Goal: Task Accomplishment & Management: Use online tool/utility

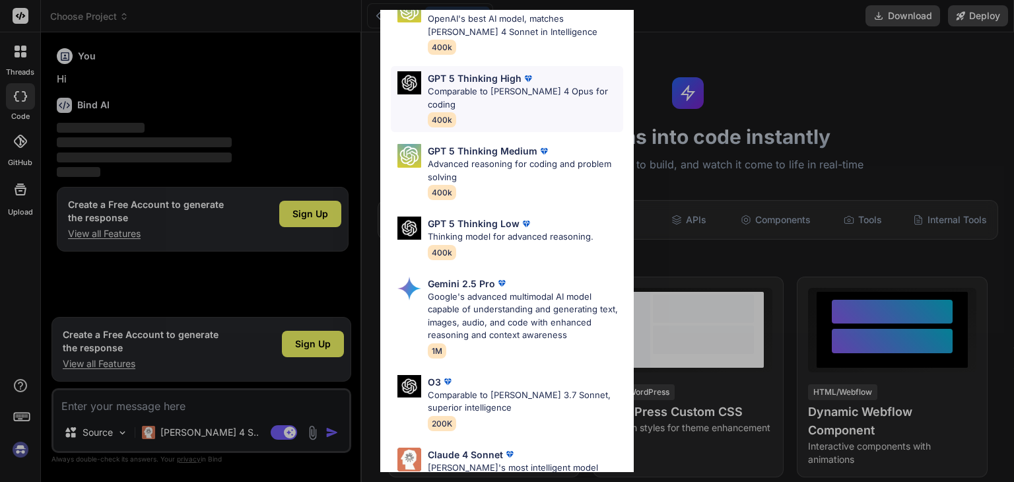
scroll to position [145, 0]
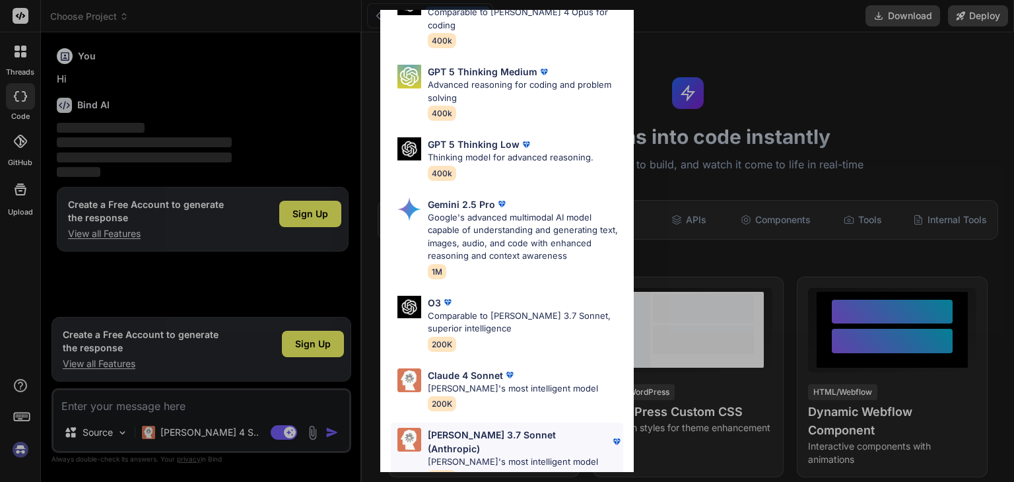
click at [518, 455] on p "[PERSON_NAME]'s most intelligent model" at bounding box center [525, 461] width 195 height 13
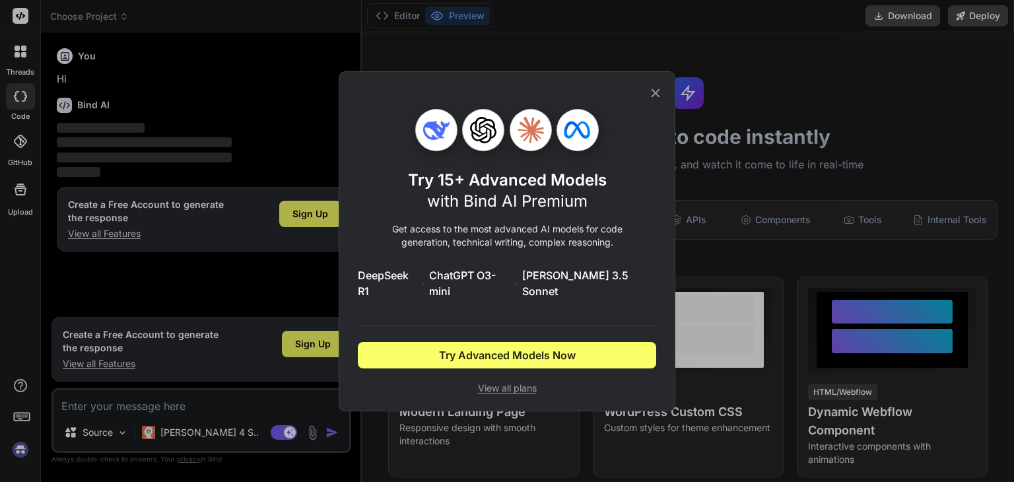
scroll to position [0, 0]
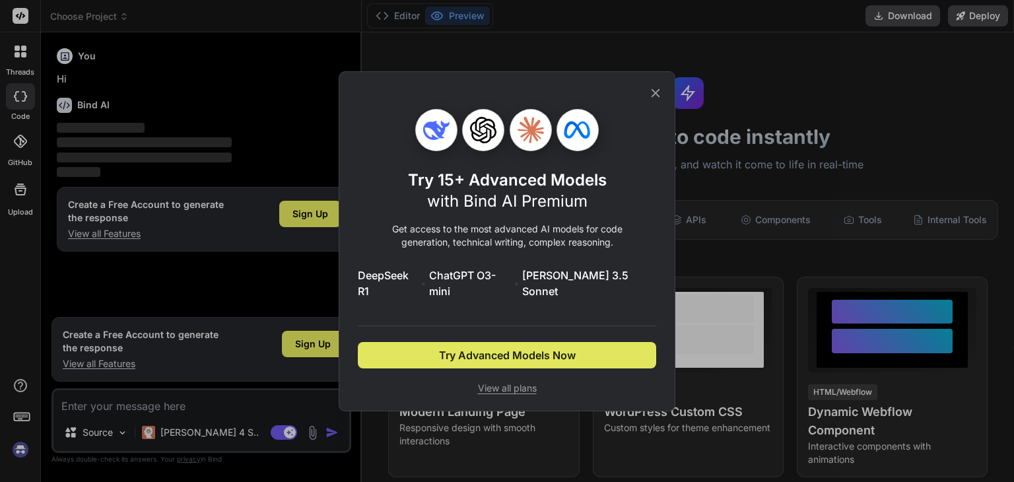
click at [507, 353] on span "Try Advanced Models Now" at bounding box center [507, 355] width 137 height 16
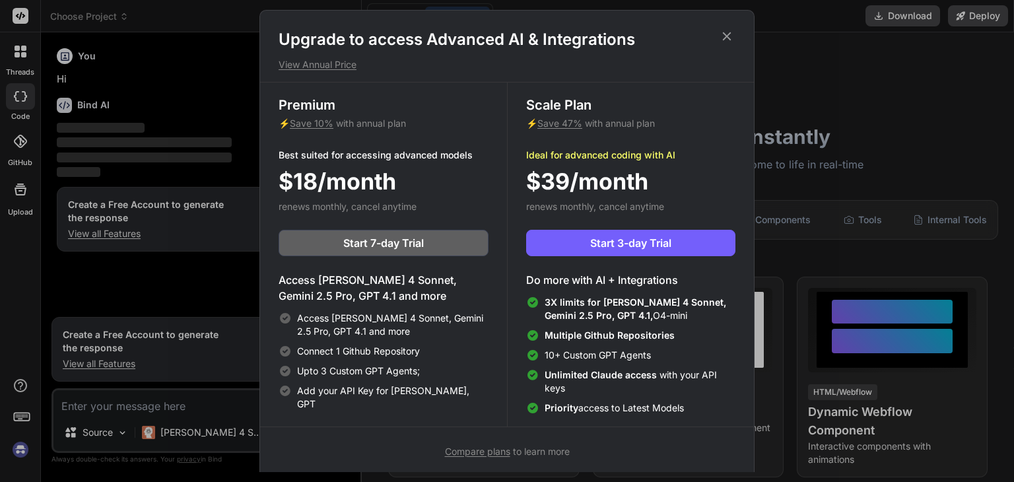
click at [725, 35] on icon at bounding box center [727, 36] width 9 height 9
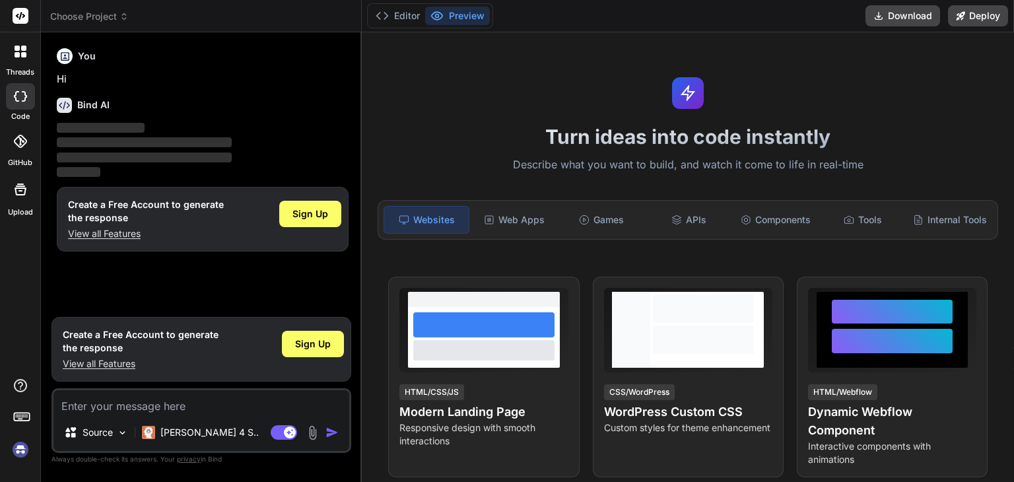
click at [23, 56] on icon at bounding box center [23, 54] width 5 height 5
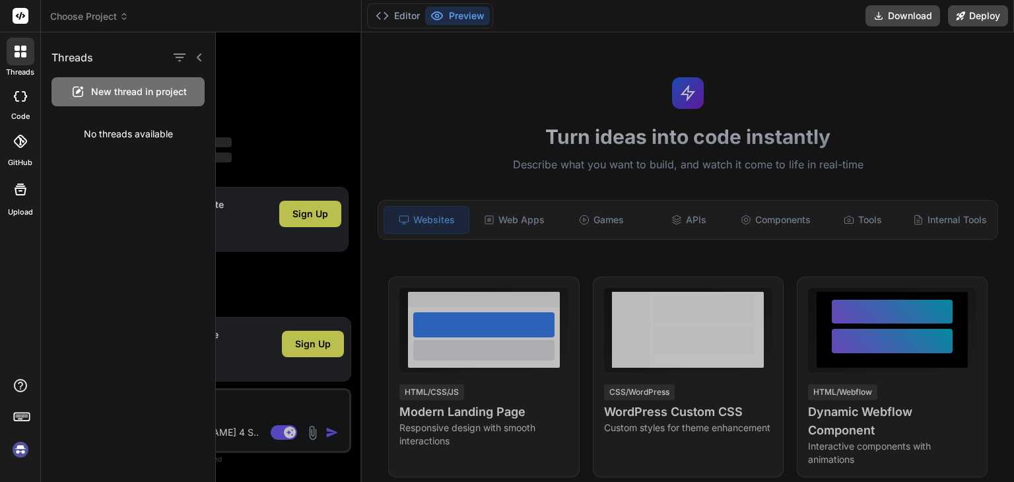
click at [120, 92] on span "New thread in project" at bounding box center [139, 91] width 96 height 13
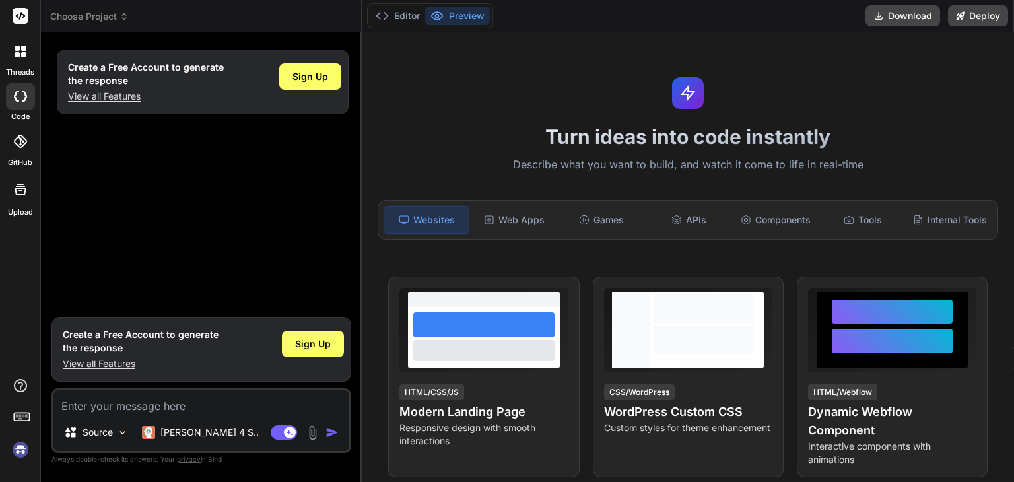
click at [155, 404] on textarea at bounding box center [201, 402] width 296 height 24
click at [170, 435] on p "[PERSON_NAME] 4 S.." at bounding box center [209, 432] width 98 height 13
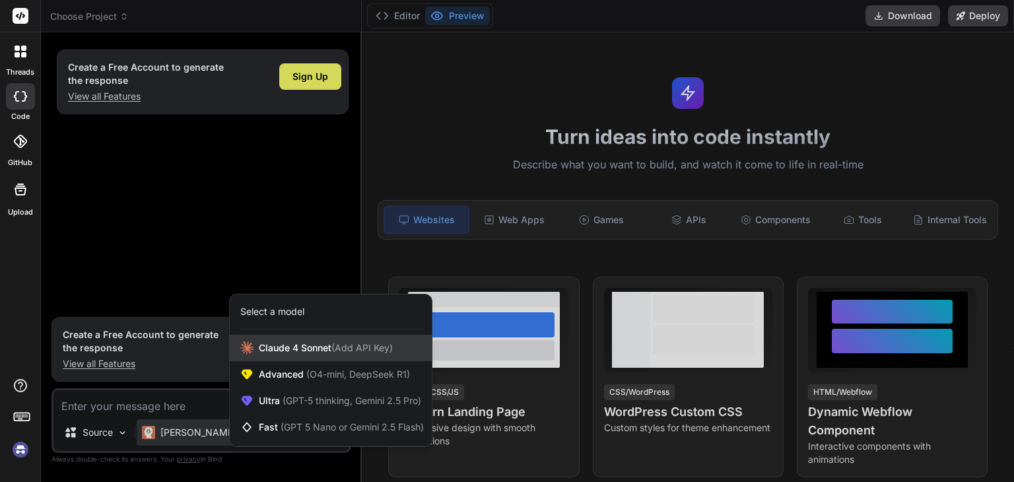
click at [339, 355] on div "[PERSON_NAME] 4 Sonnet (Add API Key)" at bounding box center [331, 348] width 202 height 26
type textarea "x"
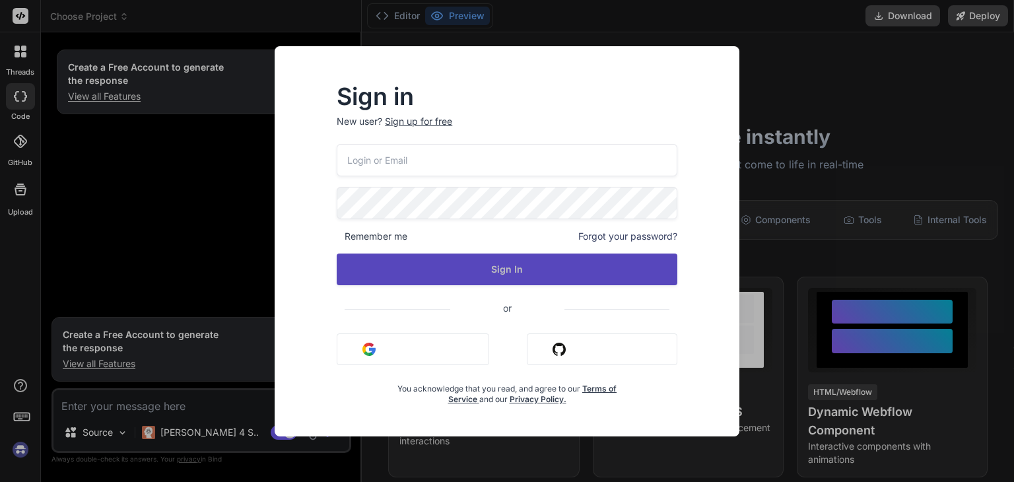
click at [507, 270] on button "Sign In" at bounding box center [507, 269] width 340 height 32
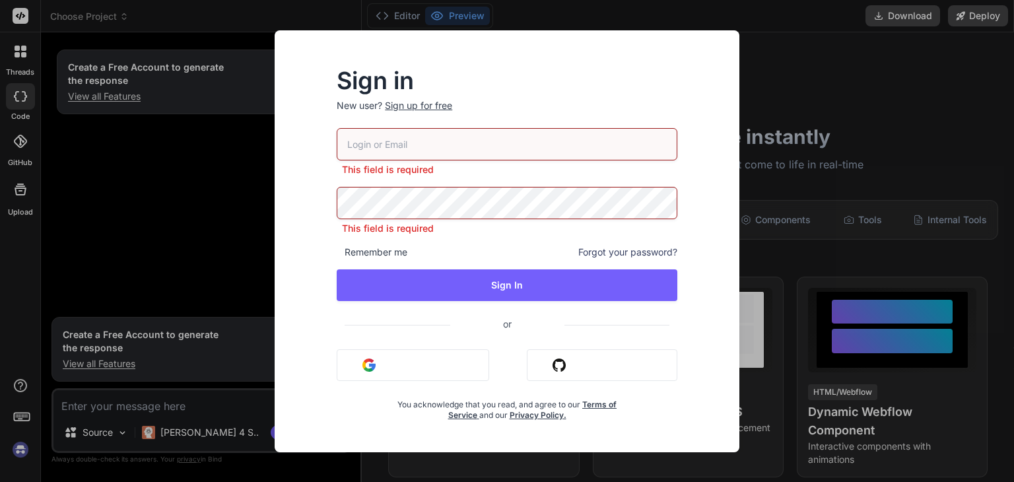
click at [416, 362] on button "Sign in with Google" at bounding box center [413, 365] width 152 height 32
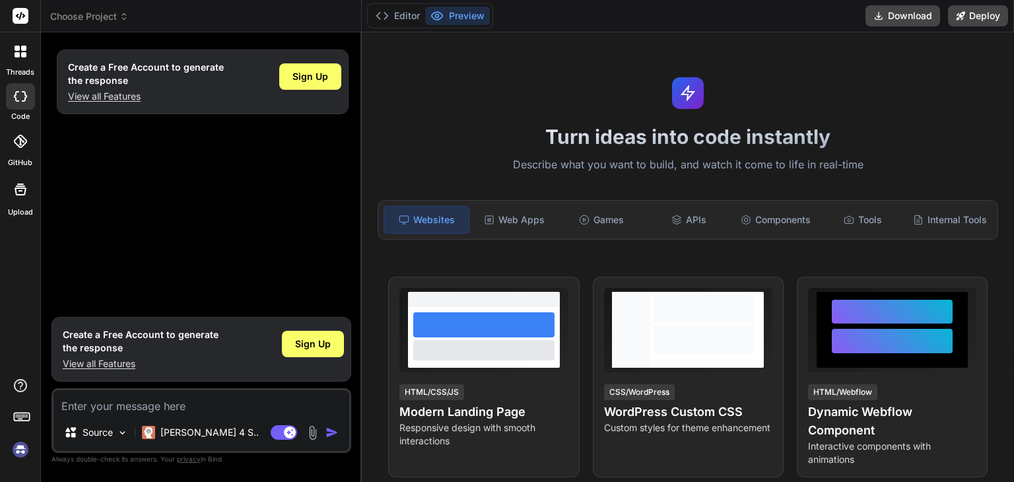
click at [143, 405] on textarea at bounding box center [201, 402] width 296 height 24
type textarea "-"
type textarea "x"
type textarea "-v"
type textarea "x"
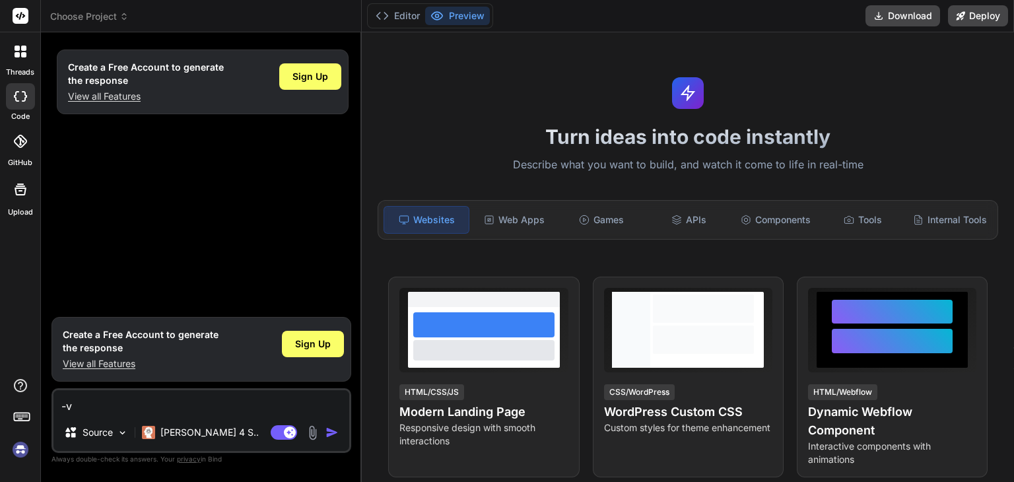
type textarea "-"
type textarea "x"
type textarea "="
type textarea "x"
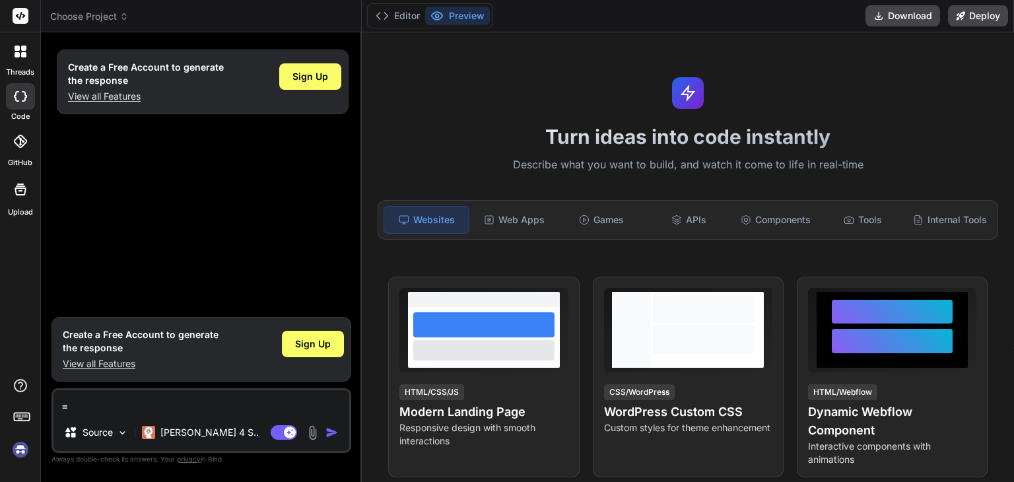
type textarea "=j"
type textarea "x"
type textarea "=j;"
type textarea "x"
type textarea "=j;p"
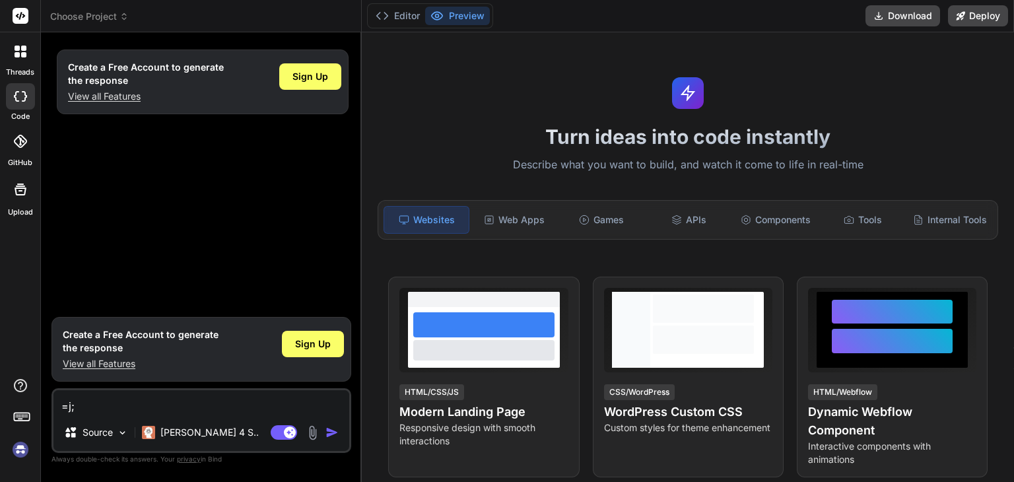
type textarea "x"
type textarea "=j;pg"
type textarea "x"
type textarea "=j;pg-"
type textarea "x"
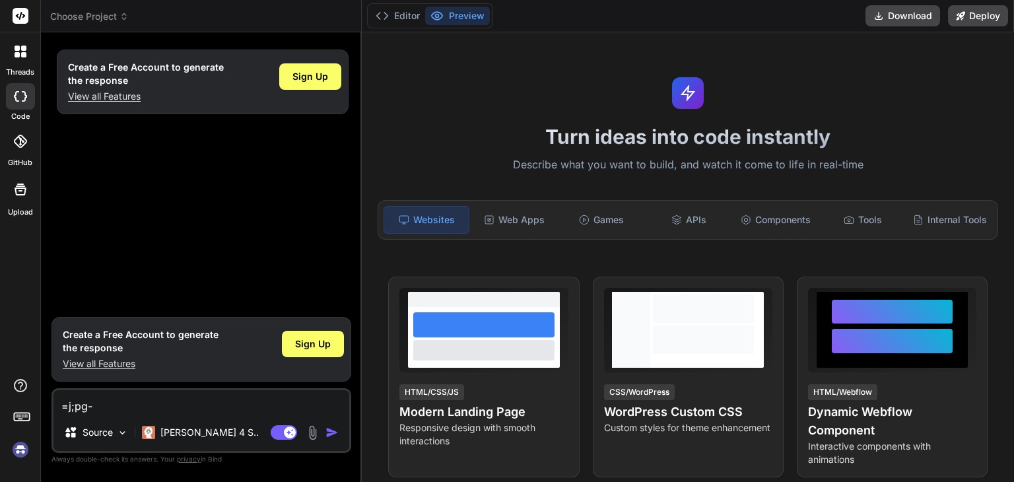
type textarea "=j;pg-u"
type textarea "x"
type textarea "=j;pg-up"
type textarea "x"
type textarea "=j;pg-upo"
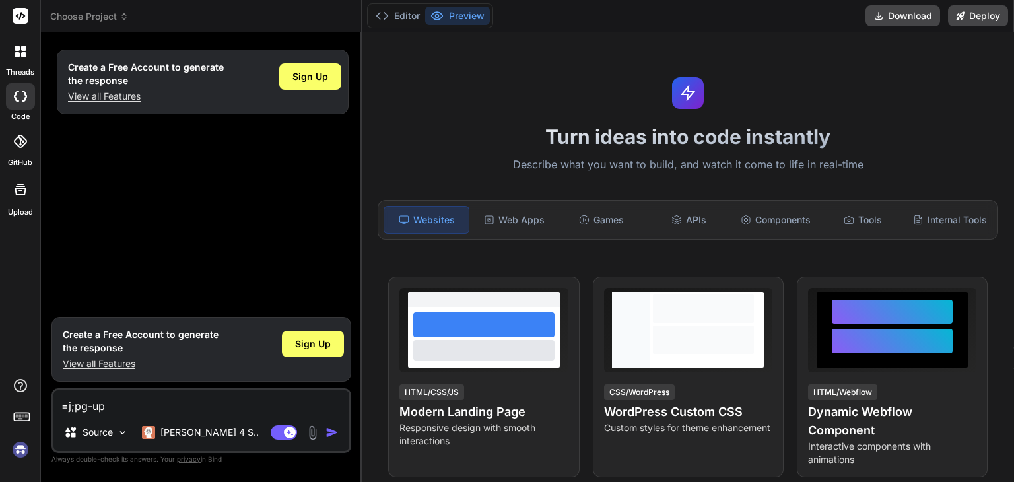
type textarea "x"
type textarea "=j;pg-up"
type textarea "x"
type textarea "=j;pg-u"
type textarea "x"
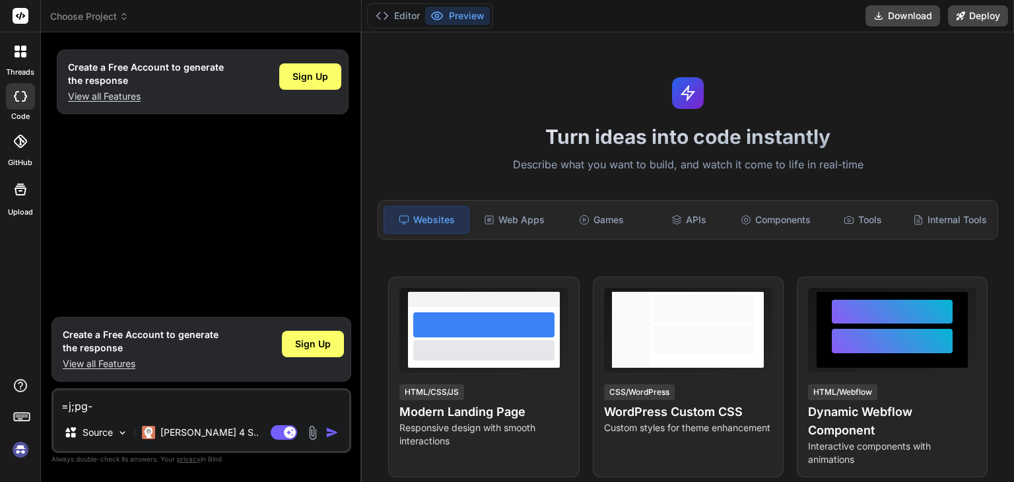
type textarea "=j;pg"
type textarea "x"
type textarea "=j;p"
type textarea "x"
type textarea "=j;"
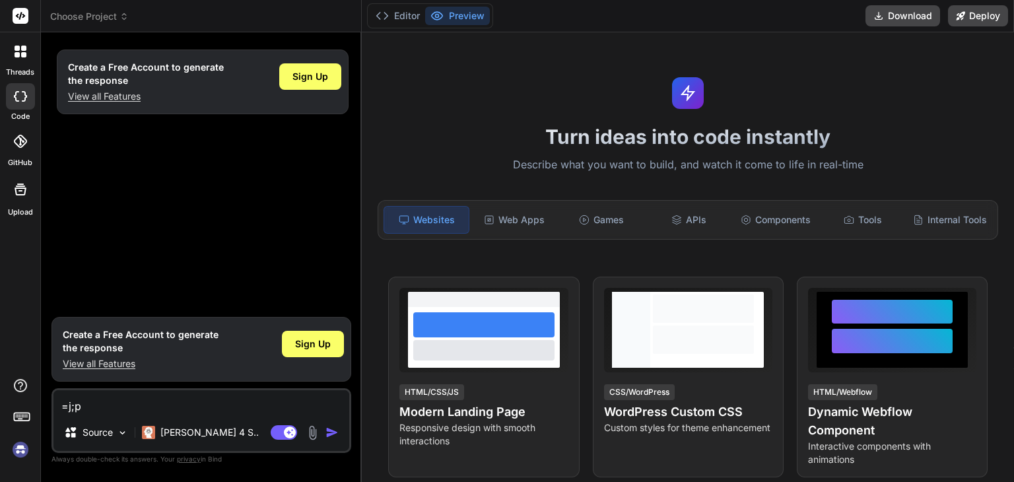
type textarea "x"
type textarea "=j"
type textarea "x"
type textarea "="
type textarea "x"
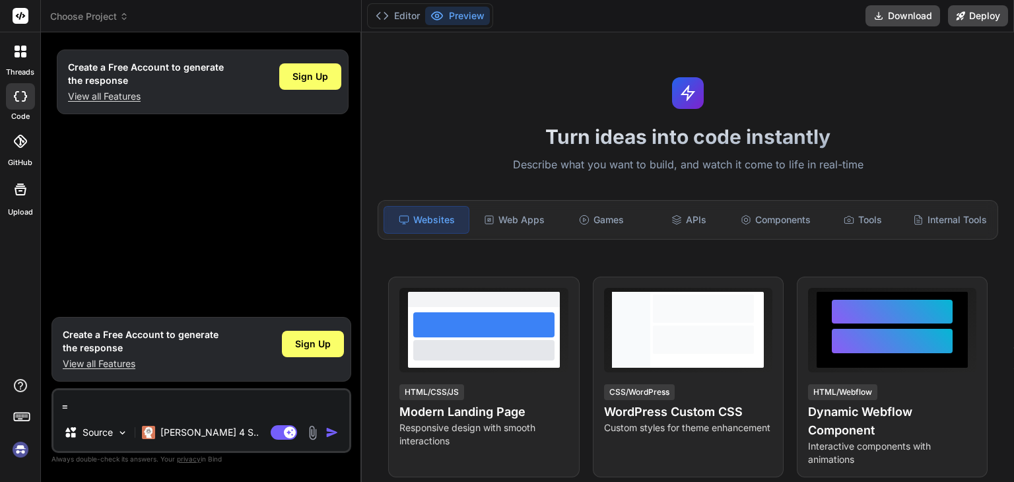
type textarea "x"
type textarea "ช"
type textarea "x"
type textarea "ช่"
type textarea "x"
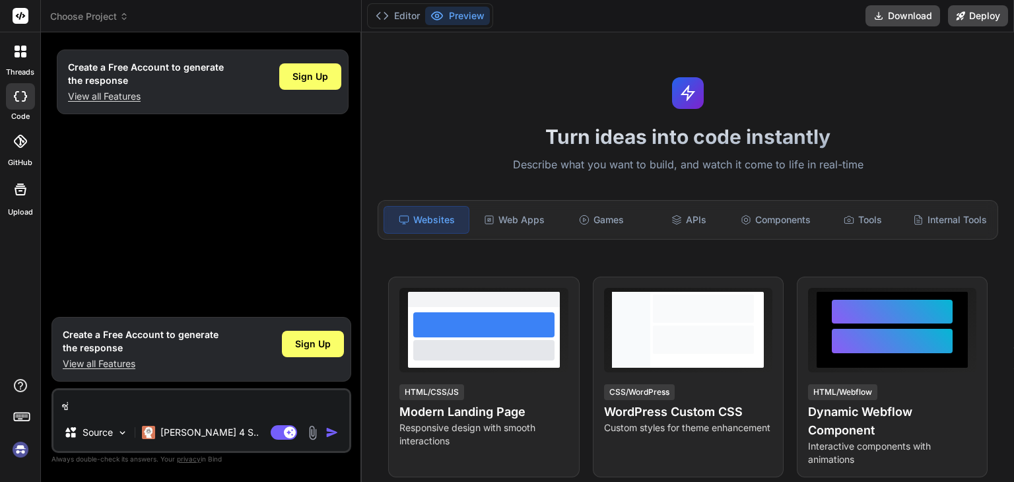
type textarea "ช่ว"
type textarea "x"
type textarea "ช่วย"
type textarea "x"
type textarea "ช่วยเ"
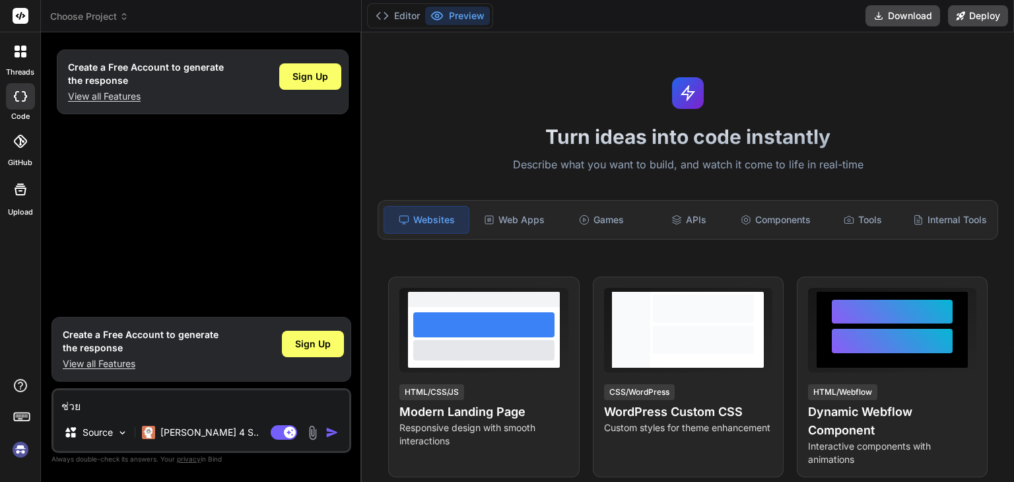
type textarea "x"
type textarea "ช่วยเข"
type textarea "x"
type textarea "ช่วย[PERSON_NAME]"
type textarea "x"
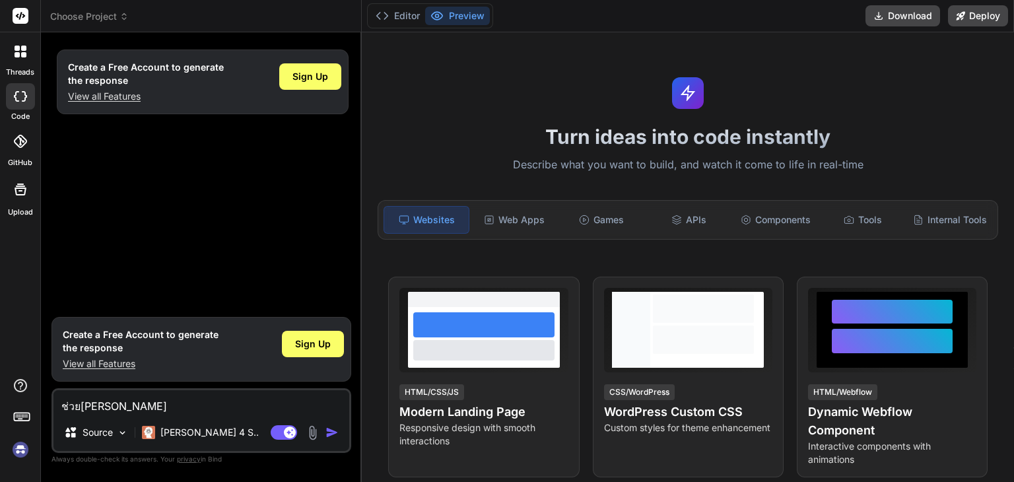
type textarea "ช่วย[PERSON_NAME]ย"
type textarea "x"
type textarea "ช่วยเขียน"
type textarea "x"
type textarea "ช่วยเขียน"
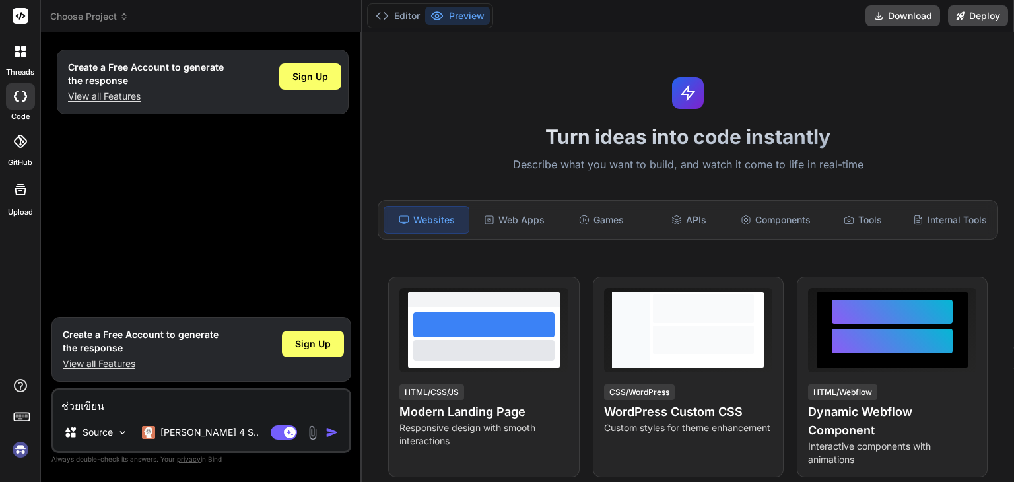
type textarea "x"
type textarea "ช่วยเขียน ค"
type textarea "x"
type textarea "ช่วยเขียน คอ"
type textarea "x"
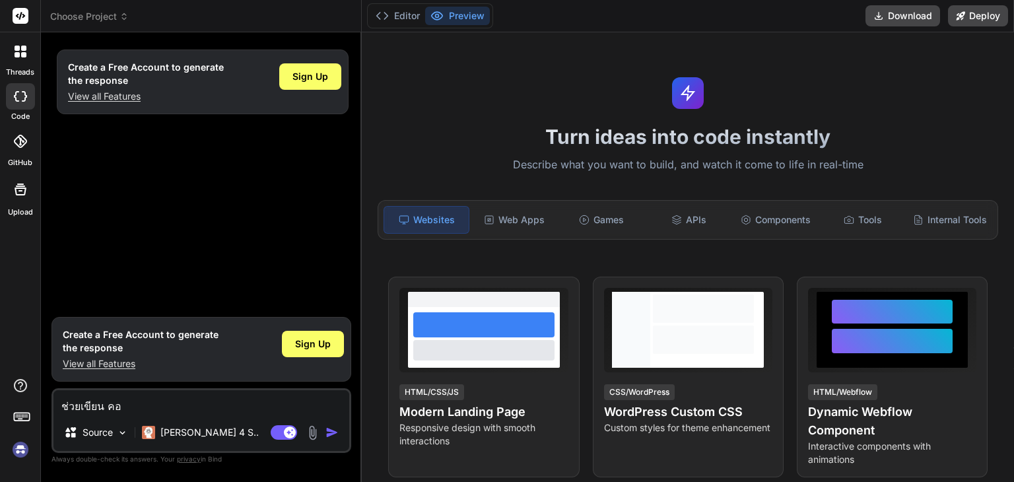
type textarea "ช่วยเขียน คอน"
type textarea "x"
type textarea "ช่วยเขียน คอนเ"
type textarea "x"
type textarea "ช่วยเขียน คอนเท"
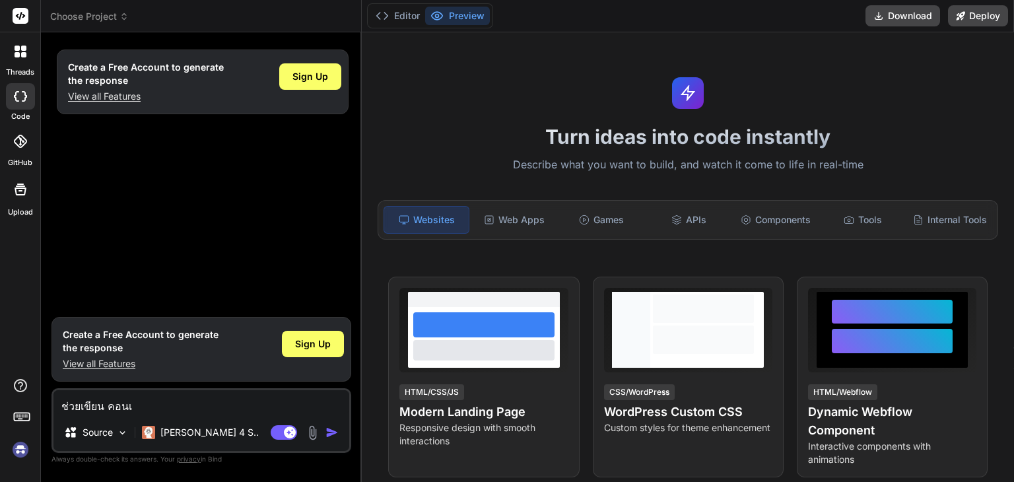
type textarea "x"
type textarea "ช่วยเขียน คอนเทน"
type textarea "x"
type textarea "ช่วยเขียน คอนเทนต"
type textarea "x"
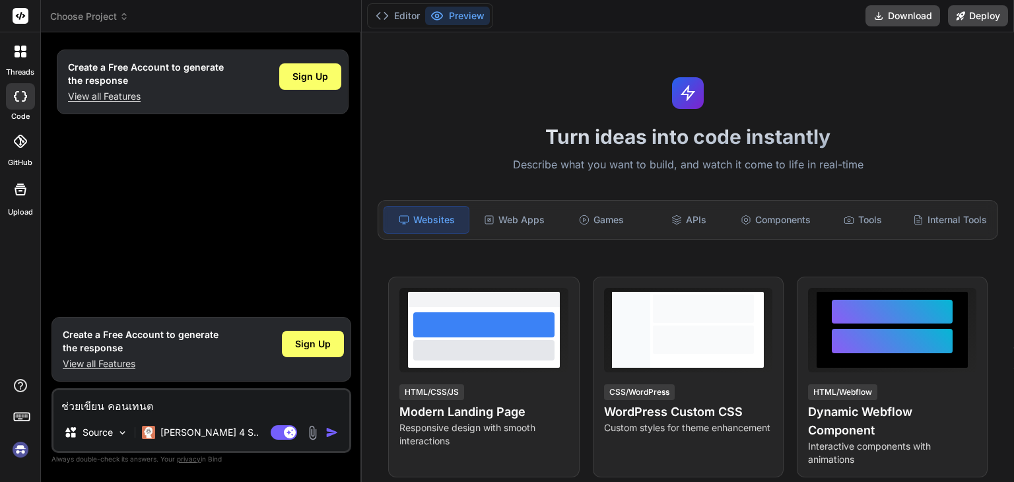
type textarea "ช่วยเขียน คอนเทนต์"
type textarea "x"
type textarea "ช่วยเขียน คอนเทนต์"
type textarea "x"
type textarea "ช่วยเขียน คอนเทนต์ เ"
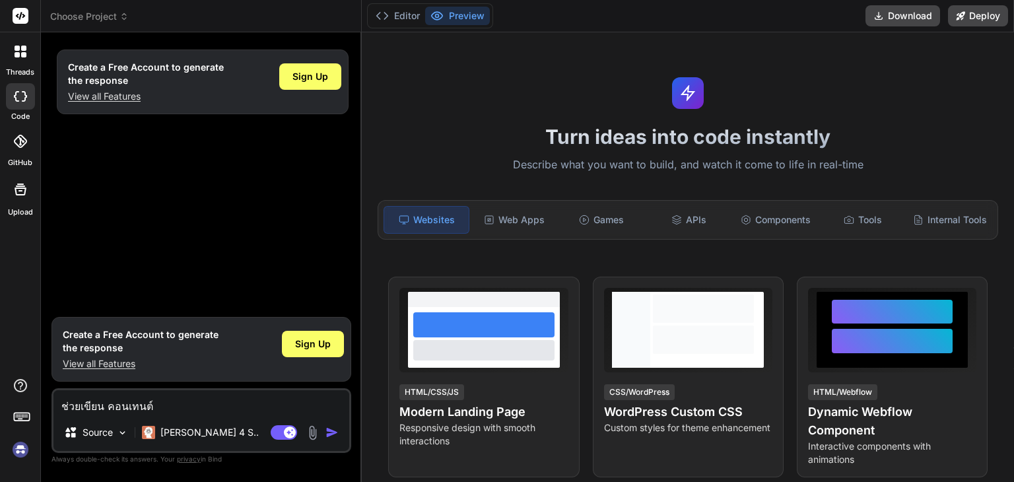
type textarea "x"
type textarea "ช่วยเขียน คอนเทนต์ เว"
type textarea "x"
type textarea "ช่วยเขียน คอนเทนต์ เว็"
type textarea "x"
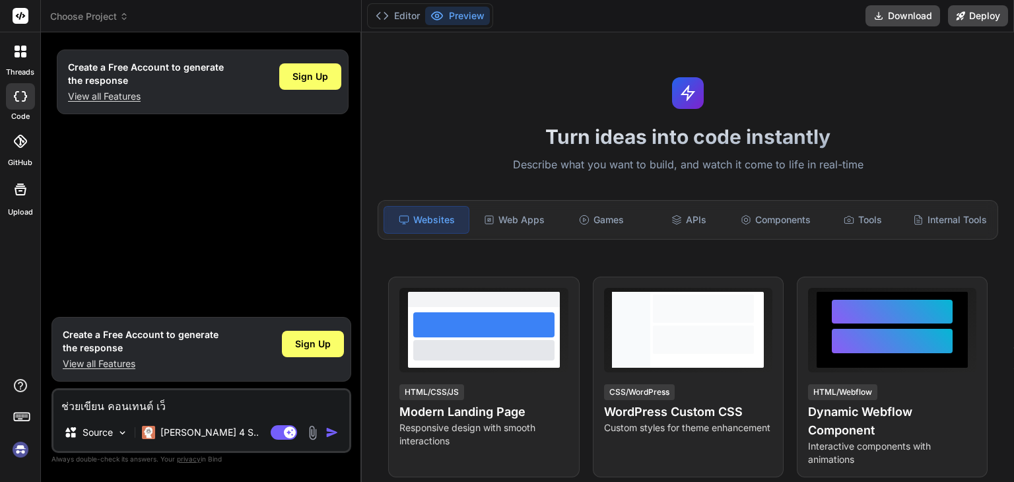
type textarea "ช่วยเขียน คอนเทนต์ เว็บ"
type textarea "x"
type textarea "ช่วยเขียน คอนเทนต์ เว็บค"
type textarea "x"
type textarea "ช่วยเขียน คอนเทนต์ เว็บคื"
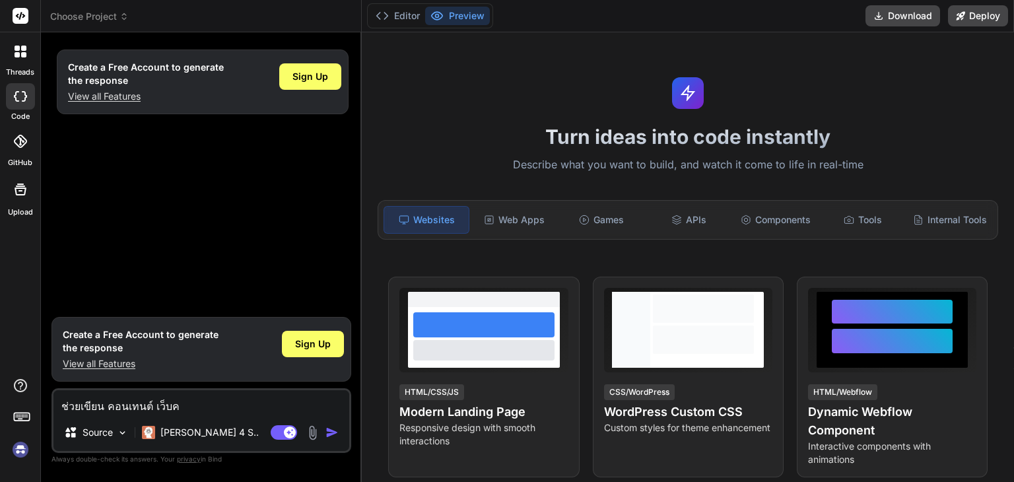
type textarea "x"
type textarea "ช่วยเขียน คอนเทนต์ เว็บคือ"
type textarea "x"
type textarea "ช่วยเขียน คอนเทนต์ เว็บคืออ"
type textarea "x"
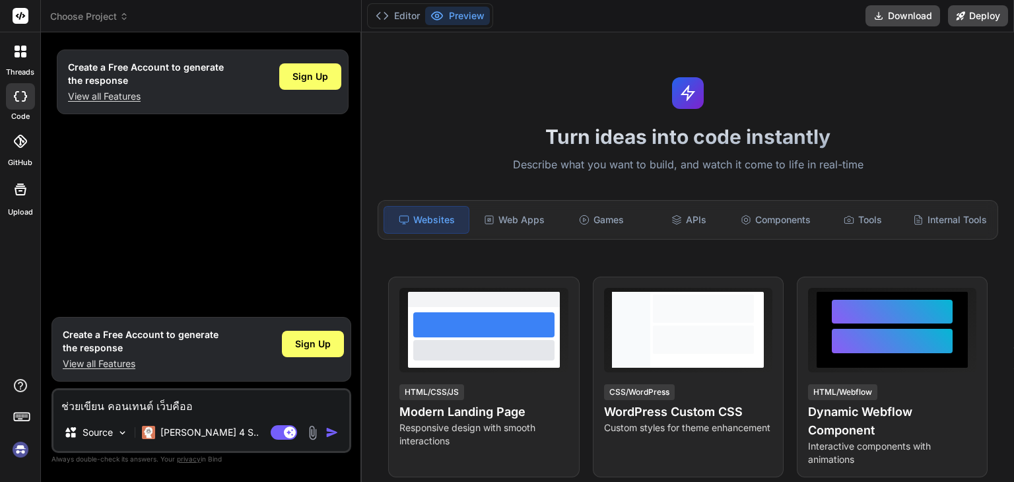
type textarea "ช่วยเขียน คอนเทนต์ เว็บคืออะ"
type textarea "x"
type textarea "ช่วยเขียน คอนเทนต์ เว็บคืออะไ"
type textarea "x"
type textarea "ช่วยเขียน คอนเทนต์ เว็บคืออะไร"
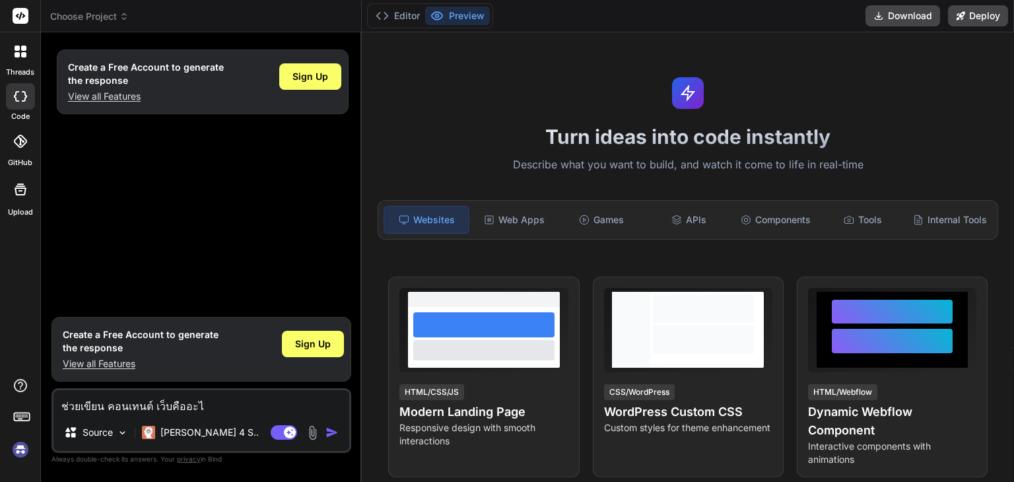
type textarea "x"
type textarea "ช่วยเขียน คอนเทนต์ เว็บคืออะไร"
click at [330, 432] on img "button" at bounding box center [331, 432] width 13 height 13
click at [219, 399] on textarea "ช่วยเขียน คอนเทนต์ เว็บคืออะไร" at bounding box center [201, 402] width 296 height 24
click at [319, 81] on span "Sign Up" at bounding box center [310, 76] width 36 height 13
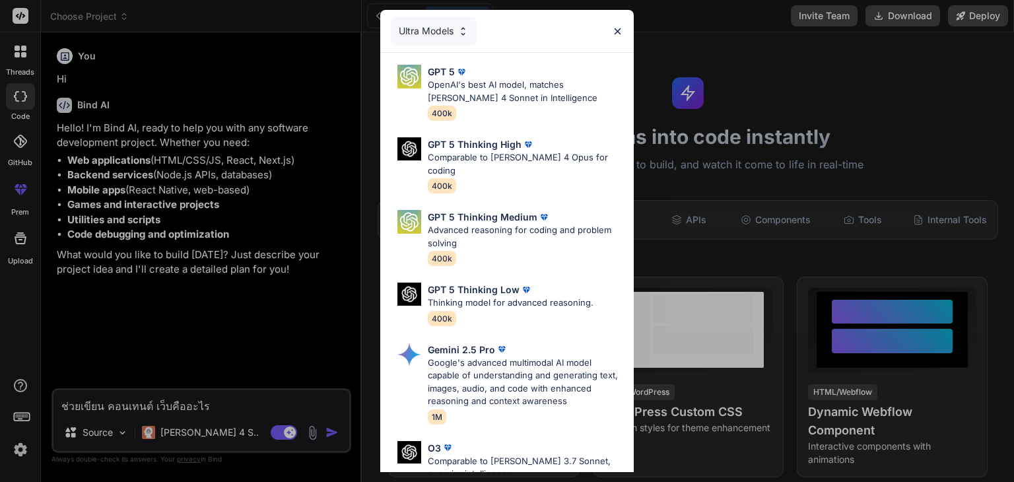
click at [618, 35] on img at bounding box center [617, 31] width 11 height 11
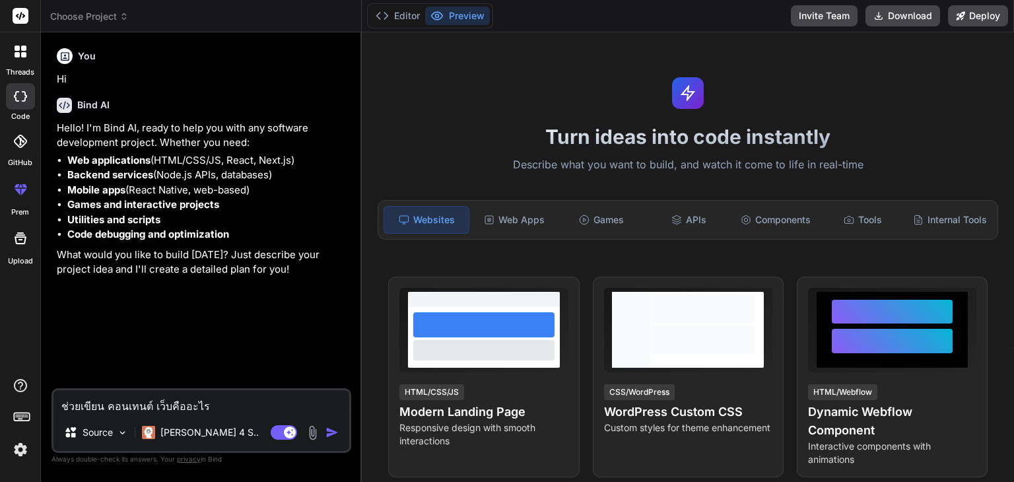
click at [245, 404] on textarea "ช่วยเขียน คอนเทนต์ เว็บคืออะไร" at bounding box center [201, 402] width 296 height 24
type textarea "x"
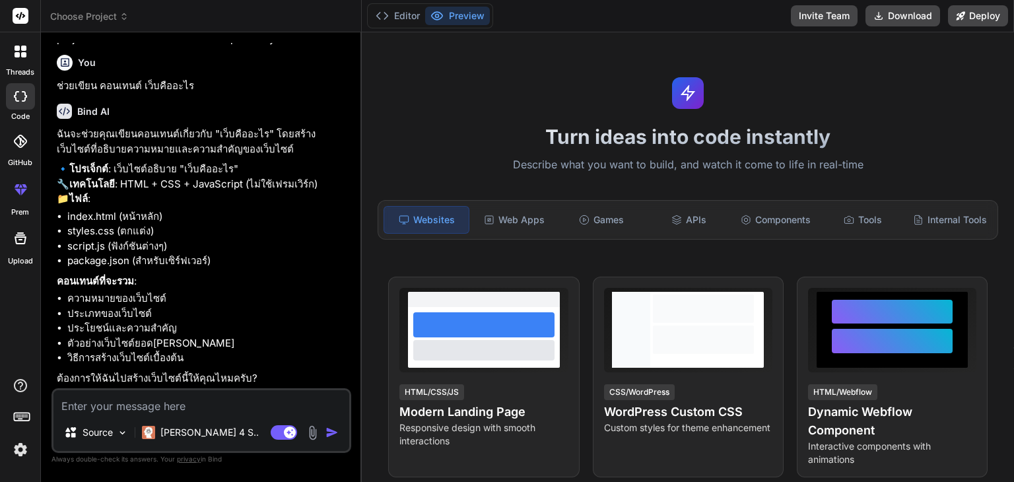
scroll to position [259, 0]
type textarea "x"
click at [150, 402] on textarea at bounding box center [201, 402] width 296 height 24
type textarea "อ"
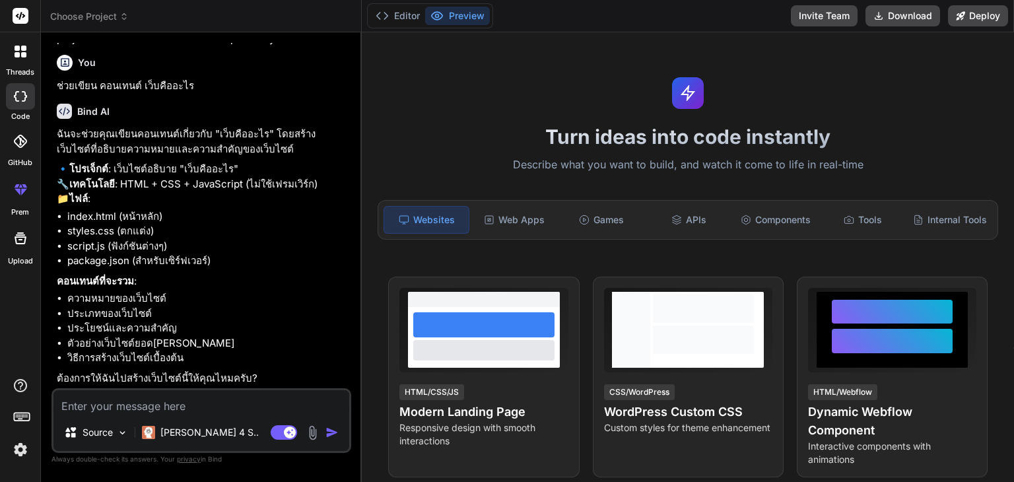
type textarea "x"
type textarea "อื"
type textarea "x"
type textarea "อืม"
type textarea "x"
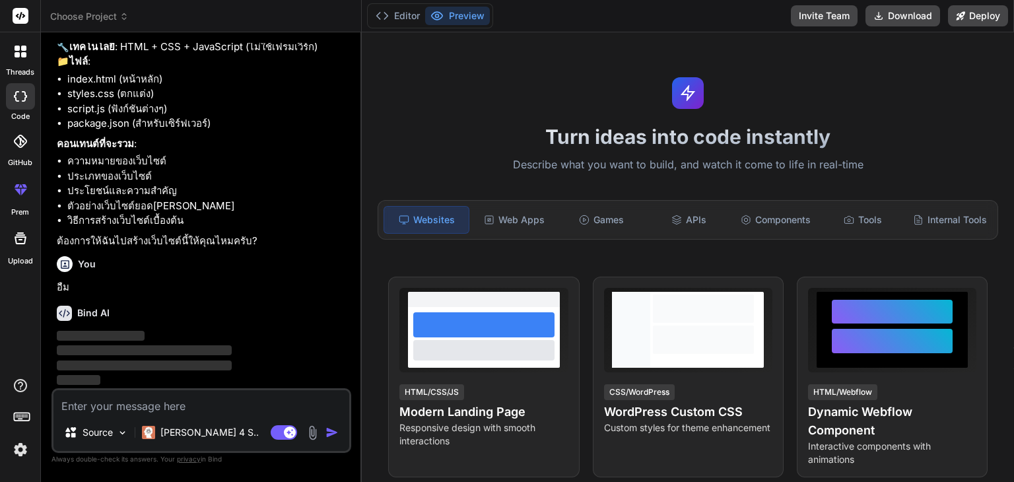
scroll to position [396, 0]
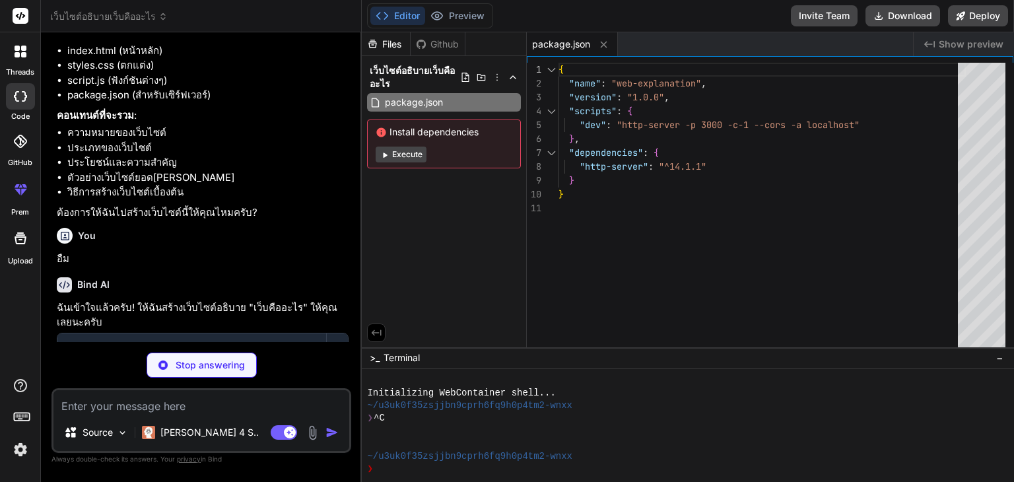
drag, startPoint x: 162, startPoint y: 396, endPoint x: 348, endPoint y: 4, distance: 433.9
click at [315, 29] on div "เว็บไซต์อธิบายเว็บคืออะไร Created with Pixso. Bind AI Web Search Created with P…" at bounding box center [201, 241] width 321 height 482
drag, startPoint x: 610, startPoint y: 38, endPoint x: 608, endPoint y: 45, distance: 6.9
click at [608, 44] on button at bounding box center [603, 44] width 16 height 16
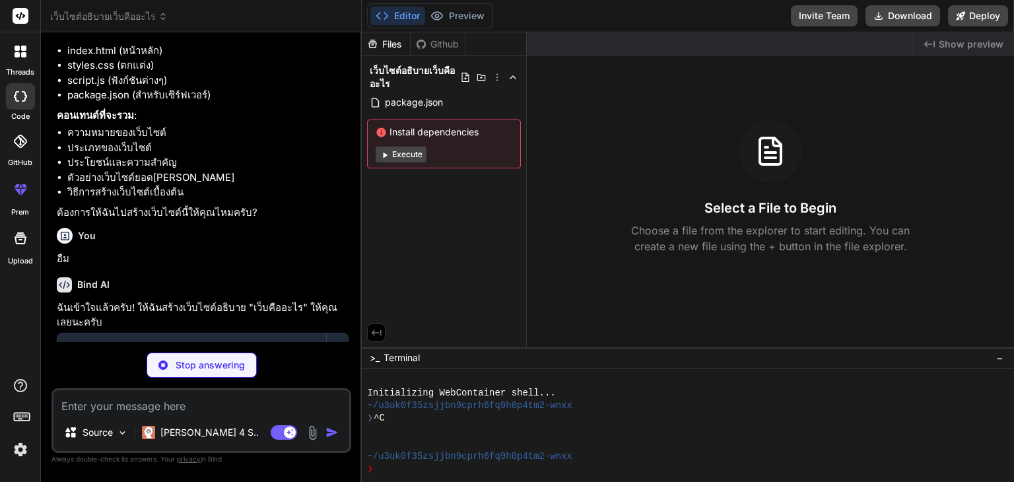
click at [13, 59] on div at bounding box center [21, 52] width 28 height 28
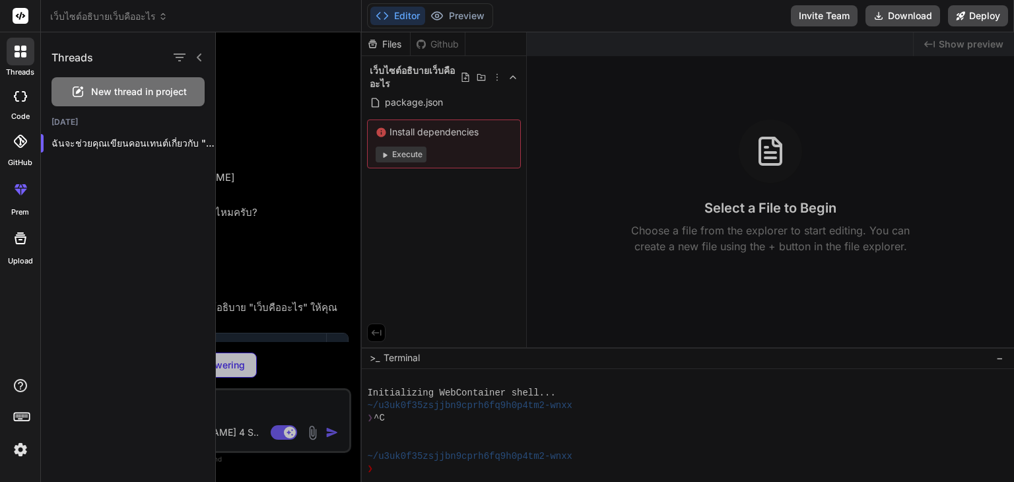
click at [13, 59] on div at bounding box center [21, 52] width 28 height 28
click at [16, 101] on div at bounding box center [20, 96] width 29 height 26
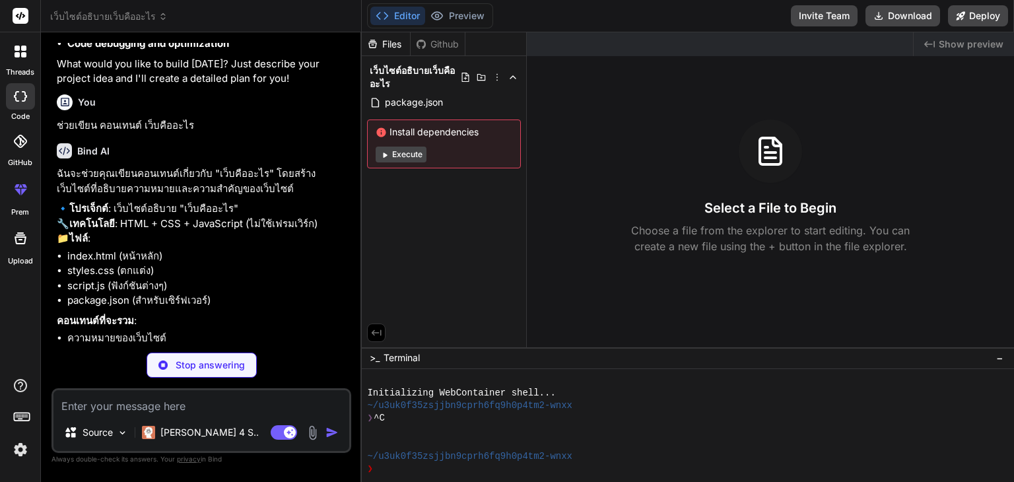
scroll to position [125, 0]
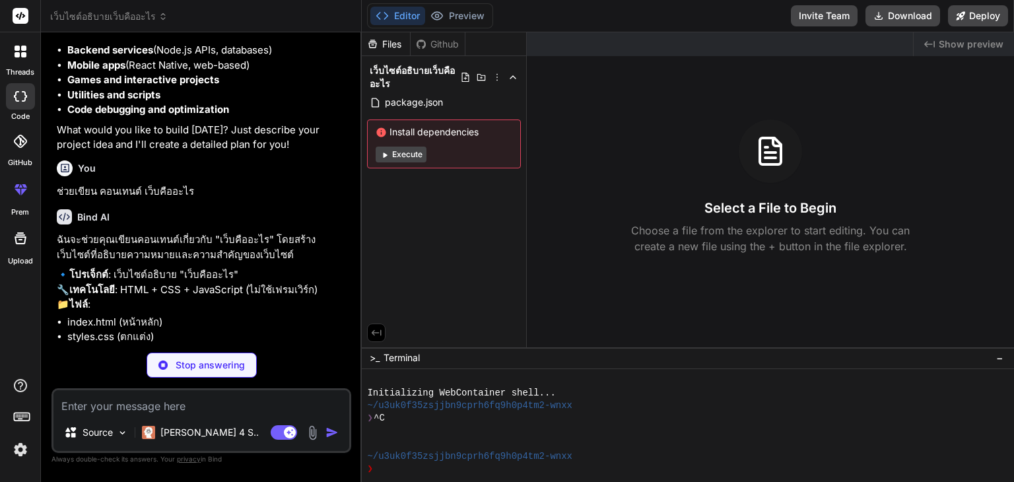
click at [926, 44] on icon at bounding box center [929, 44] width 11 height 7
click at [103, 15] on span "เว็บไซต์อธิบายเว็บคืออะไร" at bounding box center [108, 16] width 117 height 13
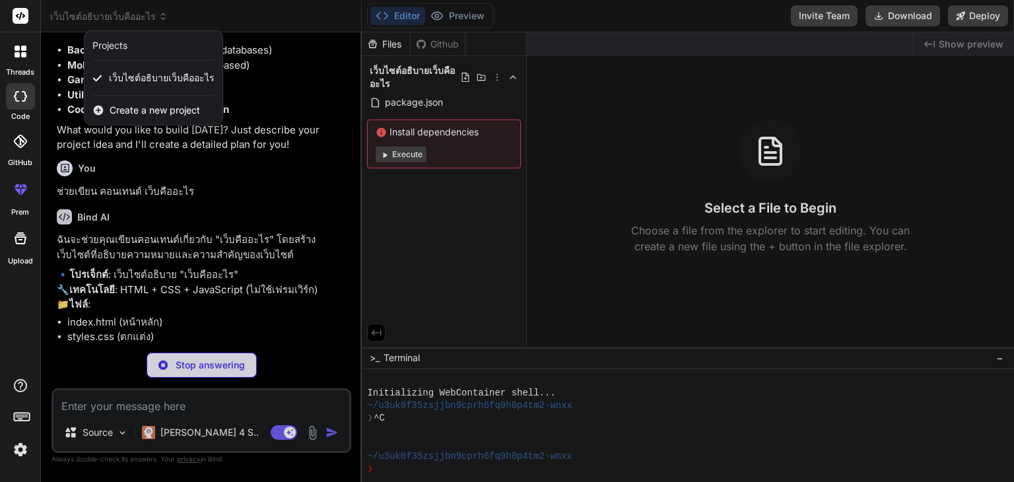
click at [119, 108] on span "Create a new project" at bounding box center [155, 110] width 90 height 13
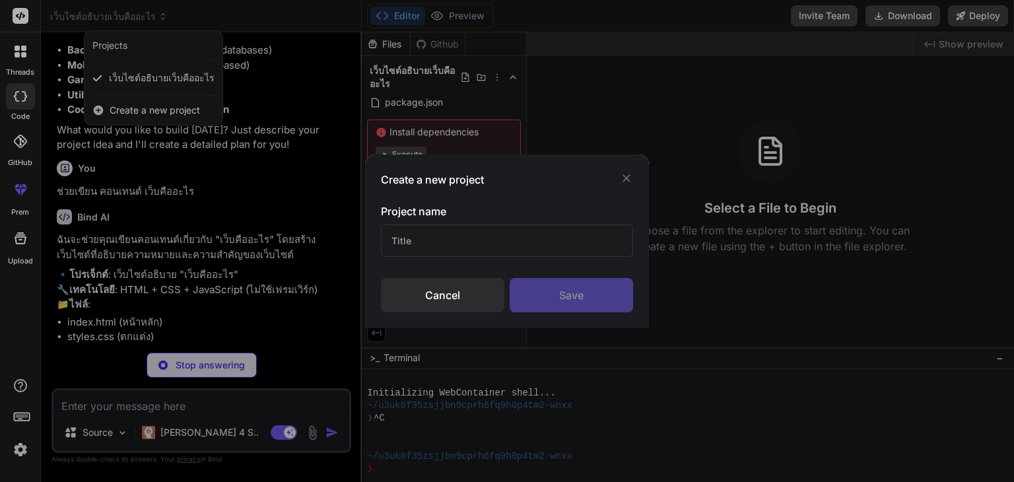
click at [628, 179] on icon at bounding box center [626, 178] width 8 height 8
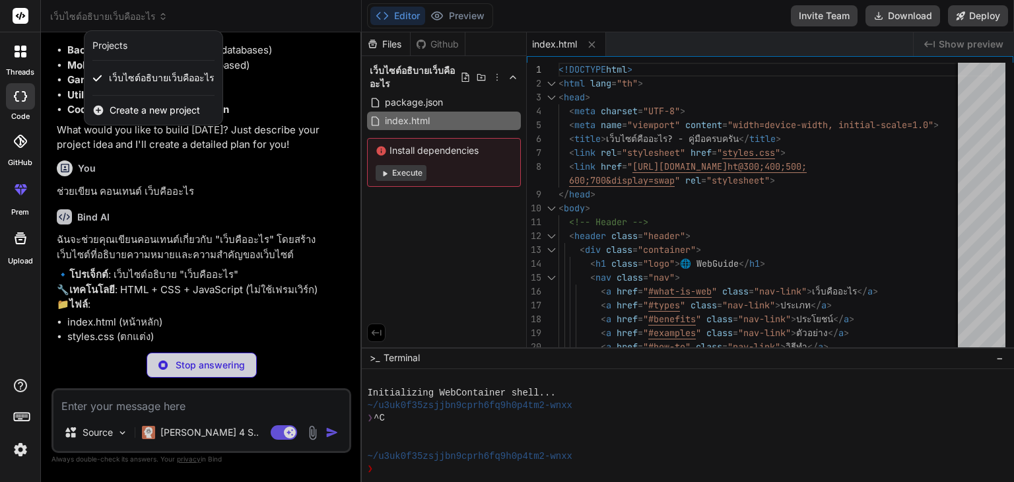
click at [784, 214] on div at bounding box center [507, 241] width 1014 height 482
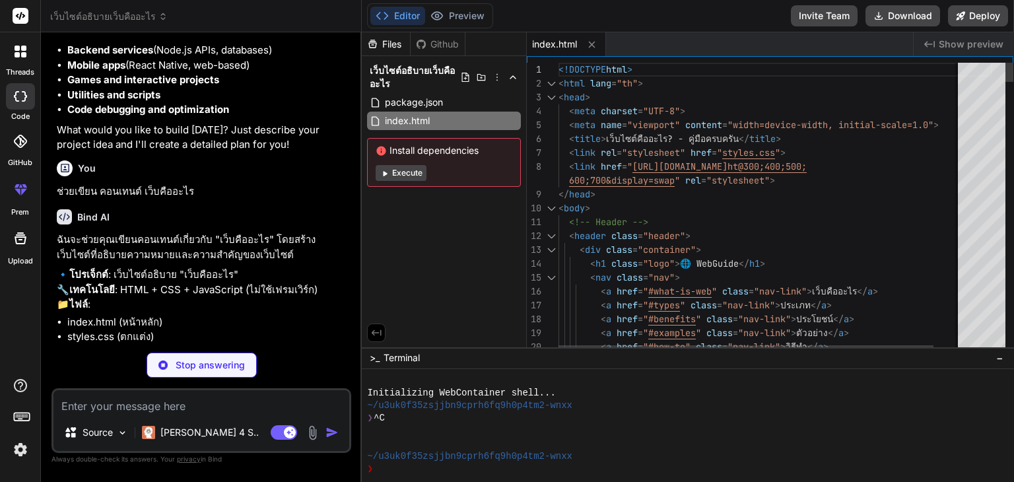
type textarea "x"
type textarea "<!DOCTYPE html> <html lang="th"> <head> <meta charset="UTF-8"> <meta name="view…"
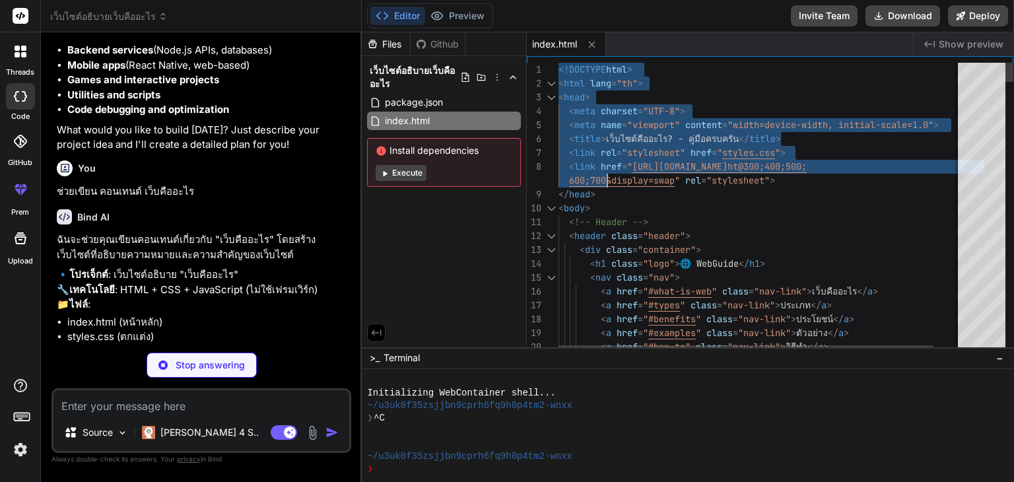
type textarea "x"
type textarea "<!DOCTYPE html> <html lang="th"> <head> <meta charset="UTF-8"> <meta name="view…"
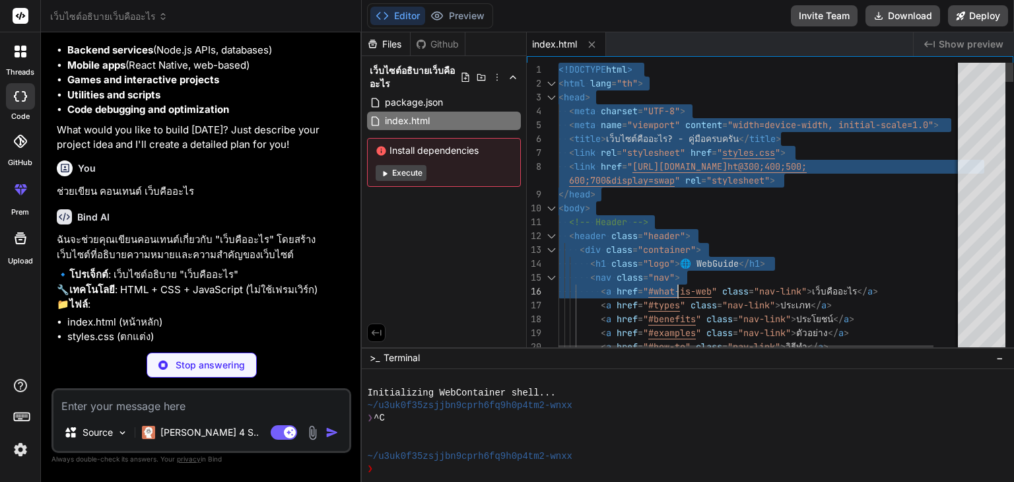
type textarea "x"
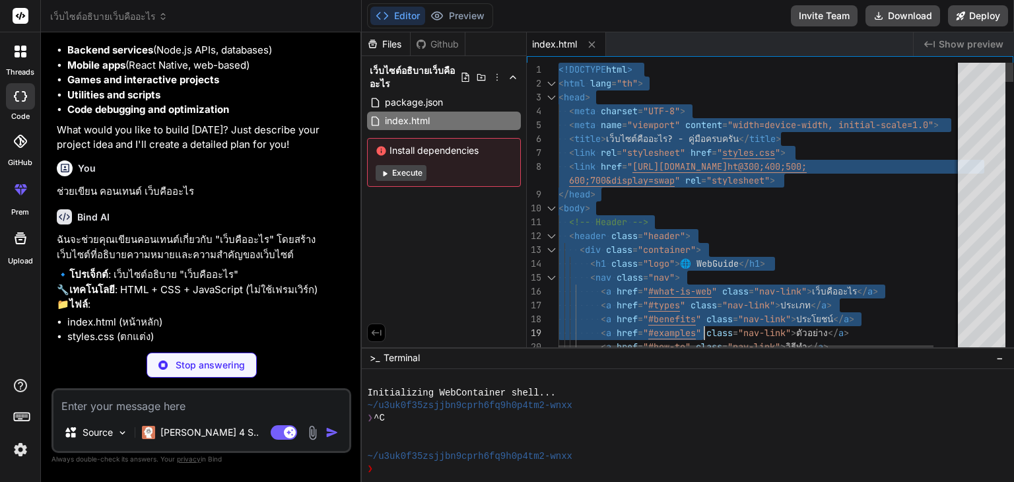
type textarea "<!DOCTYPE html> <html lang="th"> <head> <meta charset="UTF-8"> <meta name="view…"
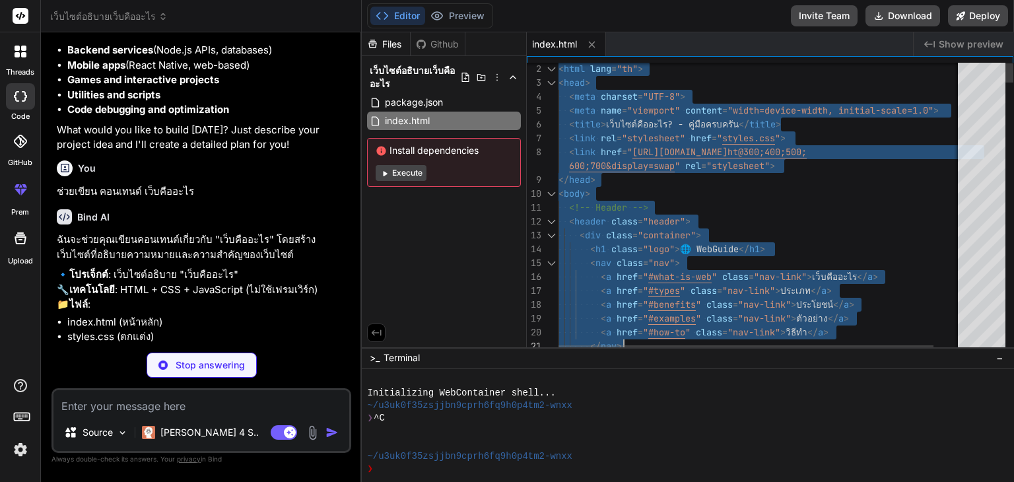
type textarea "x"
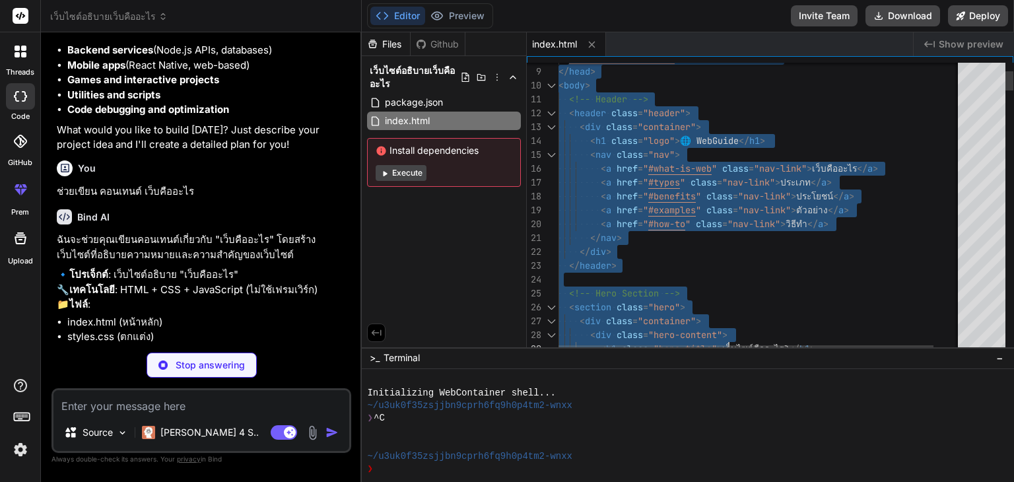
type textarea "<!DOCTYPE html> <html lang="th"> <head> <meta charset="UTF-8"> <meta name="view…"
type textarea "x"
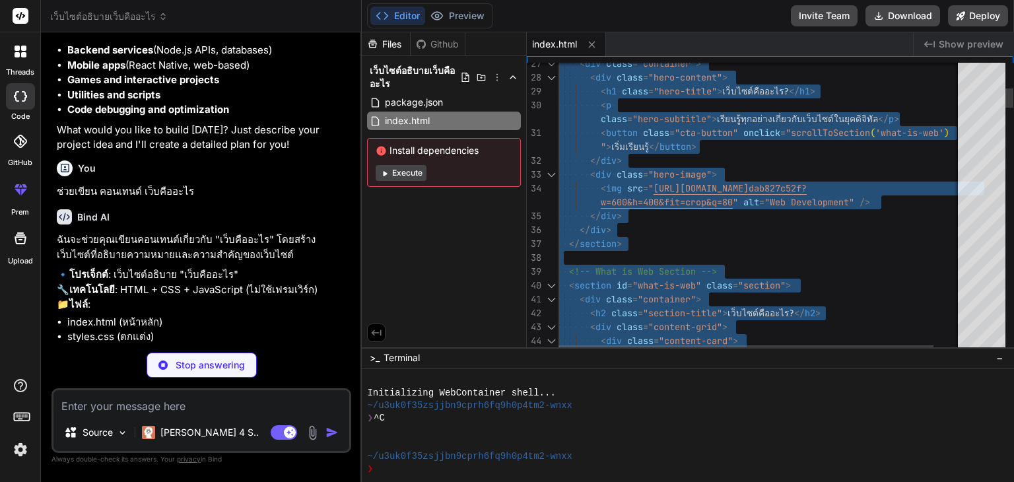
type textarea "<!LOREMIP dolo> <sita cons="ad"> <elit> <sedd eiusmod="TEM-6"> <inci utla="etdo…"
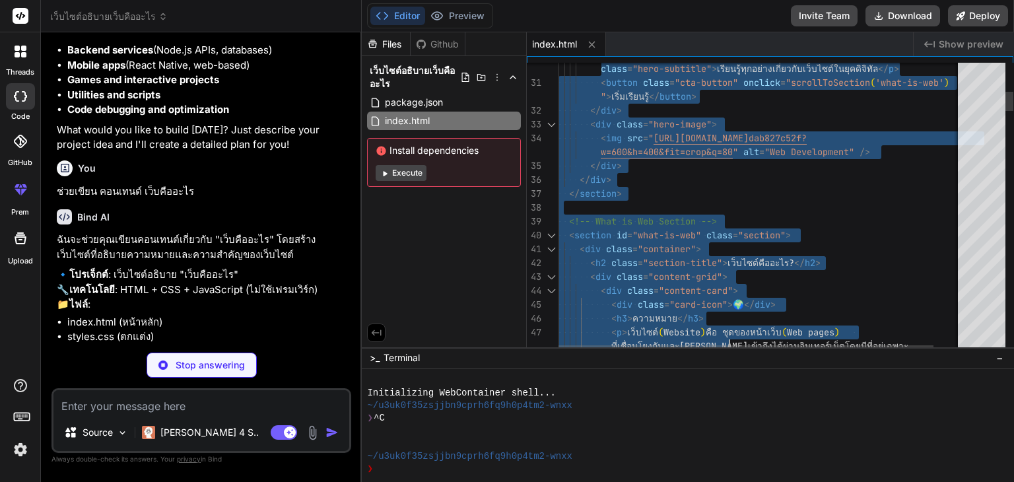
type textarea "x"
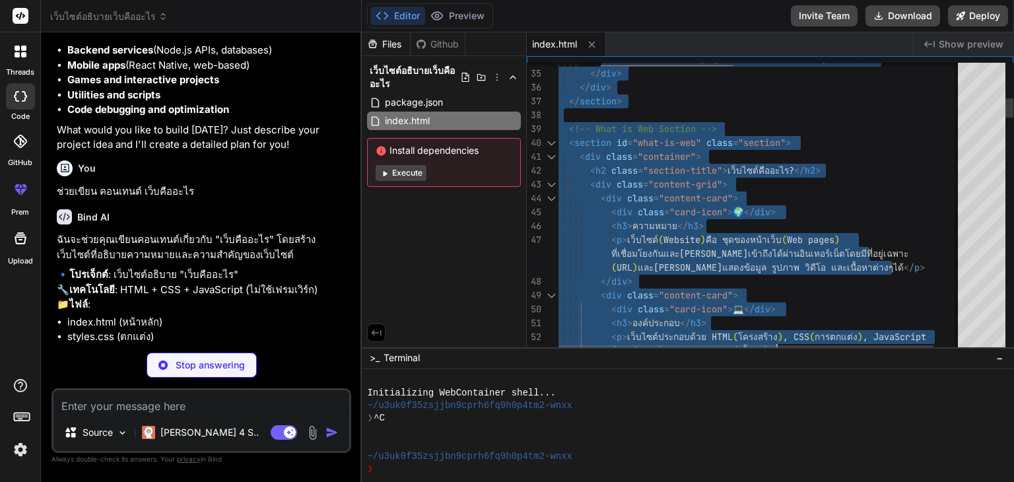
type textarea "<!LOREMIP dolo> <sita cons="ad"> <elit> <sedd eiusmod="TEM-5"> <inci utla="etdo…"
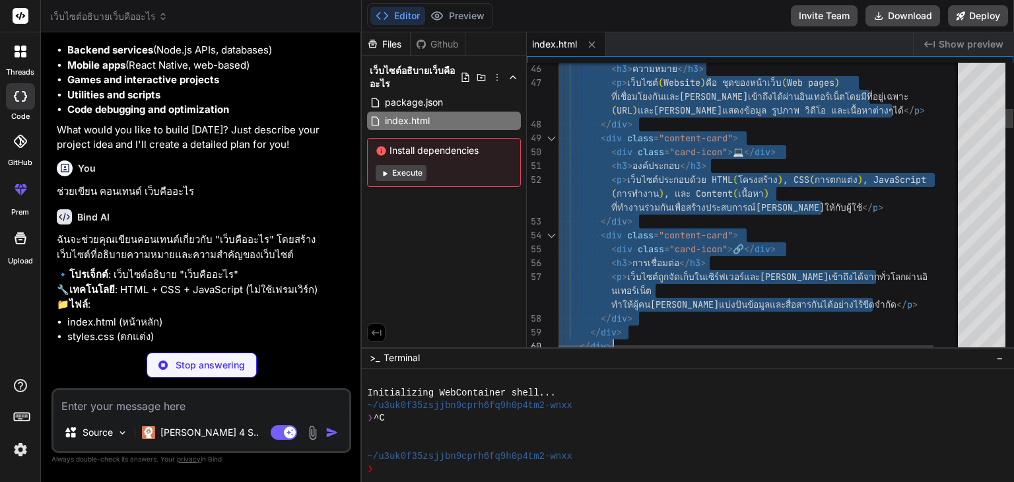
type textarea "x"
type textarea "<!DOCTYPE html> <html lang="th"> <head> <meta charset="UTF-8"> <meta name="view…"
type textarea "x"
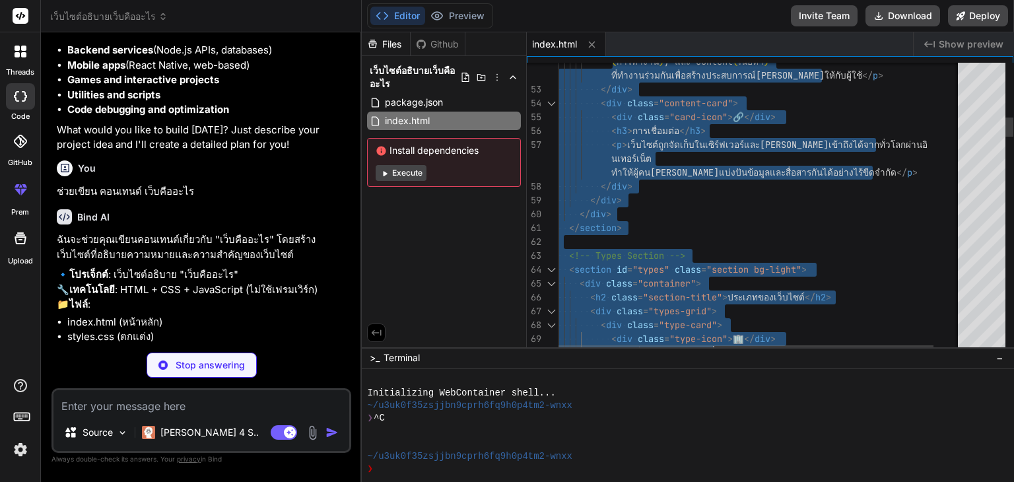
type textarea "<!DOCTYPE html> <html lang="th"> <head> <meta charset="UTF-8"> <meta name="view…"
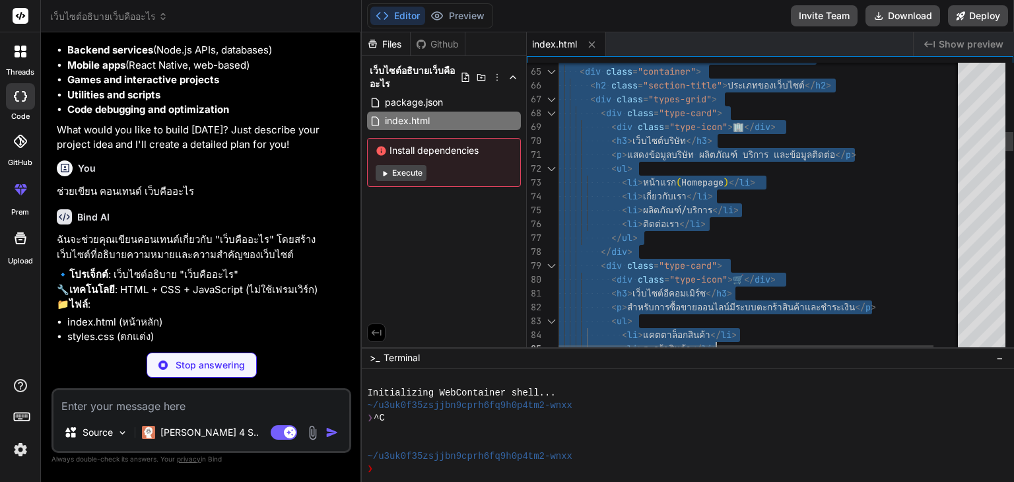
type textarea "x"
type textarea "<!DOCTYPE html> <html lang="th"> <head> <meta charset="UTF-8"> <meta name="view…"
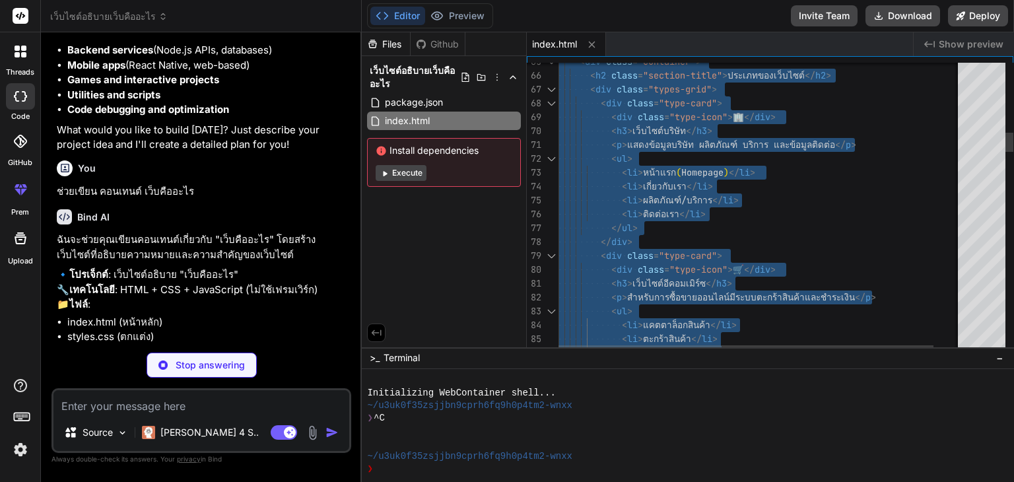
type textarea "x"
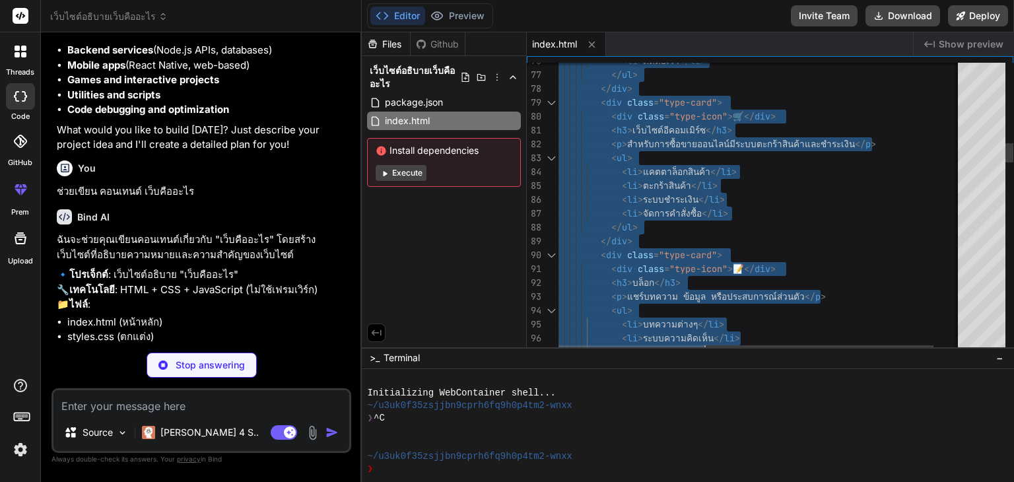
type textarea "<!DOCTYPE html> <html lang="th"> <head> <meta charset="UTF-8"> <meta name="view…"
type textarea "x"
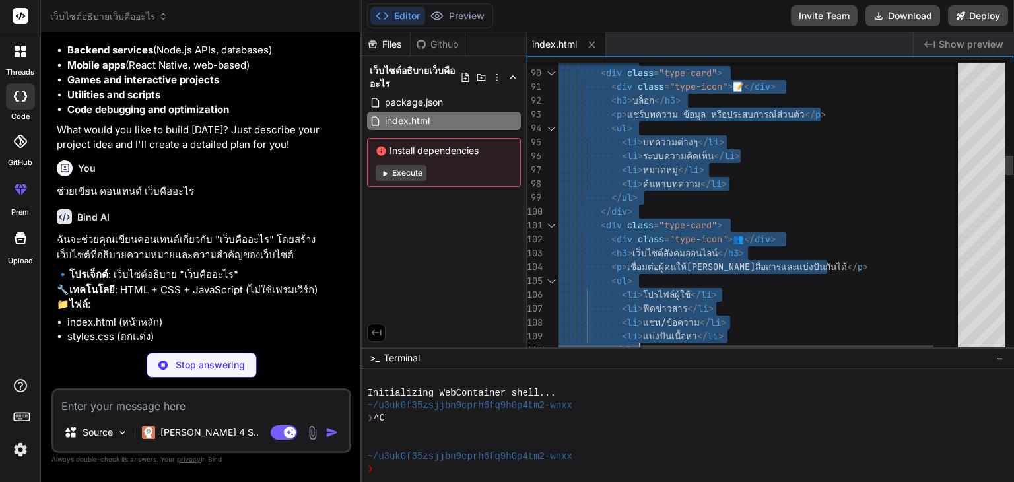
type textarea "<!DOCTYPE html> <html lang="th"> <head> <meta charset="UTF-8"> <meta name="view…"
type textarea "x"
type textarea "<!DOCTYPE html> <html lang="th"> <head> <meta charset="UTF-8"> <meta name="view…"
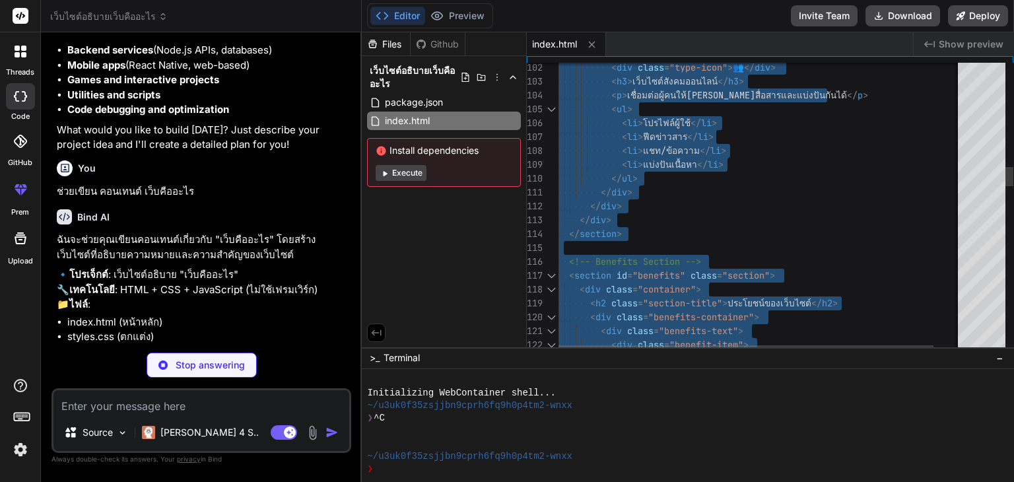
type textarea "x"
type textarea "<!DOCTYPE html> <html lang="th"> <head> <meta charset="UTF-8"> <meta name="view…"
type textarea "x"
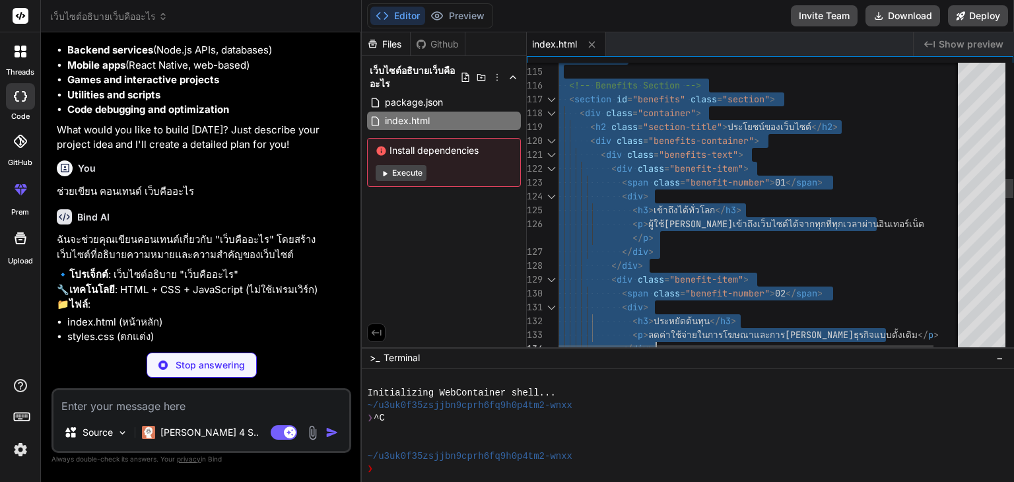
type textarea "<!LOREMIP dolo> <sita cons="ad"> <elit> <sedd eiusmod="TEM-1"> <inci utla="etdo…"
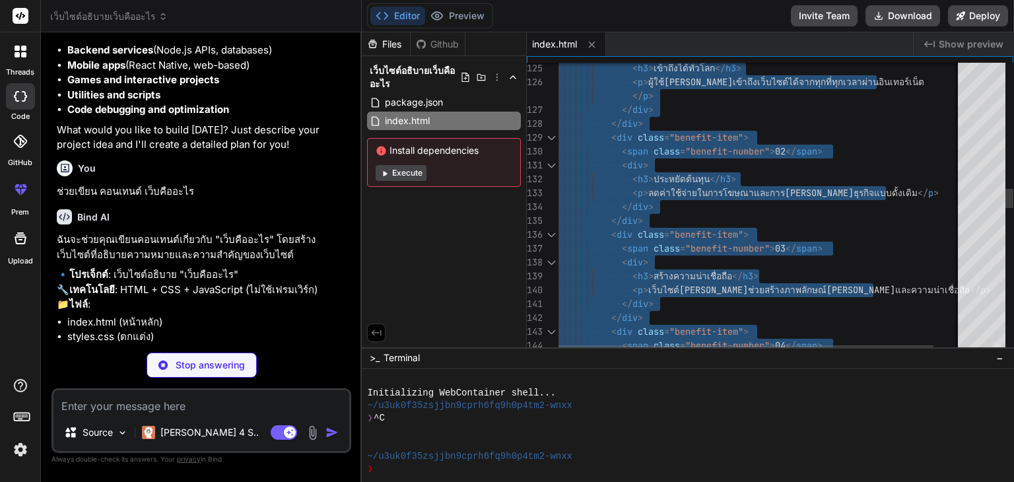
type textarea "x"
type textarea "<!DOCTYPE html> <html lang="th"> <head> <meta charset="UTF-8"> <meta name="view…"
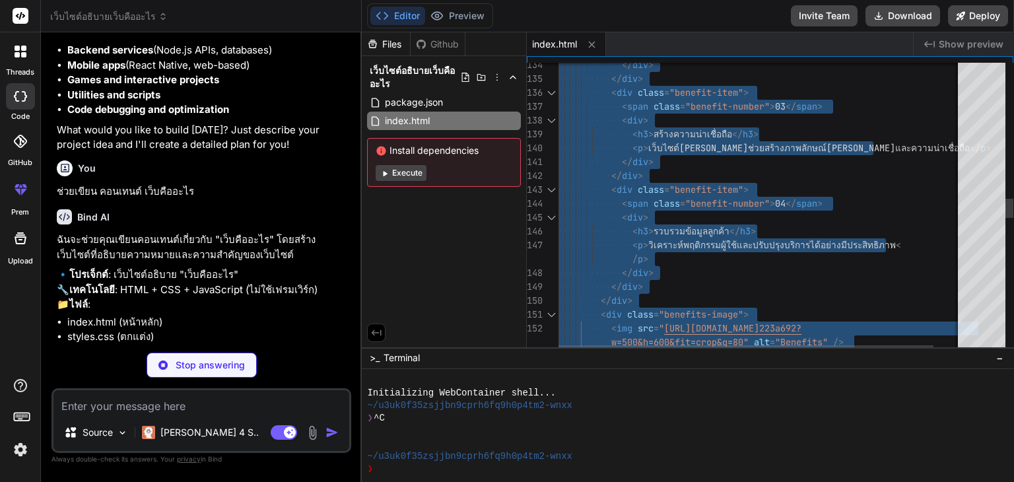
type textarea "x"
type textarea "<!DOCTYPE html> <html lang="th"> <head> <meta charset="UTF-8"> <meta name="view…"
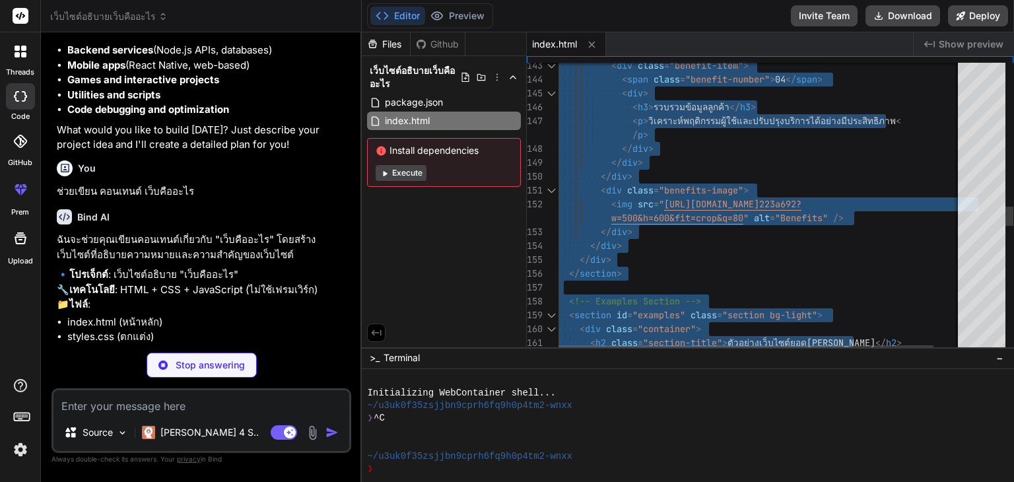
type textarea "x"
type textarea "<!DOCTYPE html> <html lang="th"> <head> <meta charset="UTF-8"> <meta name="view…"
type textarea "x"
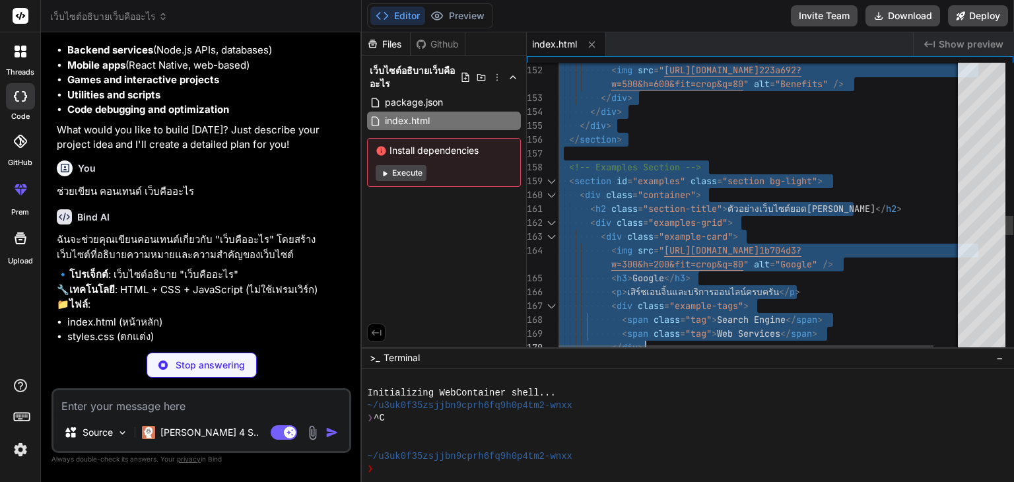
type textarea "<!DOCTYPE html> <html lang="th"> <head> <meta charset="UTF-8"> <meta name="view…"
type textarea "x"
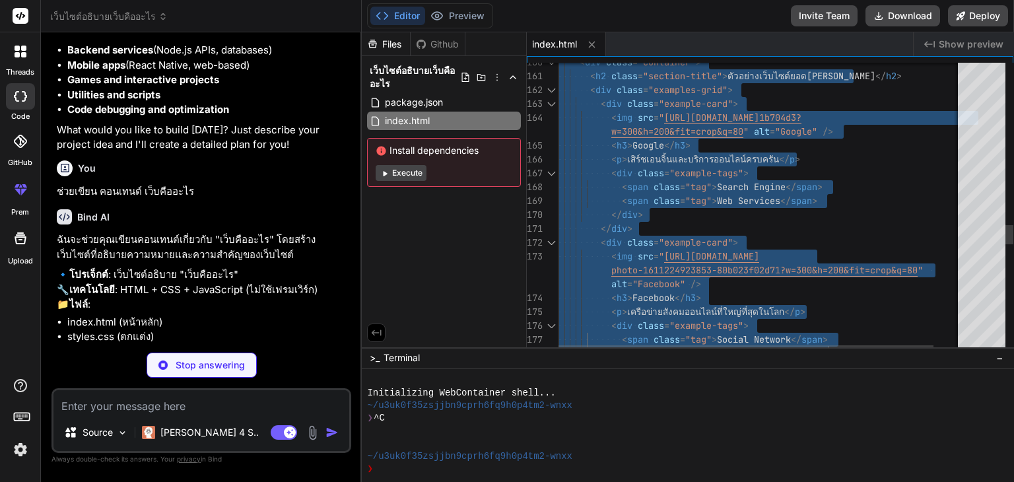
type textarea "<!DOCTYPE html> <html lang="th"> <head> <meta charset="UTF-8"> <meta name="view…"
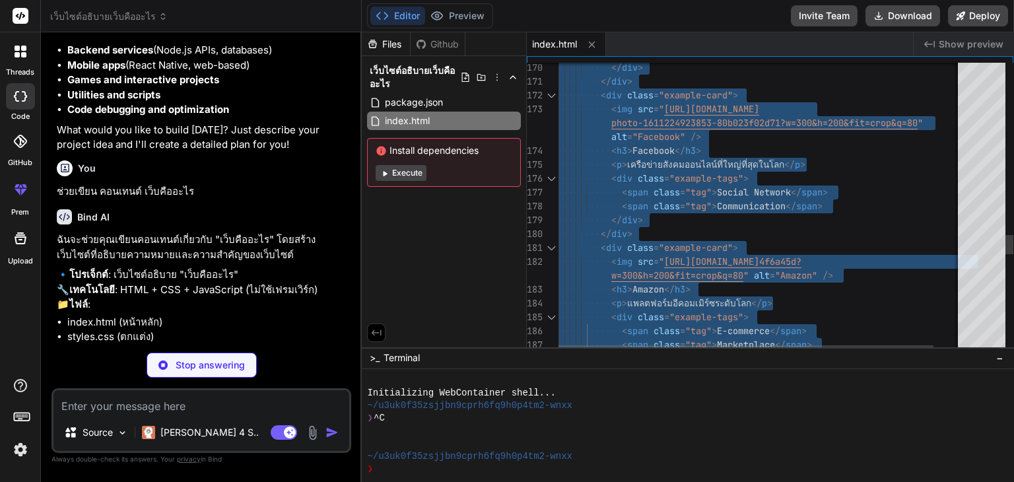
type textarea "x"
type textarea "<!DOCTYPE html> <html lang="th"> <head> <meta charset="UTF-8"> <meta name="view…"
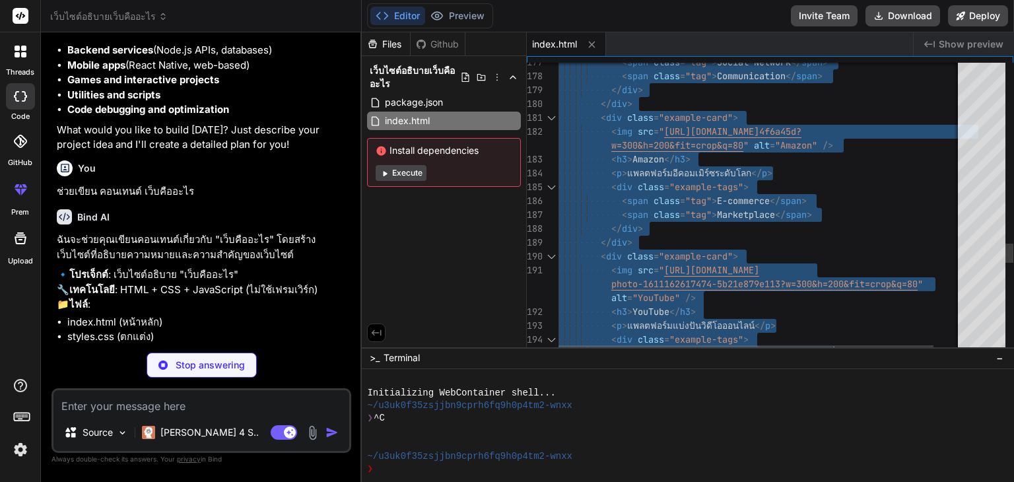
type textarea "x"
type textarea "<!DOCTYPE html> <html lang="th"> <head> <meta charset="UTF-8"> <meta name="view…"
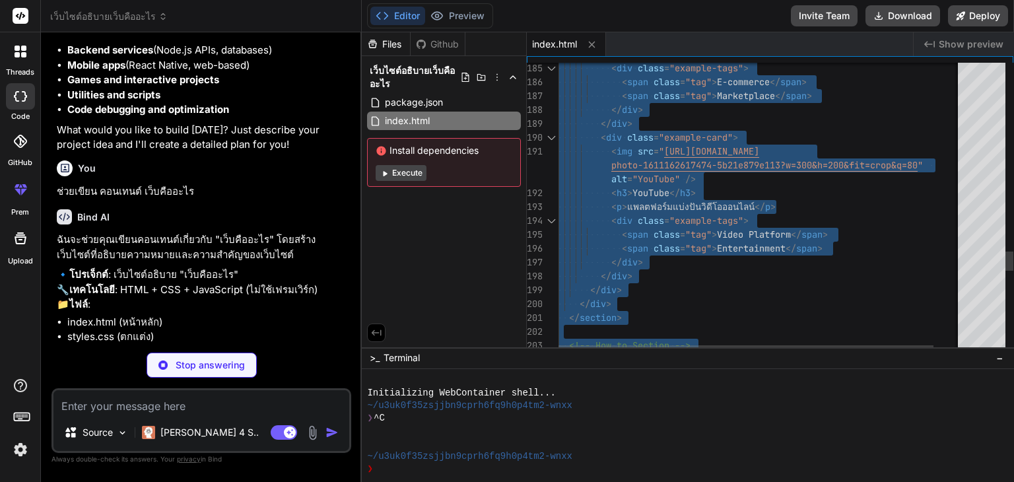
type textarea "x"
type textarea "<!LOREMIP dolo> <sita cons="ad"> <elit> <sedd eiusmod="TEM-8"> <inci utla="etdo…"
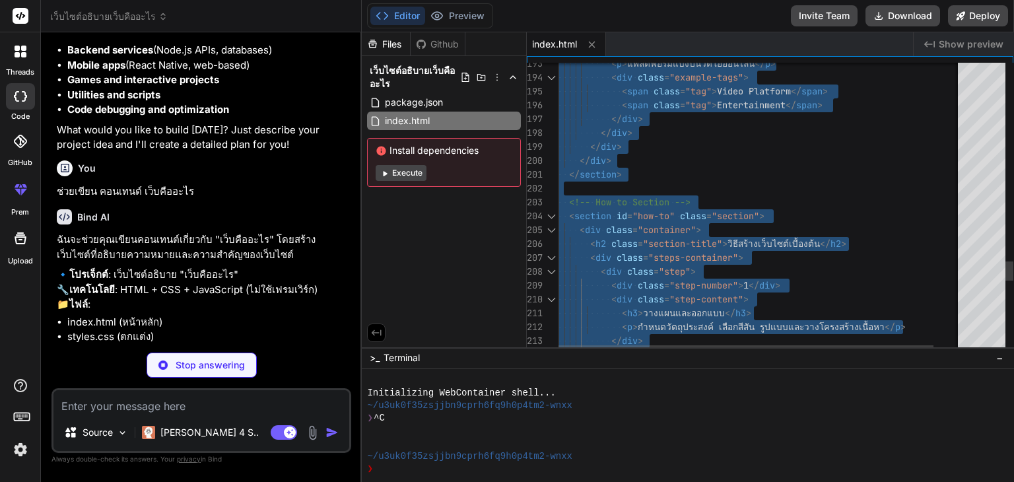
type textarea "x"
type textarea "<!DOCTYPE html> <html lang="th"> <head> <meta charset="UTF-8"> <meta name="view…"
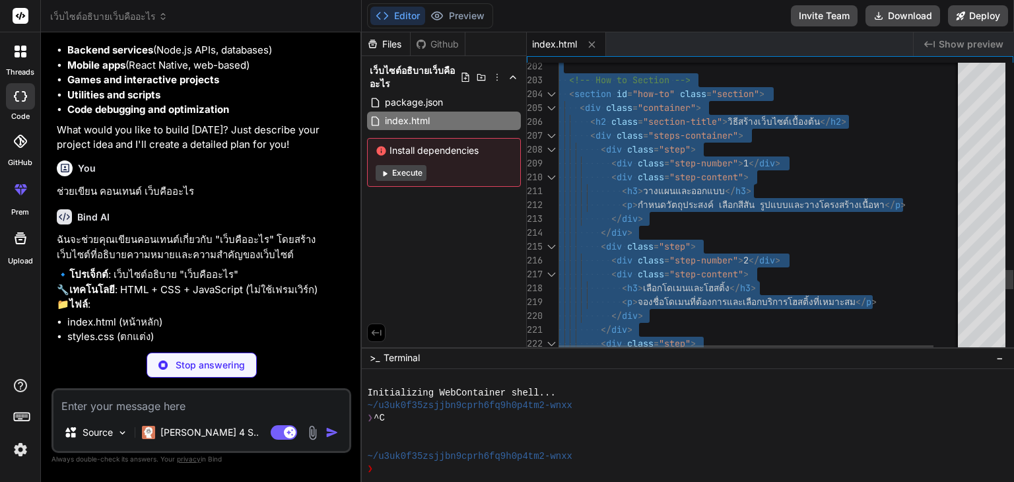
type textarea "x"
type textarea "<!DOCTYPE html> <html lang="th"> <head> <meta charset="UTF-8"> <meta name="view…"
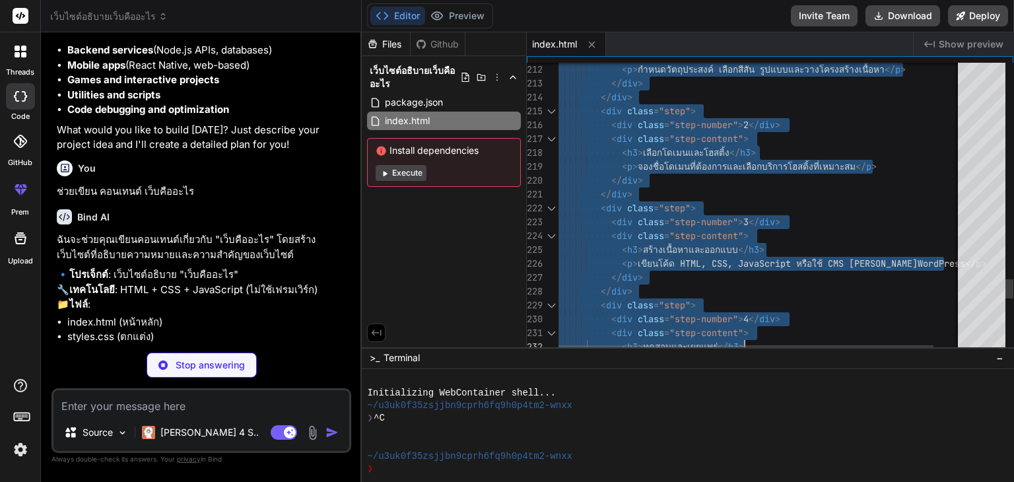
type textarea "x"
type textarea "<!DOCTYPE html> <html lang="th"> <head> <meta charset="UTF-8"> <meta name="view…"
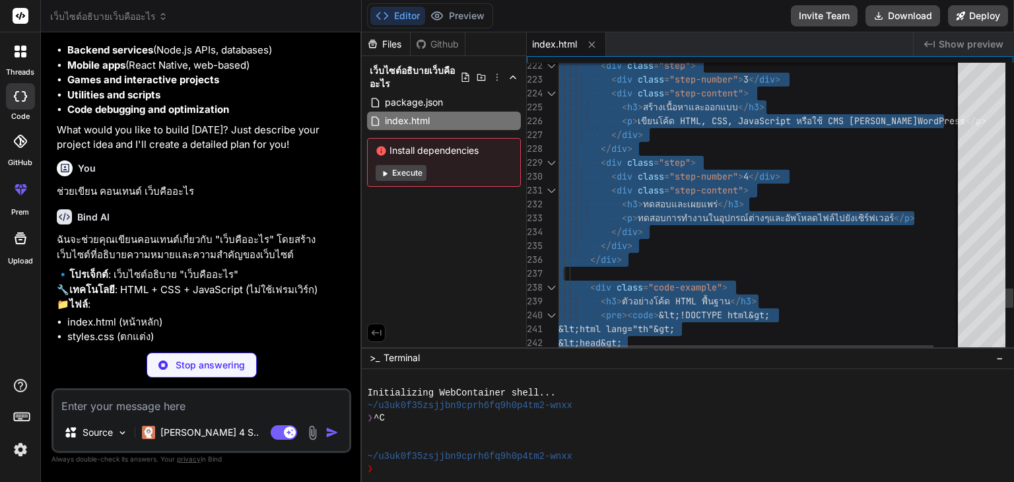
type textarea "x"
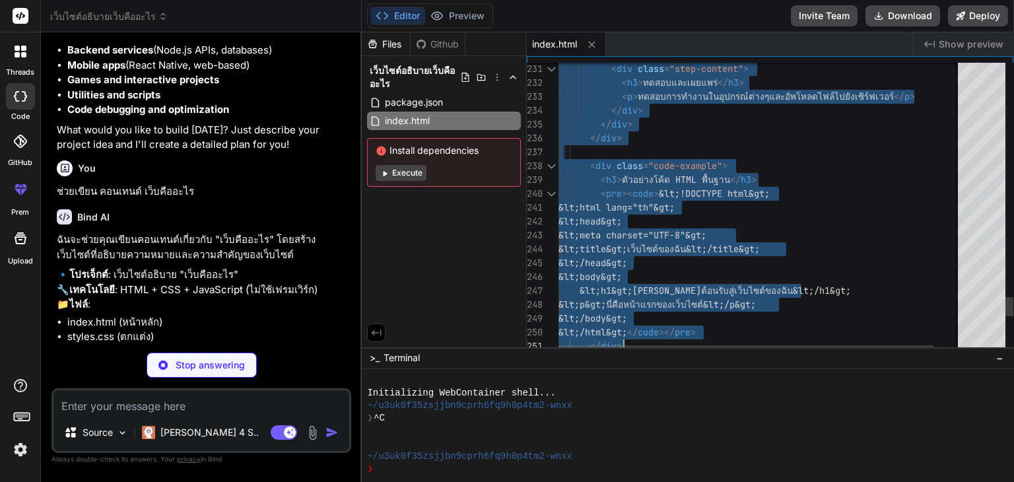
type textarea "<!DOCTYPE html> <html lang="th"> <head> <meta charset="UTF-8"> <meta name="view…"
type textarea "x"
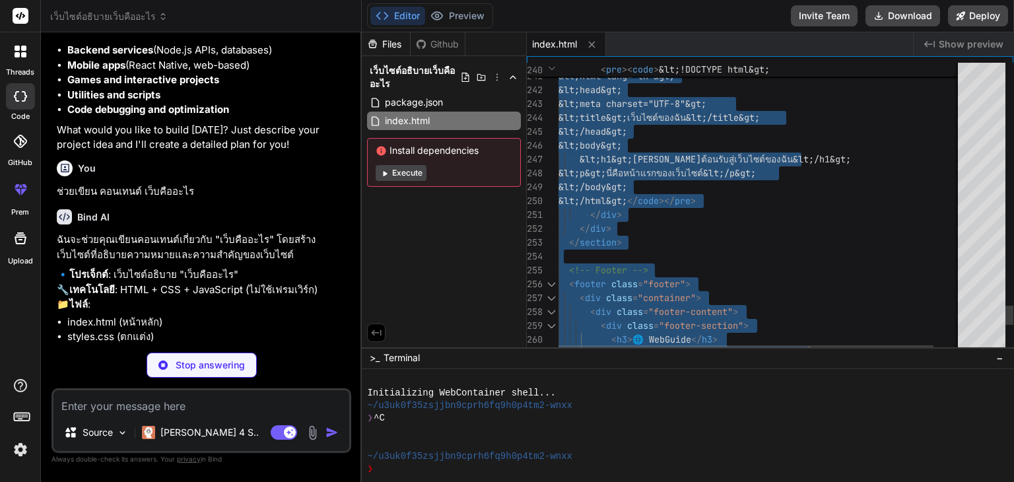
type textarea "<!DOCTYPE html> <html lang="th"> <head> <meta charset="UTF-8"> <meta name="view…"
type textarea "x"
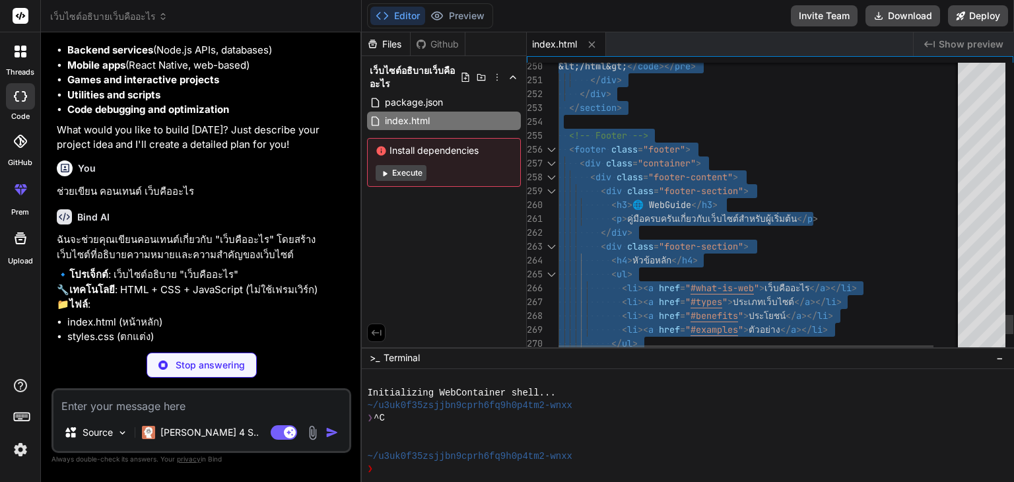
type textarea "<!DOCTYPE html> <html lang="th"> <head> <meta charset="UTF-8"> <meta name="view…"
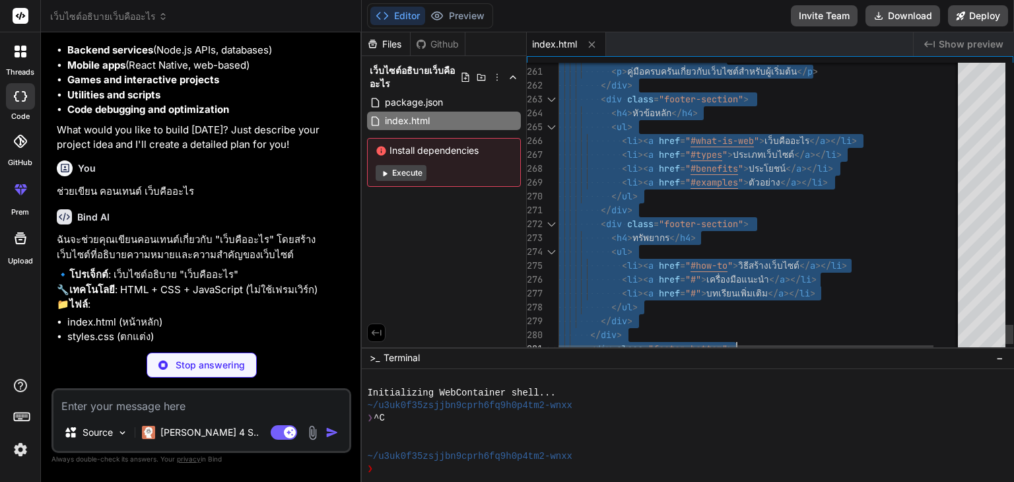
type textarea "x"
type textarea "<!DOCTYPE html> <html lang="th"> <head> <meta charset="UTF-8"> <meta name="view…"
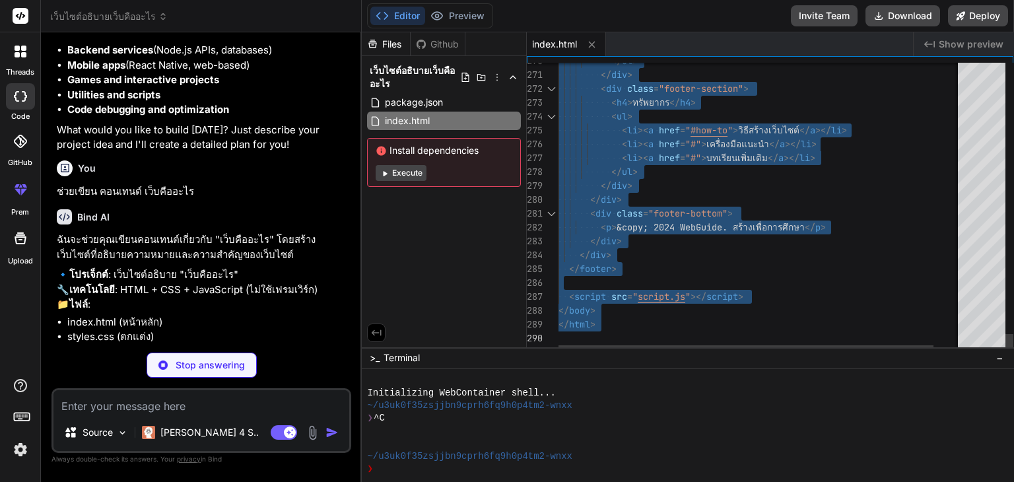
drag, startPoint x: 560, startPoint y: 69, endPoint x: 782, endPoint y: 350, distance: 357.5
type textarea "x"
type textarea ".example-card, .benefit-item { animation: fadeInUp 0.6s ease forwards; }"
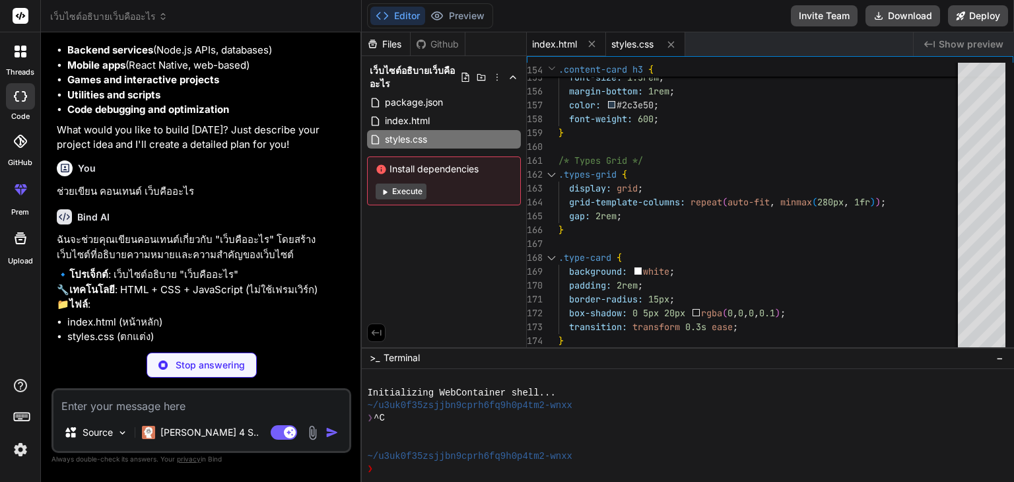
type textarea "x"
click at [552, 42] on span "index.html" at bounding box center [554, 44] width 45 height 13
type textarea "<p>&copy; 2024 WebGuide. สร้างเพื่อการศึกษา</p> </div> </div> </footer> <script…"
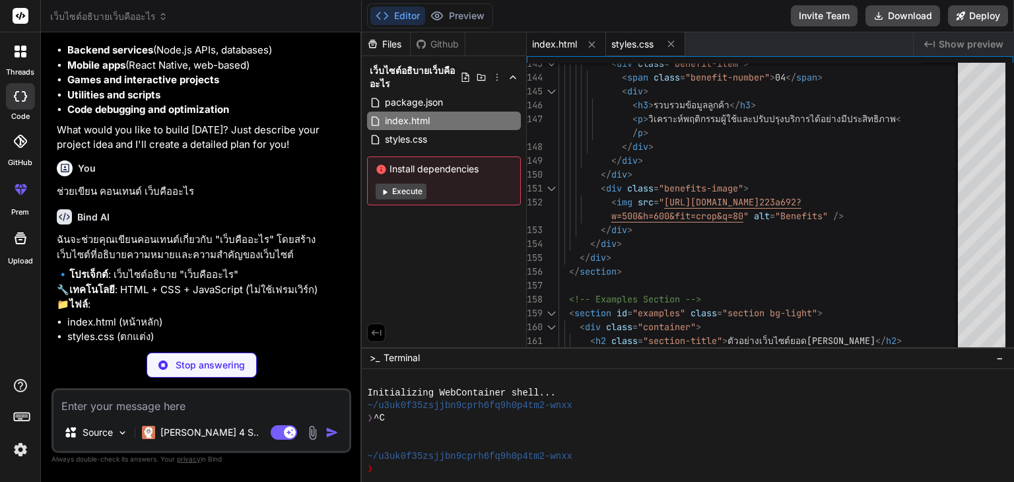
type textarea "x"
type textarea "scrollTop; const height = document.documentElement.scrollHeight - document.docu…"
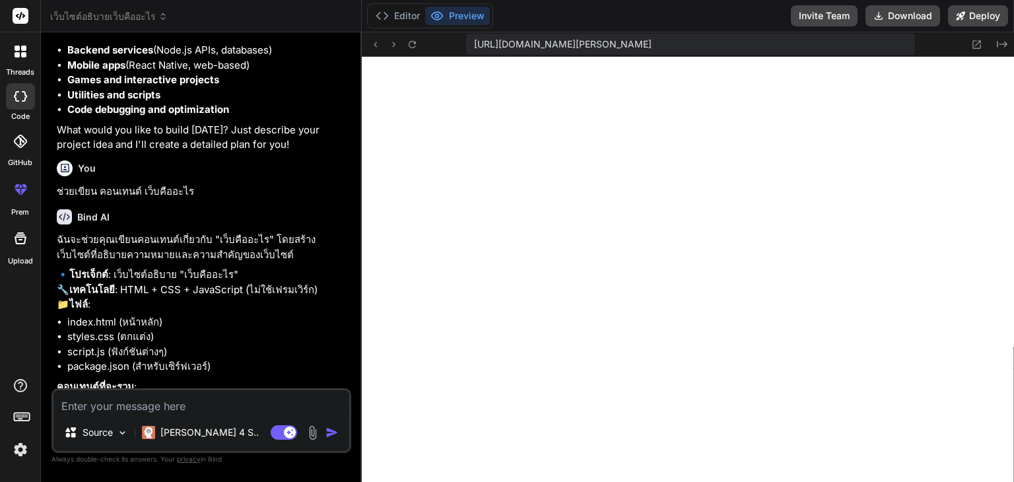
scroll to position [670, 0]
click at [16, 54] on icon at bounding box center [17, 54] width 5 height 5
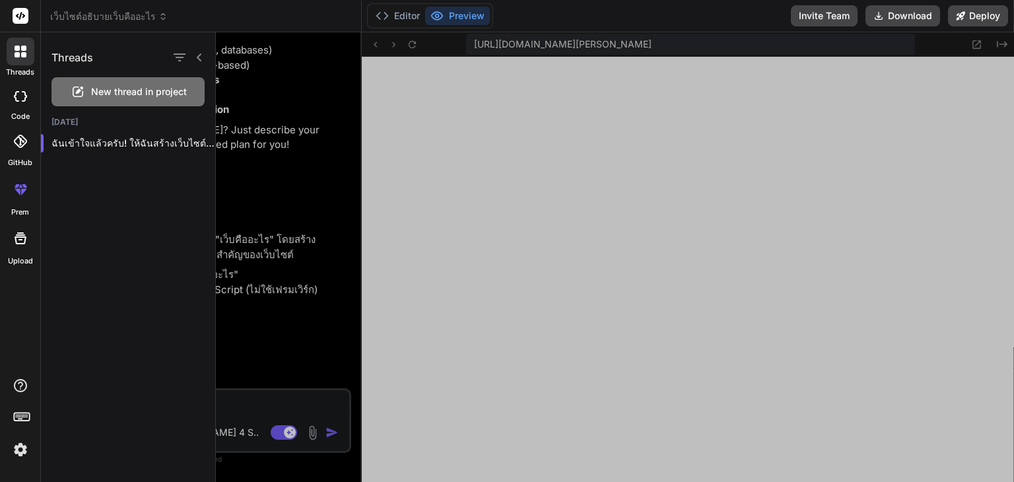
click at [100, 83] on div "New thread in project" at bounding box center [127, 91] width 153 height 29
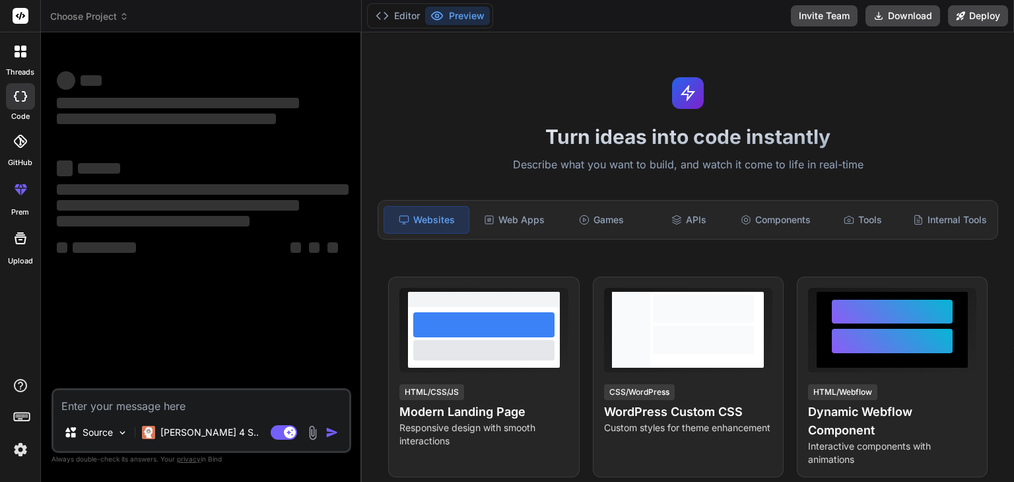
scroll to position [734, 0]
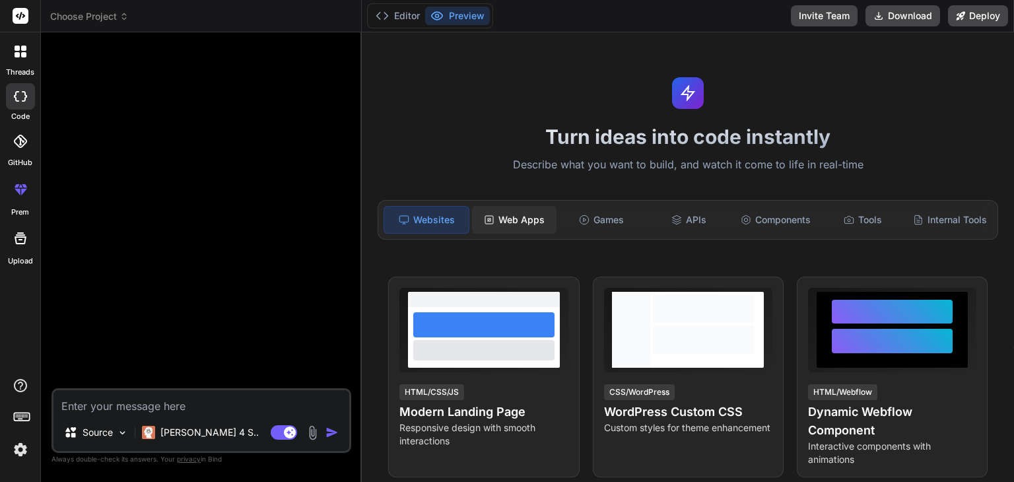
click at [509, 222] on div "Web Apps" at bounding box center [514, 220] width 84 height 28
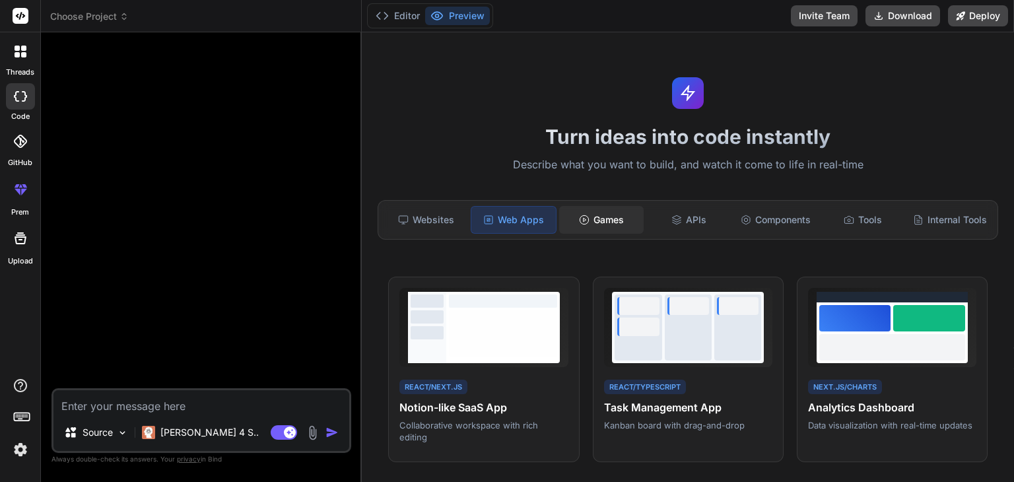
click at [583, 220] on polygon at bounding box center [584, 219] width 3 height 3
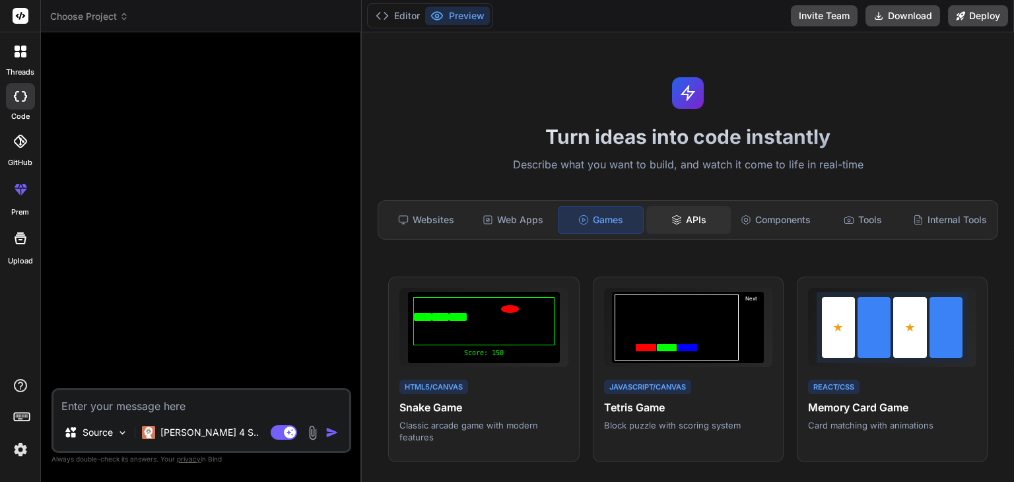
click at [649, 216] on div "APIs" at bounding box center [688, 220] width 84 height 28
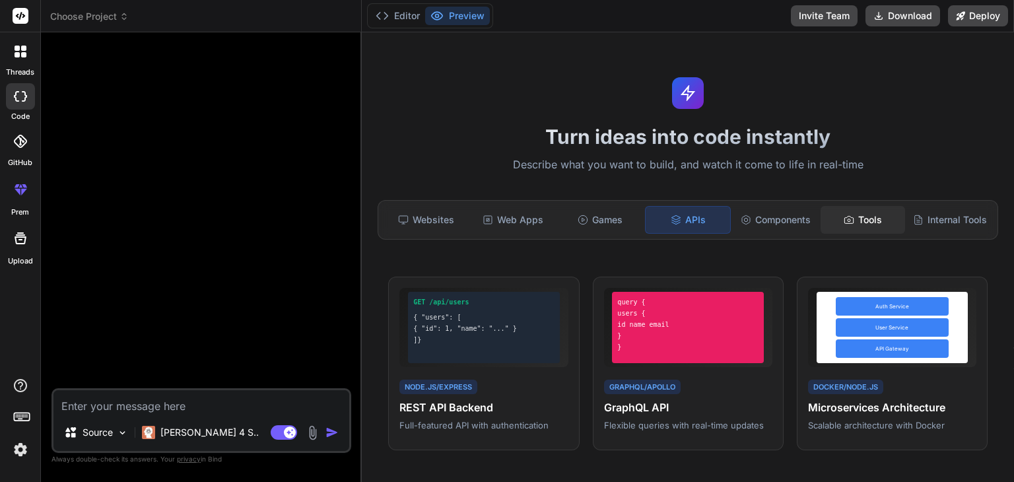
click at [833, 215] on div "Tools" at bounding box center [862, 220] width 84 height 28
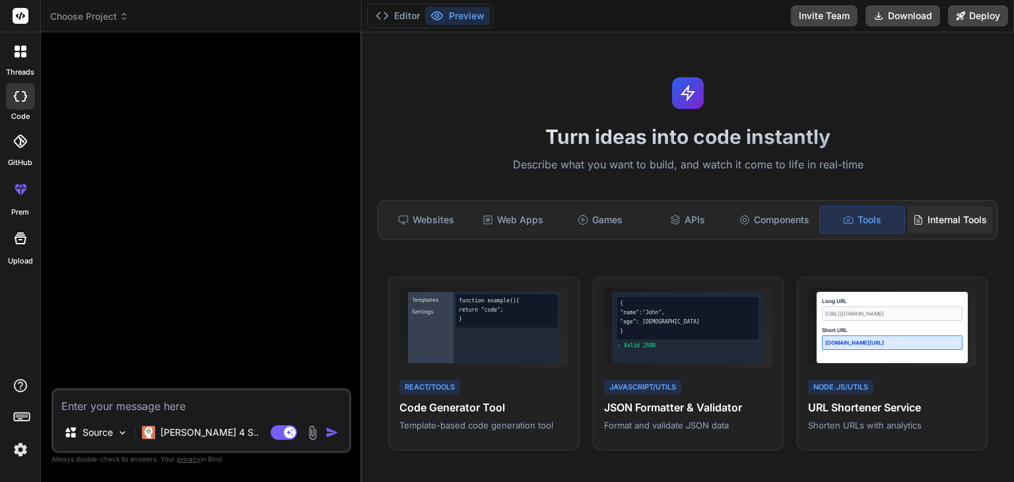
click at [927, 215] on div "Internal Tools" at bounding box center [949, 220] width 84 height 28
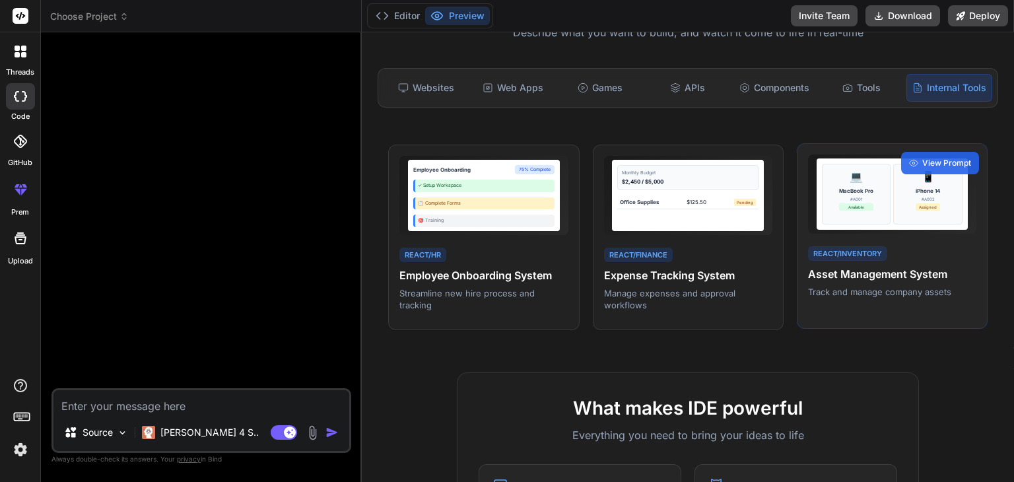
scroll to position [66, 0]
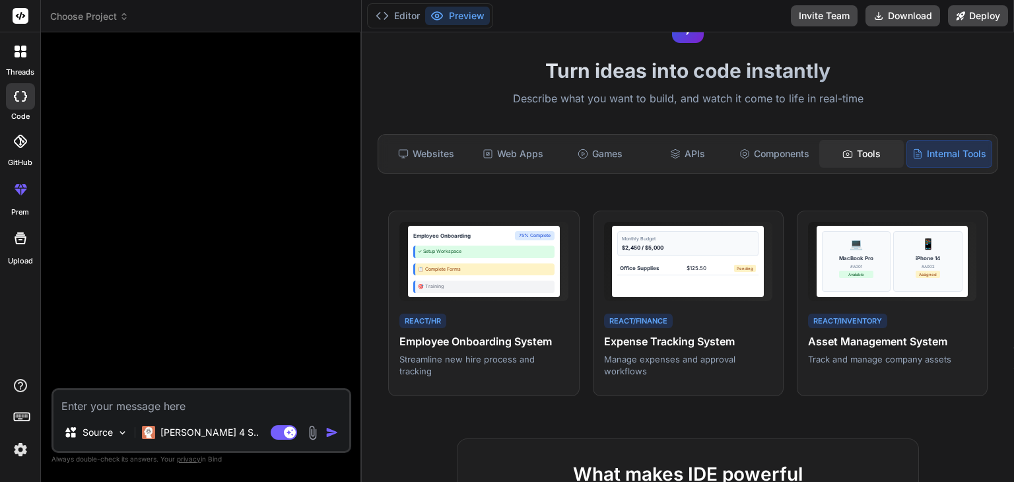
click at [850, 154] on div "Tools" at bounding box center [861, 154] width 84 height 28
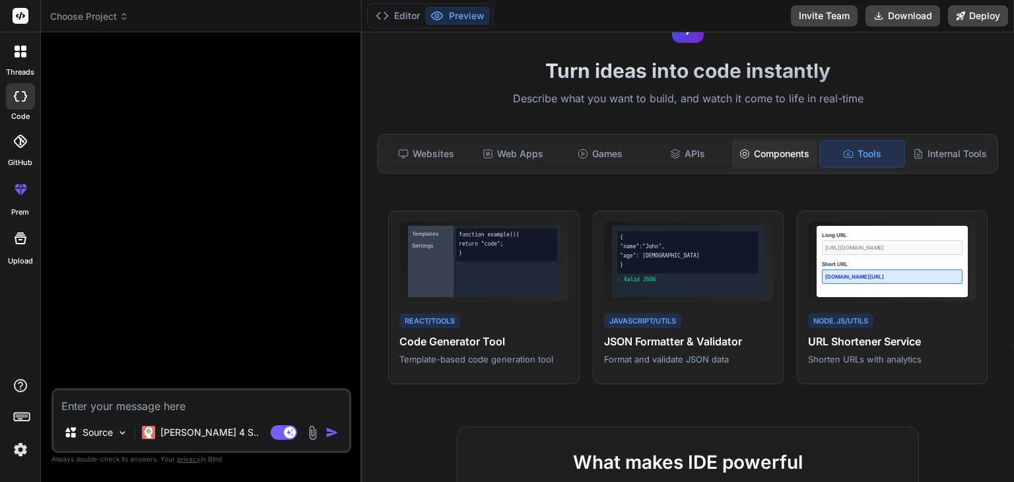
click at [752, 153] on div "Components" at bounding box center [774, 154] width 84 height 28
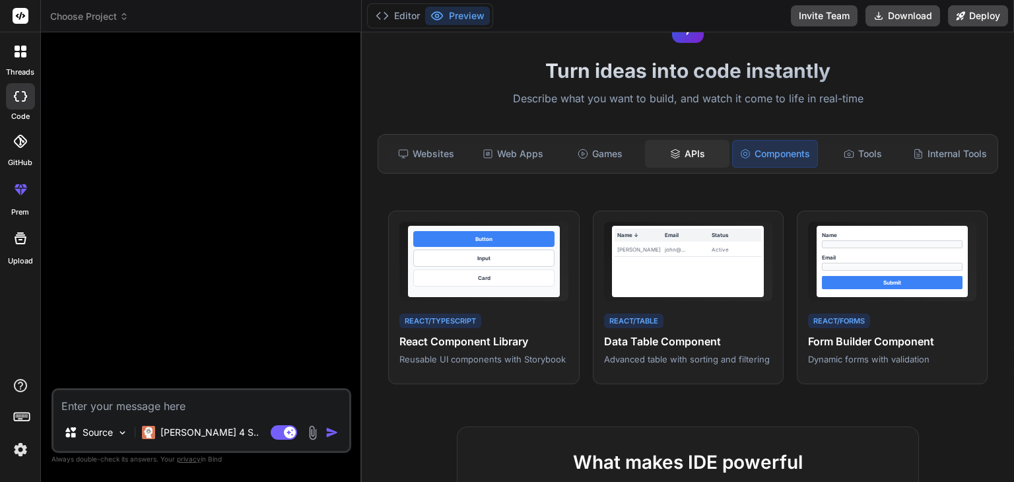
click at [692, 153] on div "APIs" at bounding box center [687, 154] width 84 height 28
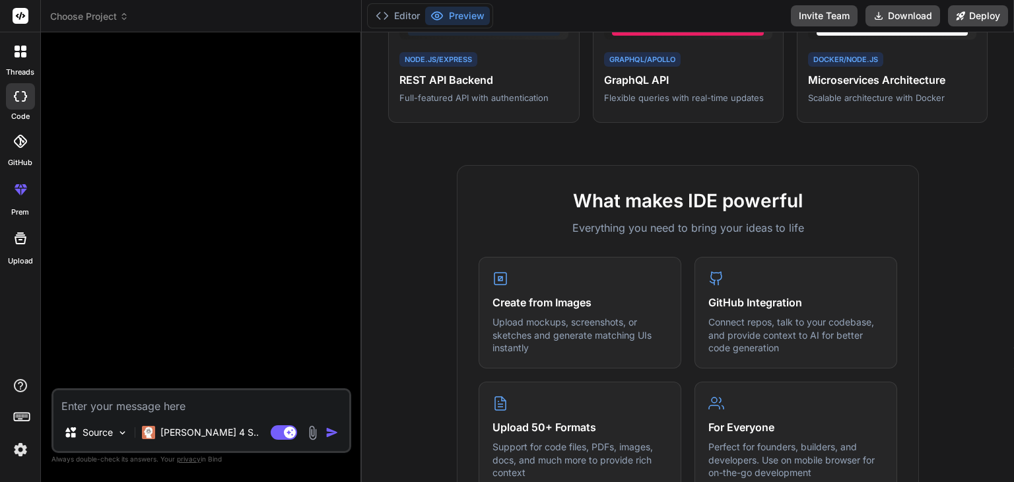
scroll to position [0, 0]
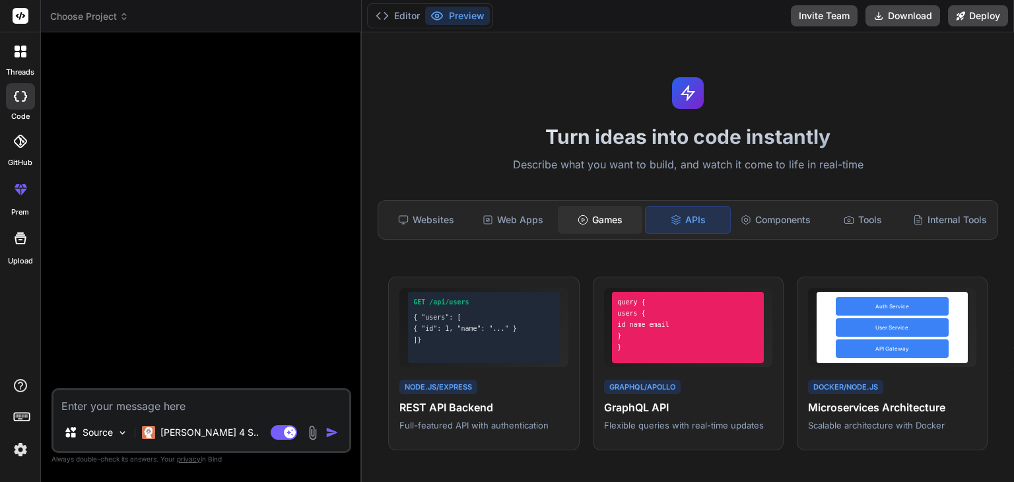
click at [610, 224] on div "Games" at bounding box center [600, 220] width 84 height 28
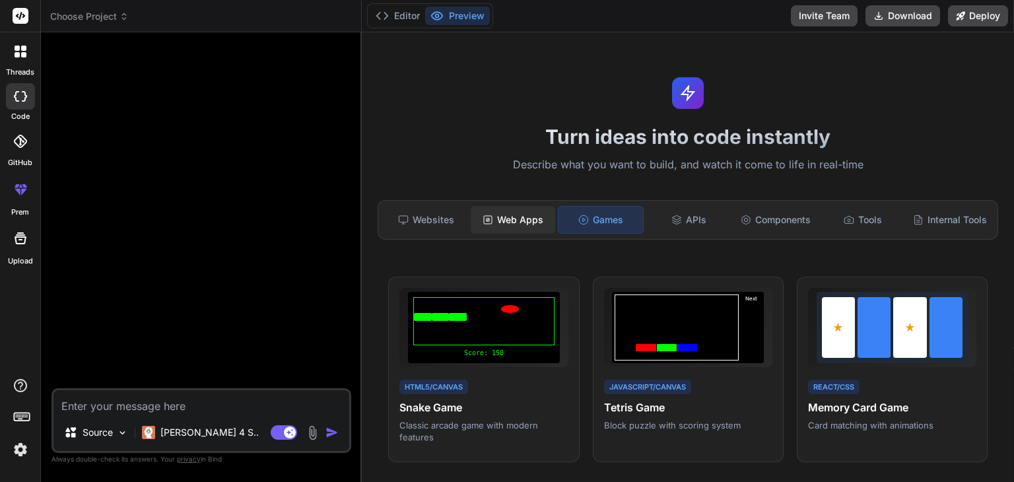
click at [516, 224] on div "Web Apps" at bounding box center [512, 220] width 84 height 28
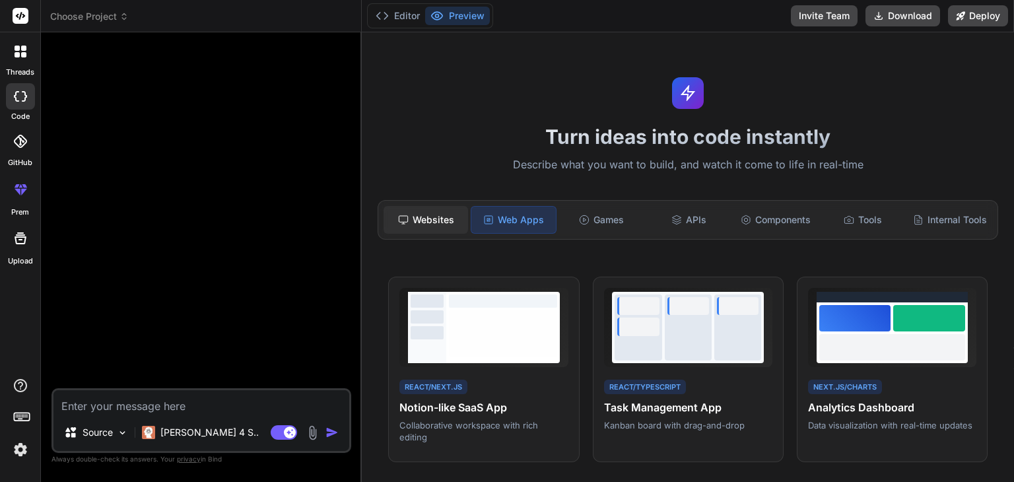
click at [443, 221] on div "Websites" at bounding box center [425, 220] width 84 height 28
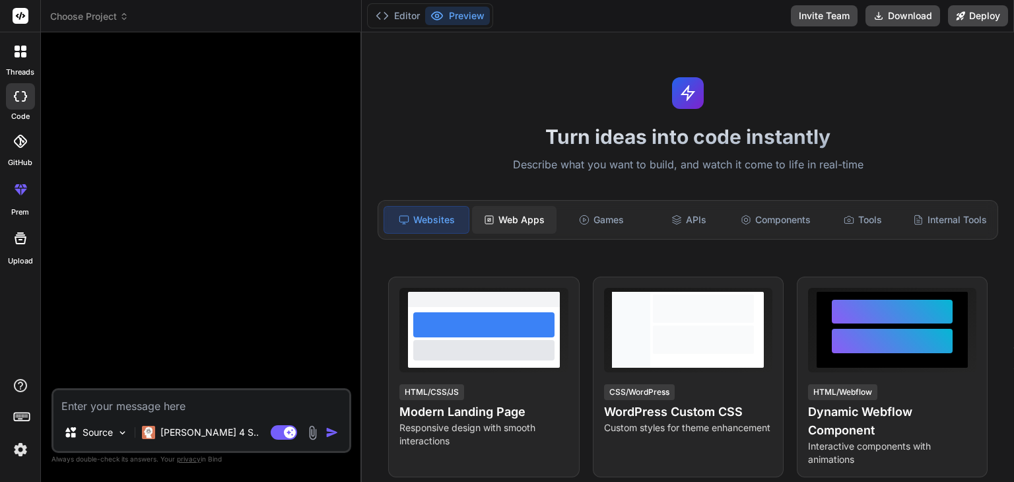
click at [505, 220] on div "Web Apps" at bounding box center [514, 220] width 84 height 28
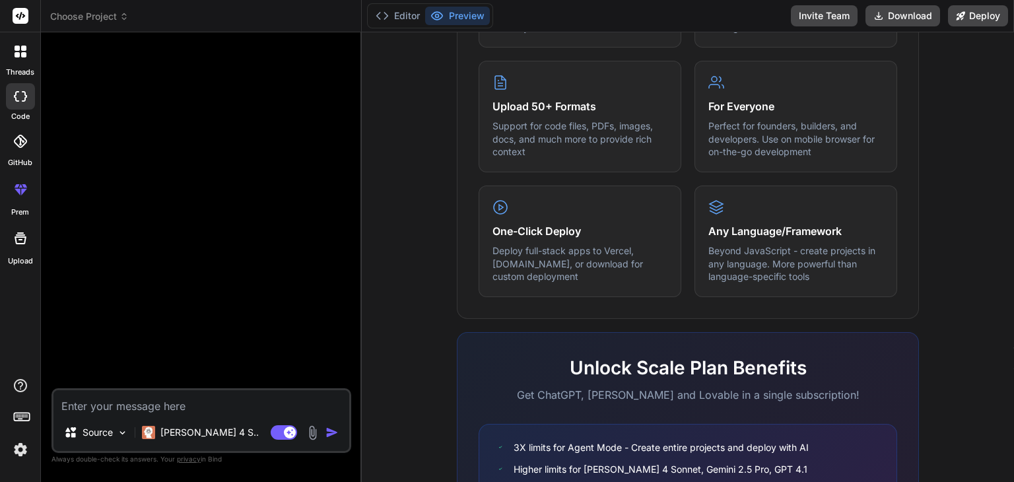
scroll to position [462, 0]
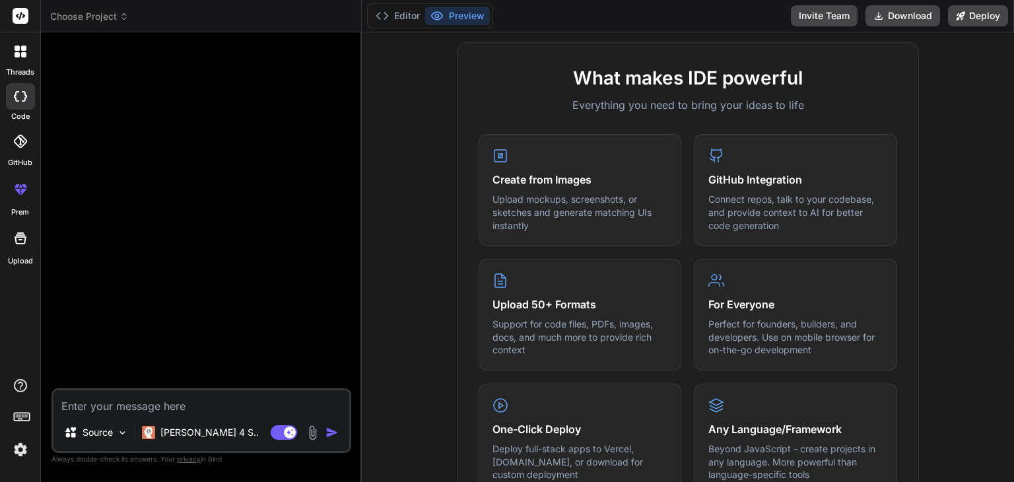
click at [21, 185] on icon at bounding box center [21, 189] width 16 height 16
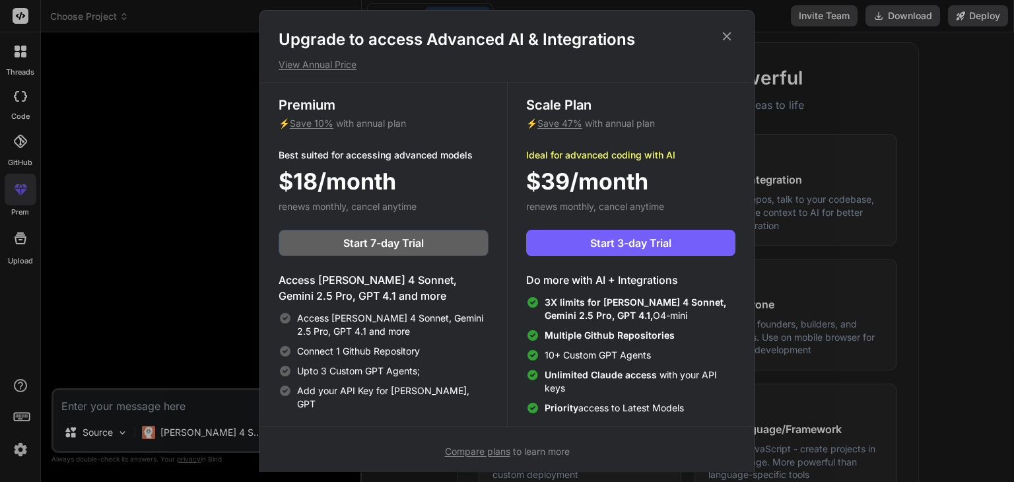
click at [728, 33] on icon at bounding box center [727, 36] width 9 height 9
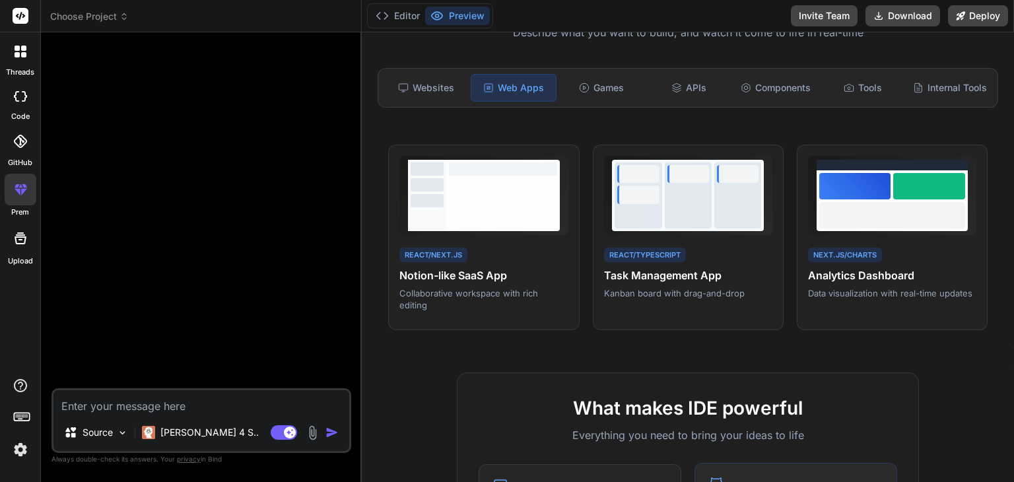
scroll to position [66, 0]
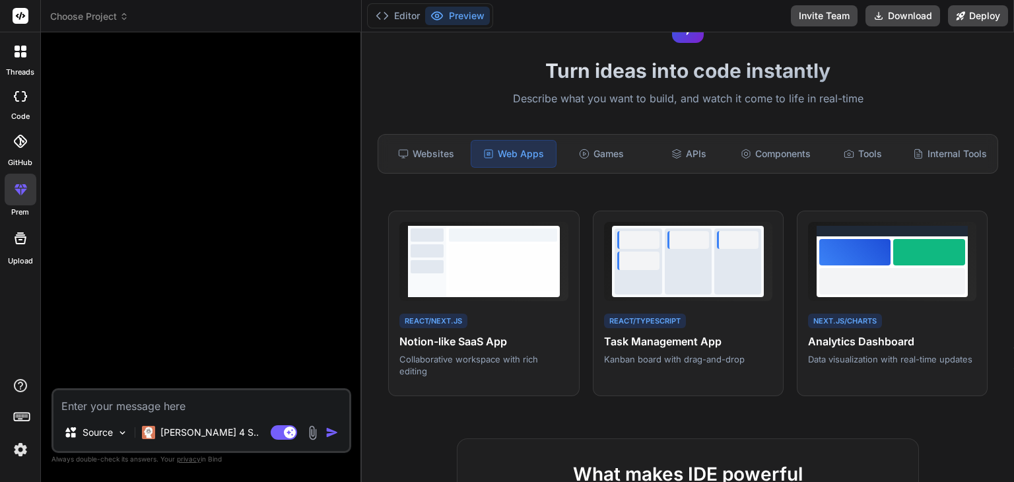
click at [18, 57] on icon at bounding box center [17, 54] width 5 height 5
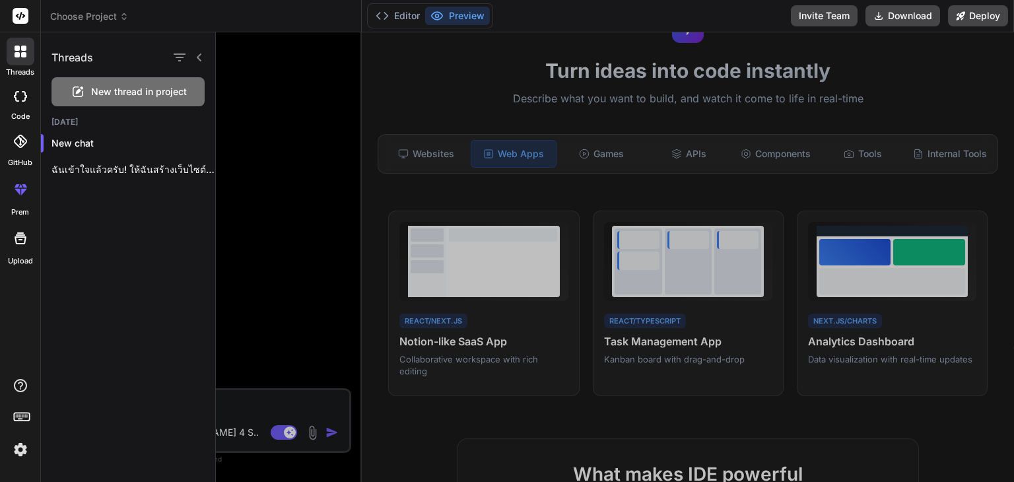
click at [18, 57] on icon at bounding box center [17, 54] width 5 height 5
click at [21, 101] on icon at bounding box center [20, 96] width 13 height 11
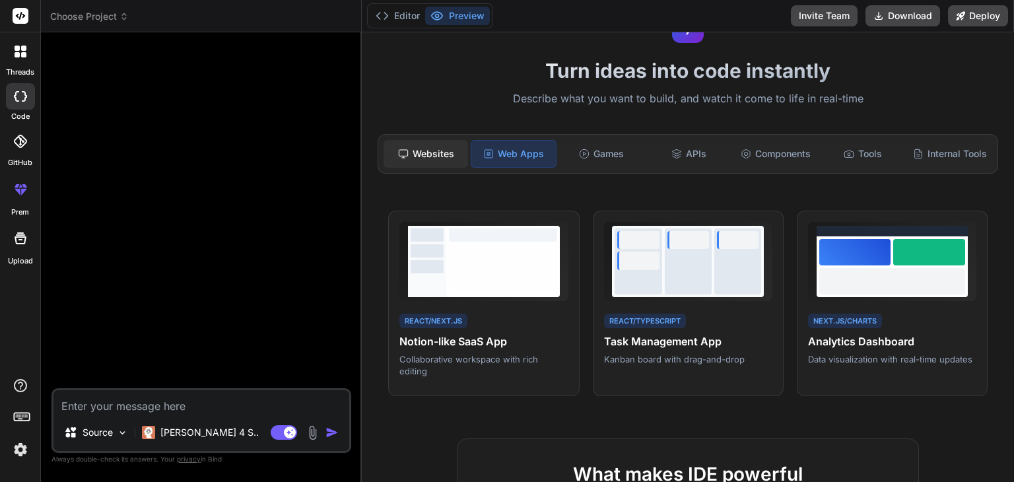
click at [432, 151] on div "Websites" at bounding box center [425, 154] width 84 height 28
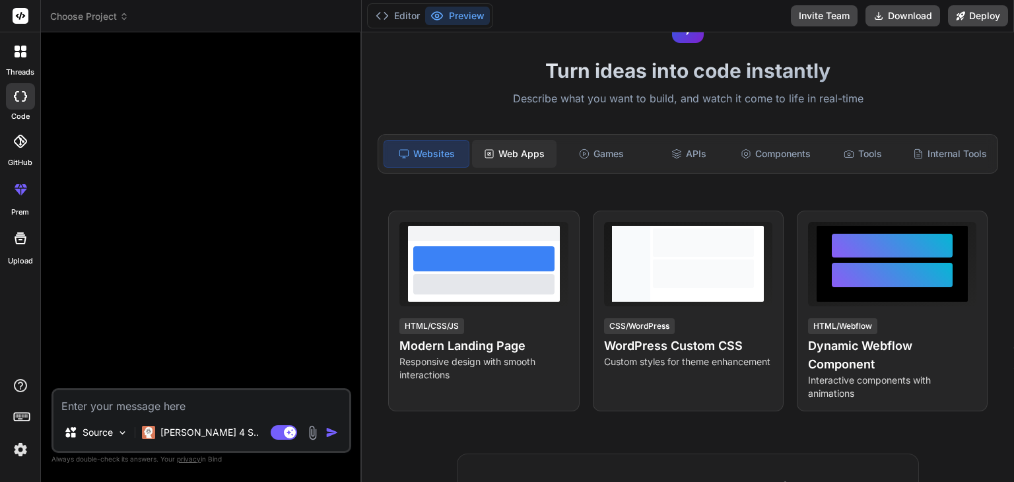
click at [498, 152] on div "Web Apps" at bounding box center [514, 154] width 84 height 28
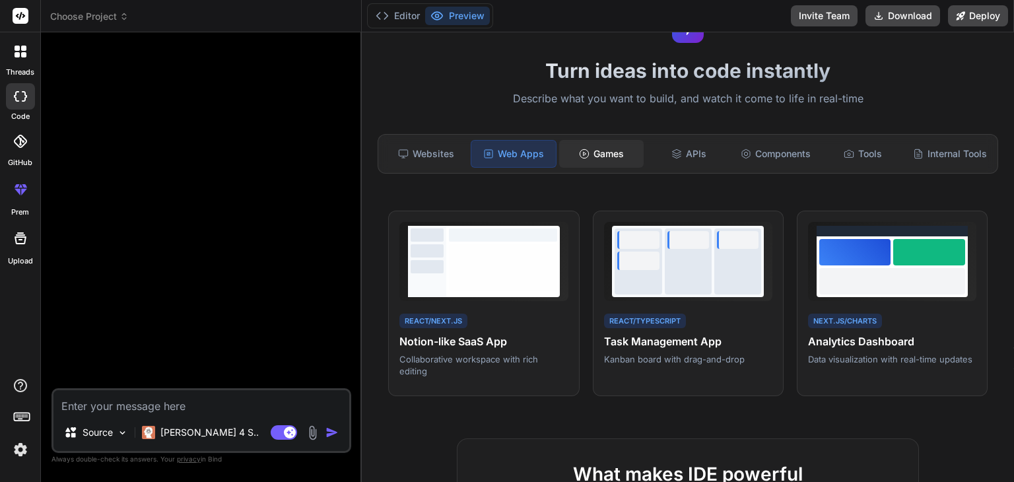
click at [582, 152] on icon at bounding box center [584, 153] width 11 height 11
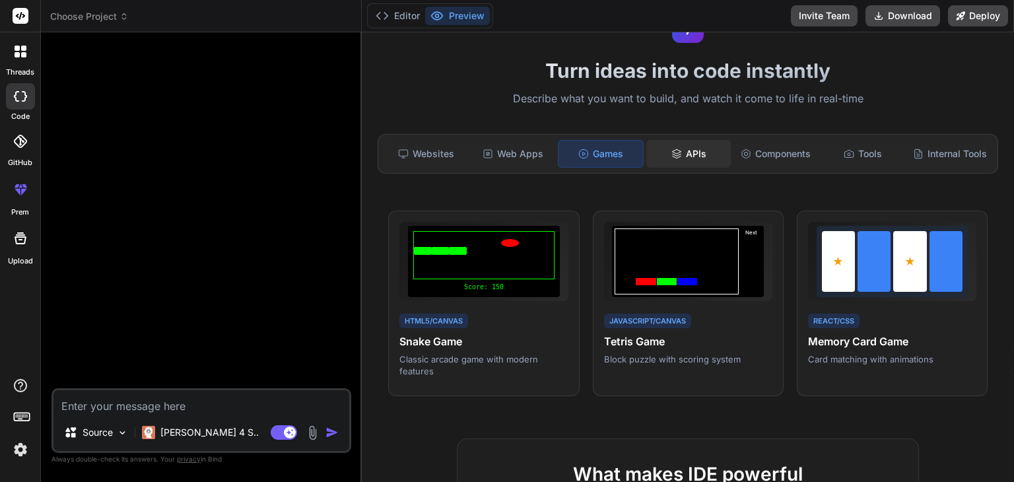
click at [686, 143] on div "APIs" at bounding box center [688, 154] width 84 height 28
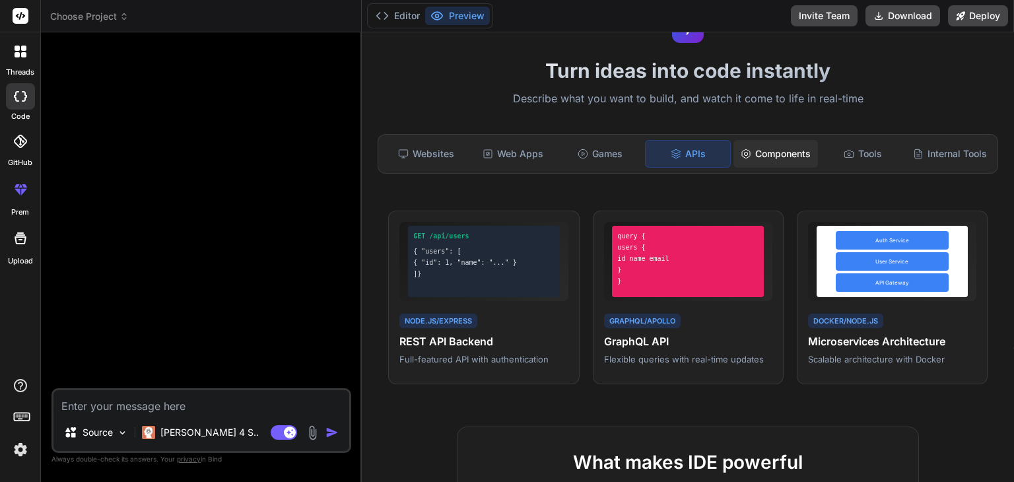
click at [744, 143] on div "Components" at bounding box center [775, 154] width 84 height 28
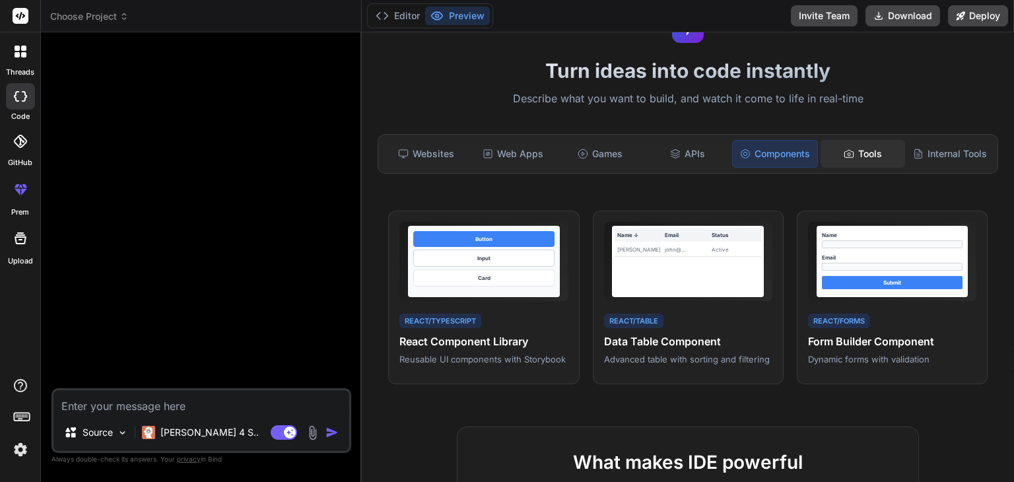
click at [843, 140] on div "Tools" at bounding box center [862, 154] width 84 height 28
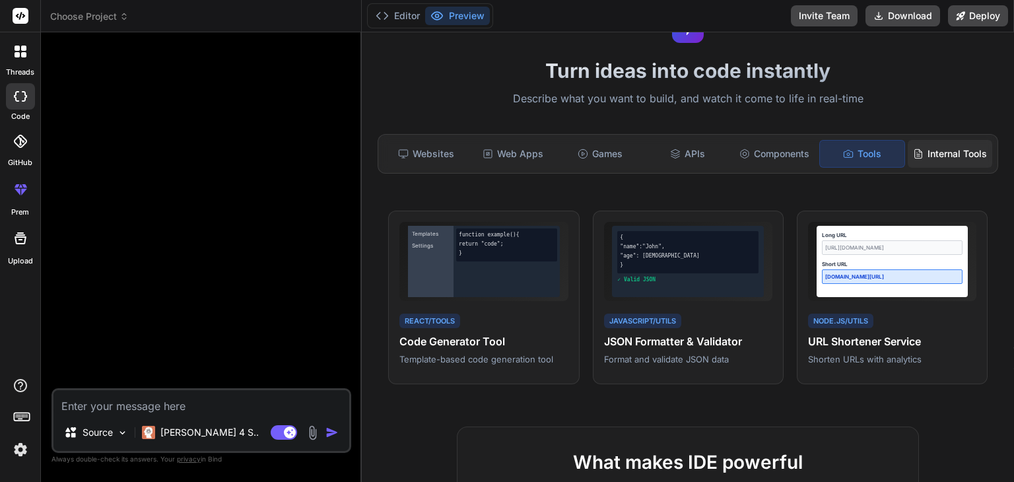
click at [940, 152] on div "Internal Tools" at bounding box center [949, 154] width 84 height 28
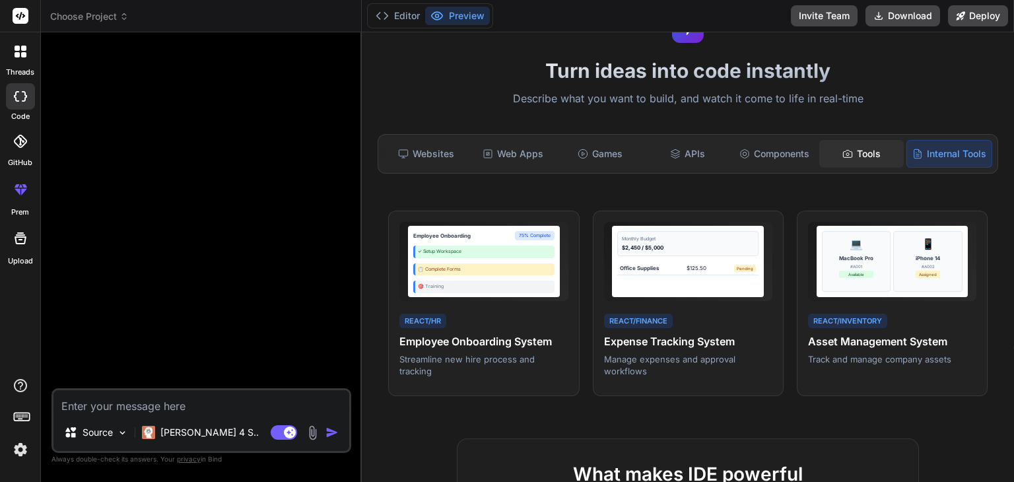
click at [843, 156] on icon at bounding box center [847, 153] width 9 height 7
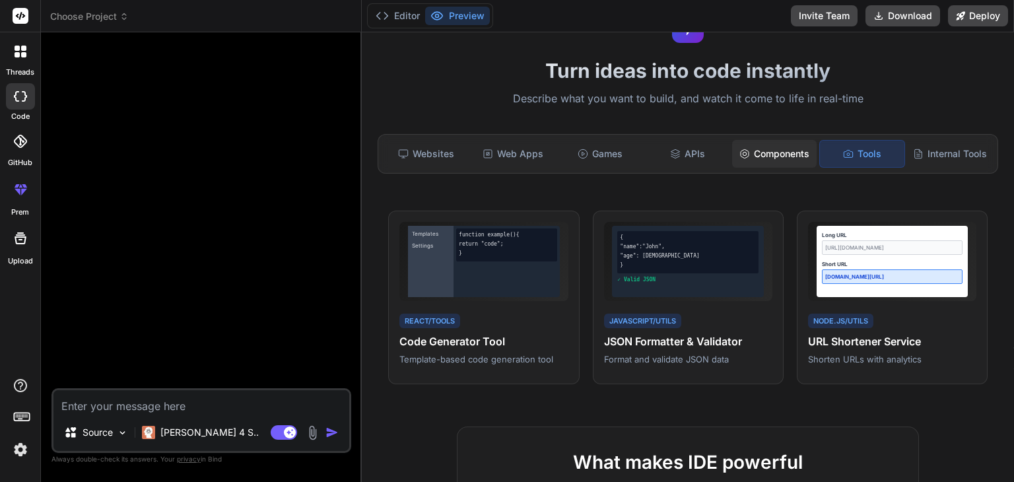
click at [774, 158] on div "Components" at bounding box center [774, 154] width 84 height 28
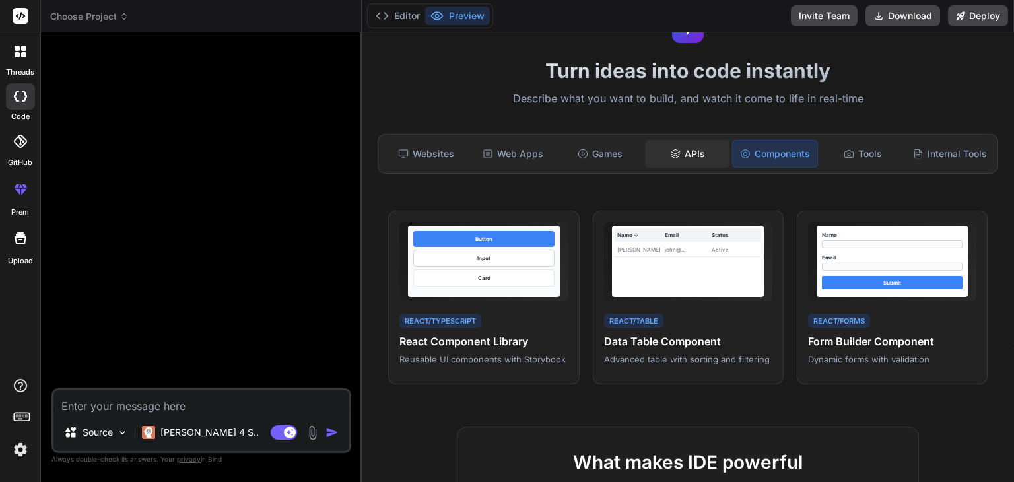
click at [674, 162] on div "APIs" at bounding box center [687, 154] width 84 height 28
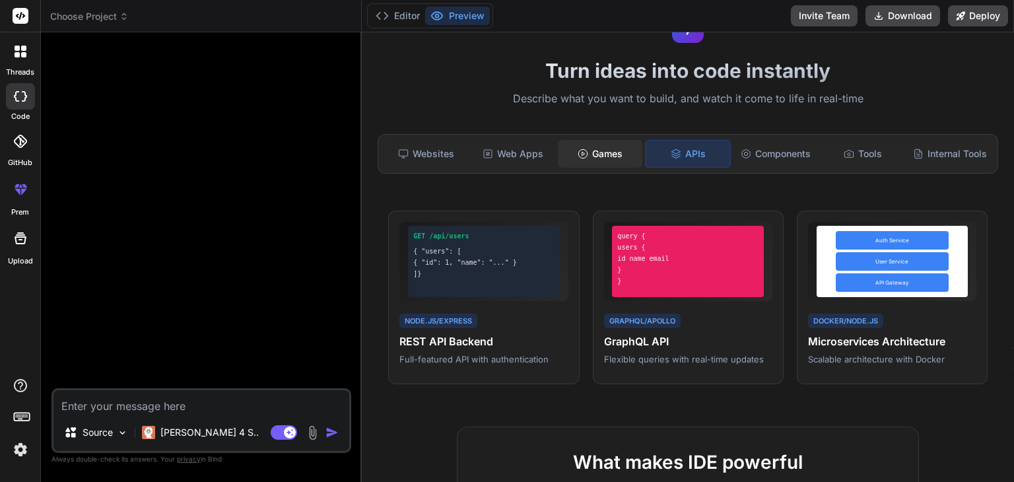
click at [607, 164] on div "Games" at bounding box center [600, 154] width 84 height 28
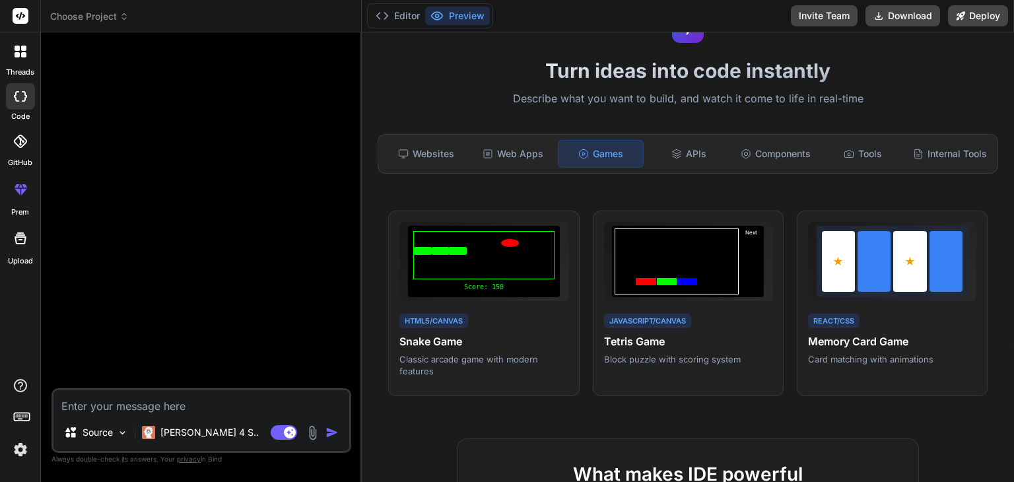
click at [494, 167] on div "Websites Web Apps Games APIs Components Tools Internal Tools" at bounding box center [687, 154] width 620 height 40
click at [505, 150] on div "Web Apps" at bounding box center [512, 154] width 84 height 28
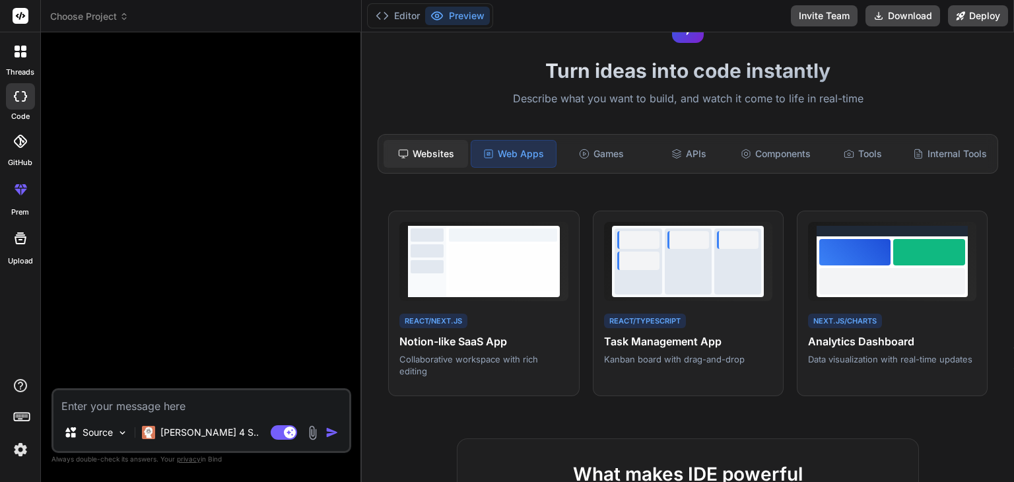
click at [438, 152] on div "Websites" at bounding box center [425, 154] width 84 height 28
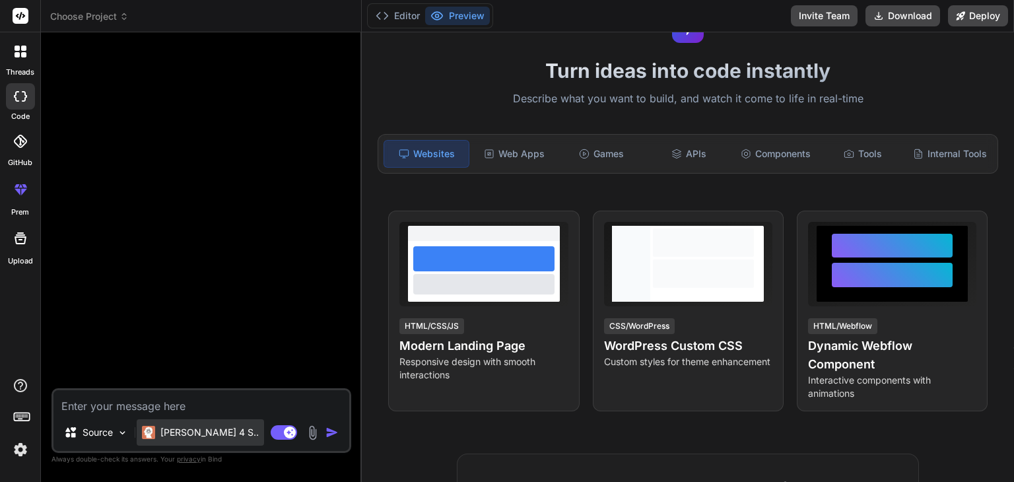
click at [209, 436] on p "[PERSON_NAME] 4 S.." at bounding box center [209, 432] width 98 height 13
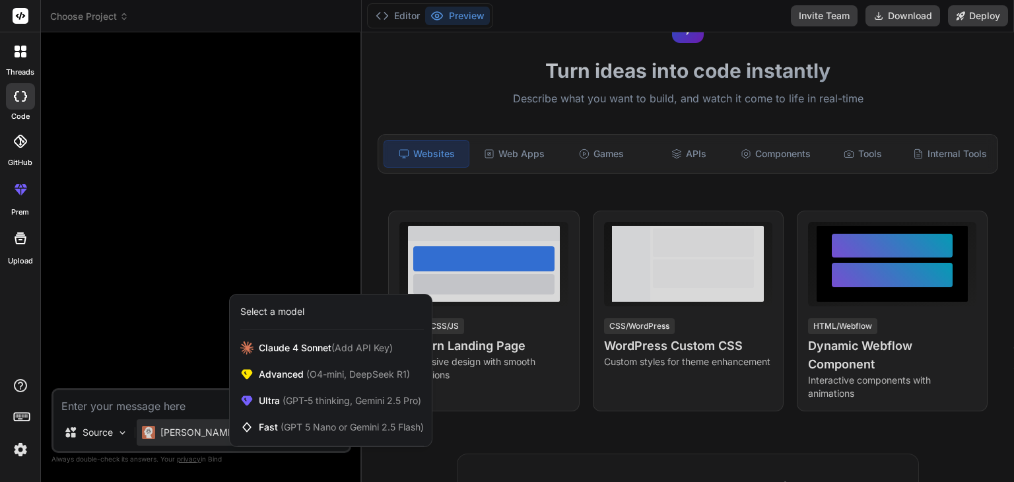
click at [209, 436] on div at bounding box center [507, 241] width 1014 height 482
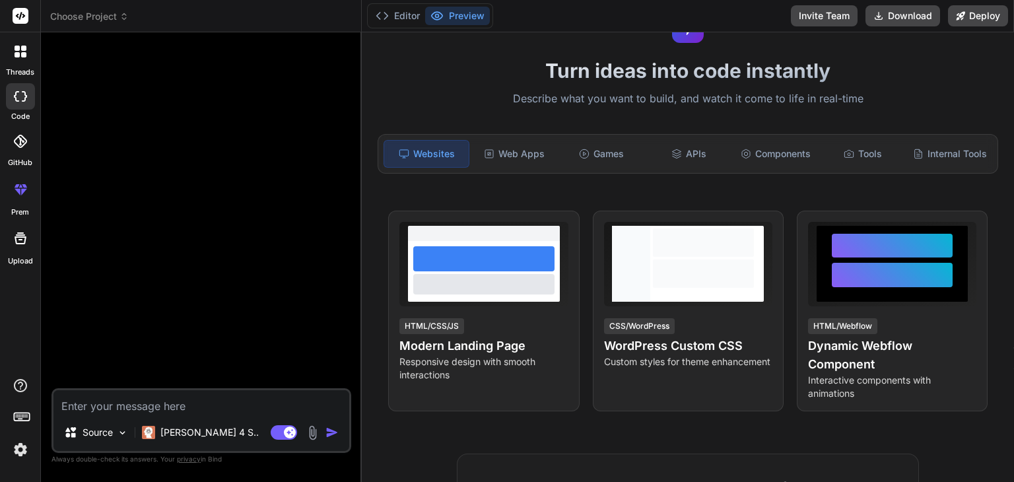
click at [22, 148] on div at bounding box center [20, 141] width 29 height 29
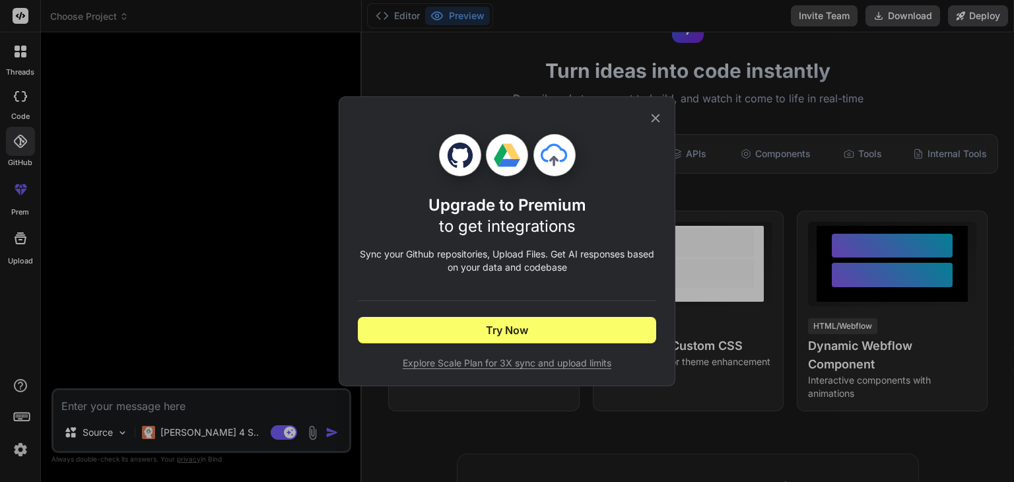
click at [662, 114] on div "Upgrade to Premium to get integrations Sync your Github repositories, Upload Fi…" at bounding box center [507, 241] width 337 height 290
click at [655, 115] on icon at bounding box center [655, 118] width 15 height 15
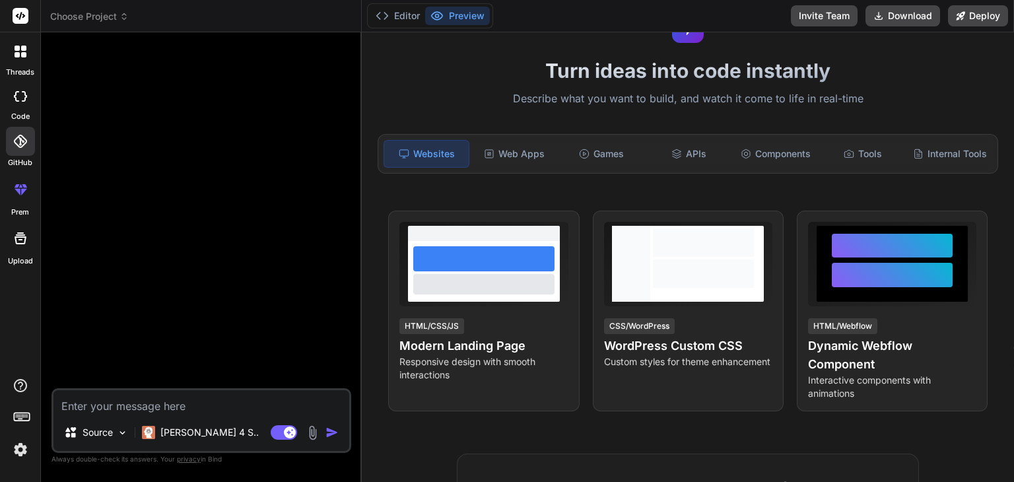
scroll to position [0, 0]
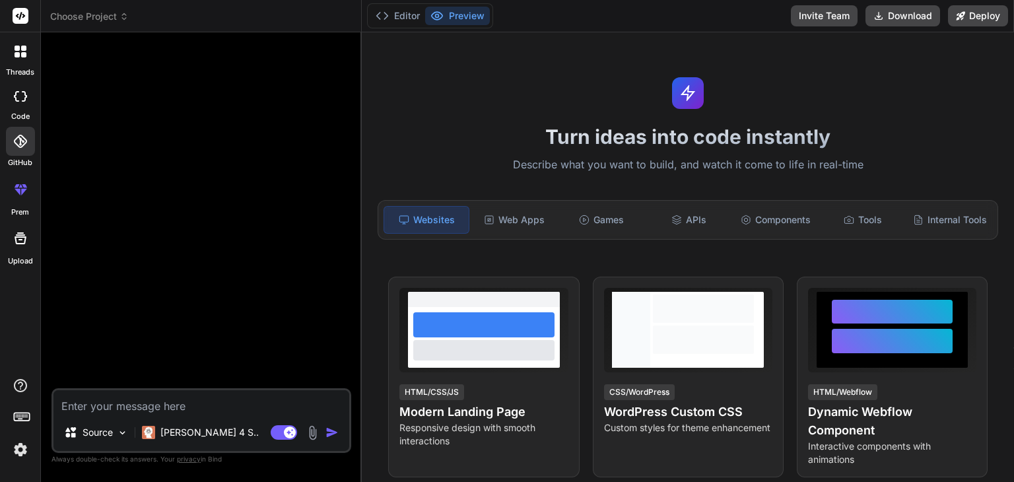
click at [20, 101] on div at bounding box center [20, 96] width 29 height 26
type textarea "x"
click at [533, 220] on div "Web Apps" at bounding box center [514, 220] width 84 height 28
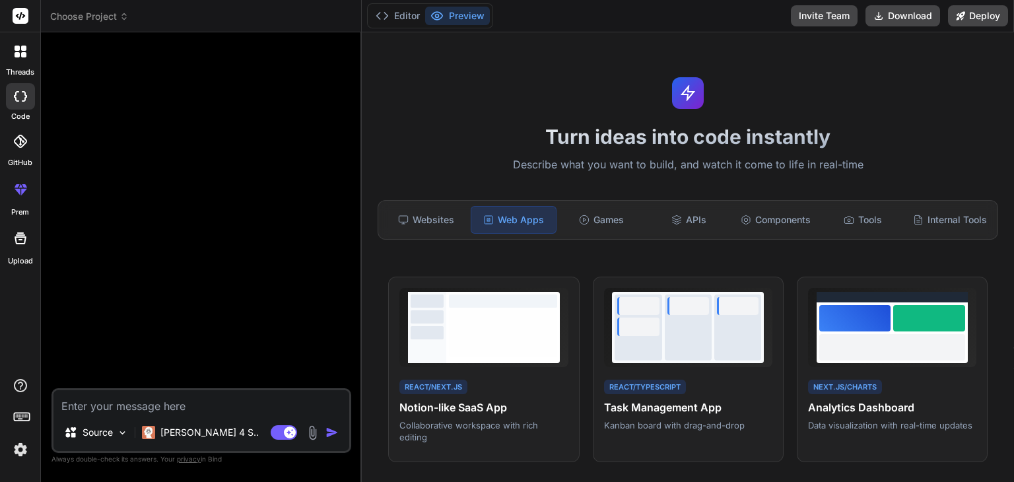
click at [219, 405] on textarea at bounding box center [201, 402] width 296 height 24
type textarea "เ"
type textarea "x"
type textarea "เว"
type textarea "x"
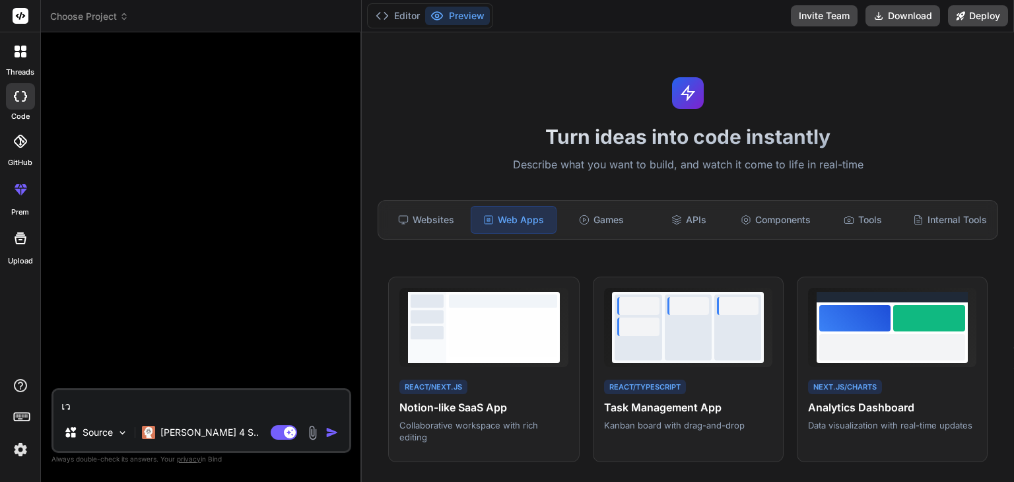
type textarea "เ"
type textarea "x"
type textarea "ส"
type textarea "x"
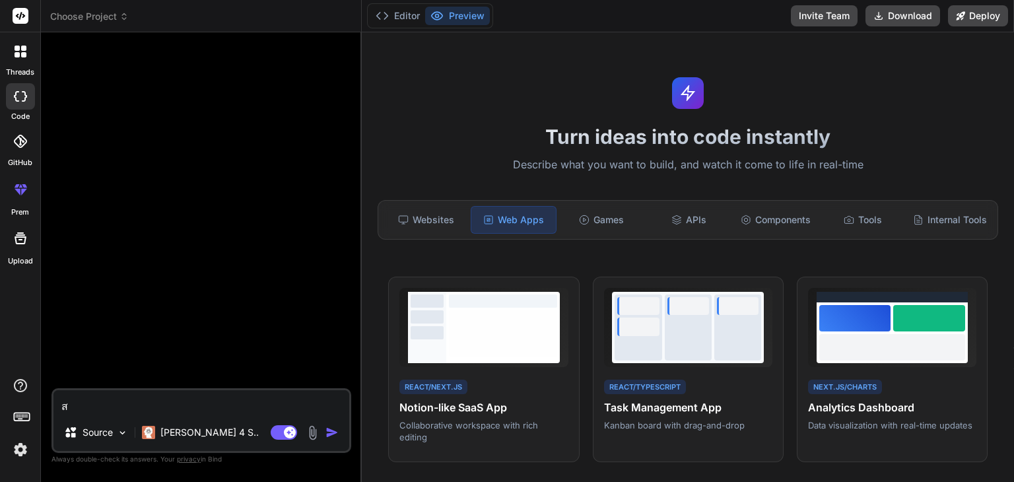
type textarea "สร"
type textarea "x"
type textarea "สร้"
type textarea "x"
type textarea "สร้า"
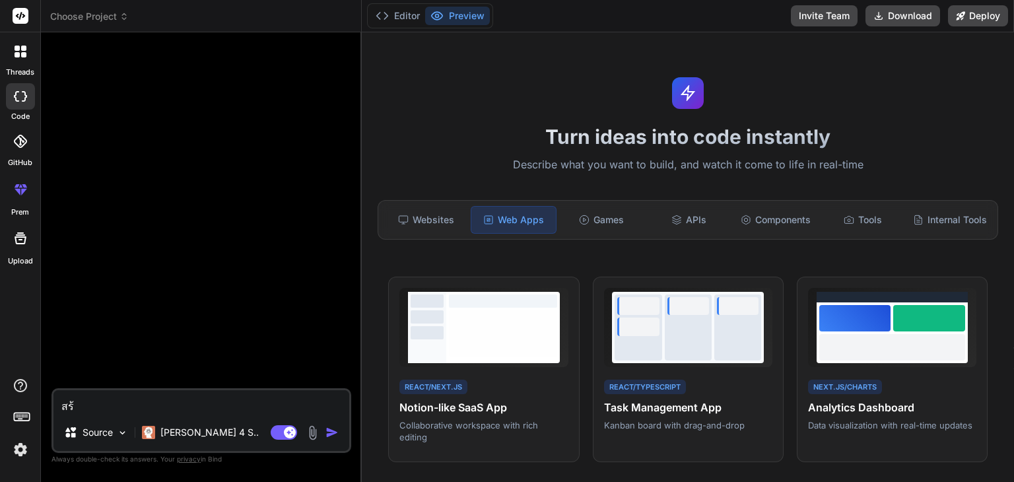
type textarea "x"
type textarea "สร้าง"
type textarea "x"
type textarea "สร้างแ"
type textarea "x"
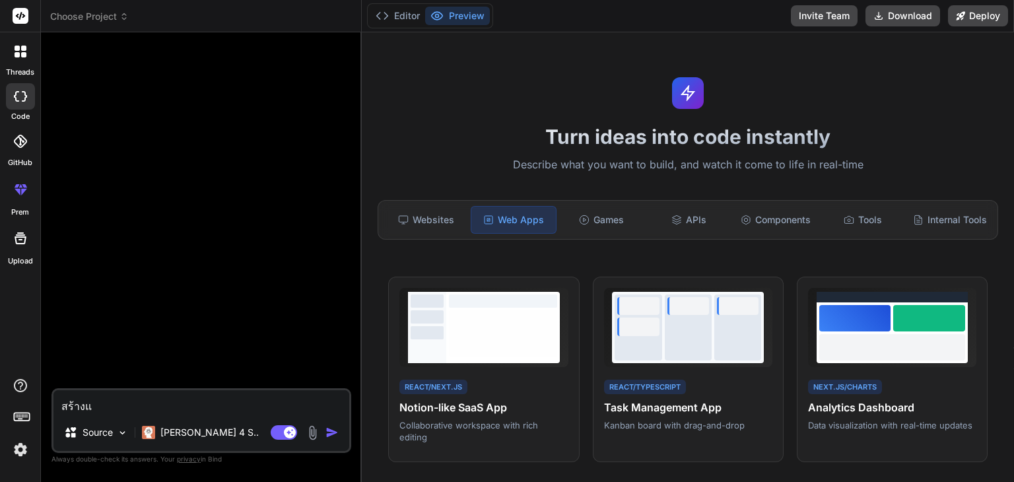
type textarea "สร้างแอ"
click at [104, 405] on textarea "สร้างแอปบริการรถรับจ้างขนส่ง แบรนด์ ต้นรักขนส่ง" at bounding box center [201, 402] width 296 height 24
click at [333, 431] on img "button" at bounding box center [331, 432] width 13 height 13
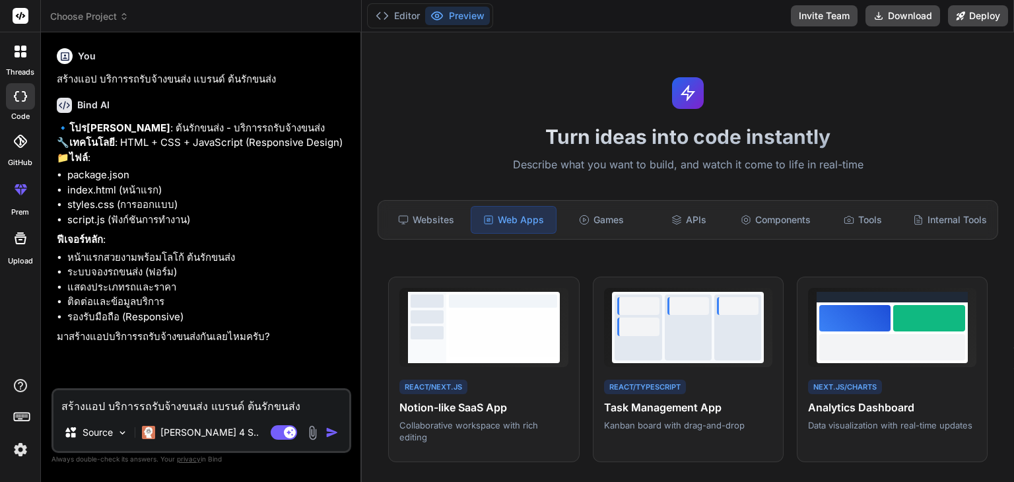
click at [134, 198] on li "index.html (หน้าแรก)" at bounding box center [207, 190] width 281 height 15
click at [158, 403] on textarea "สร้างแอป บริการรถรับจ้างขนส่ง แบรนด์ ต้นรักขนส่ง" at bounding box center [201, 402] width 296 height 24
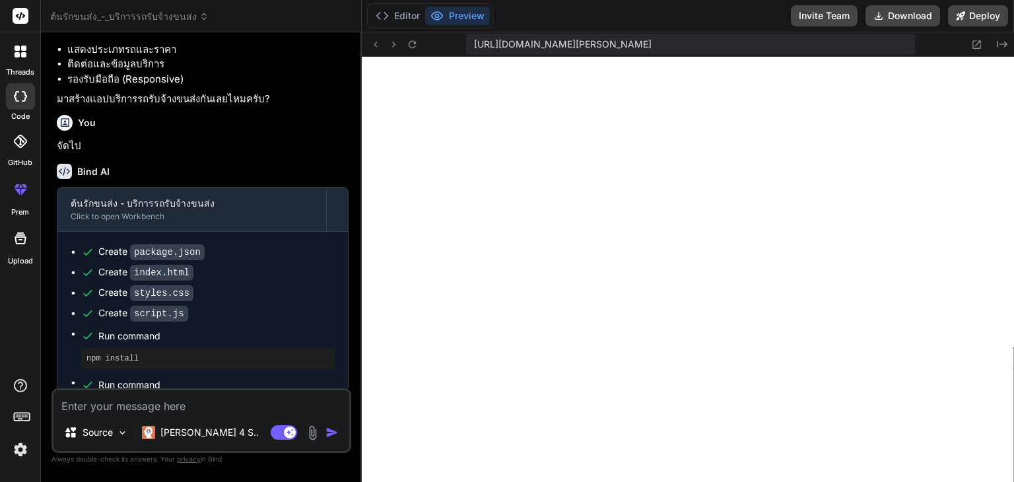
scroll to position [309, 0]
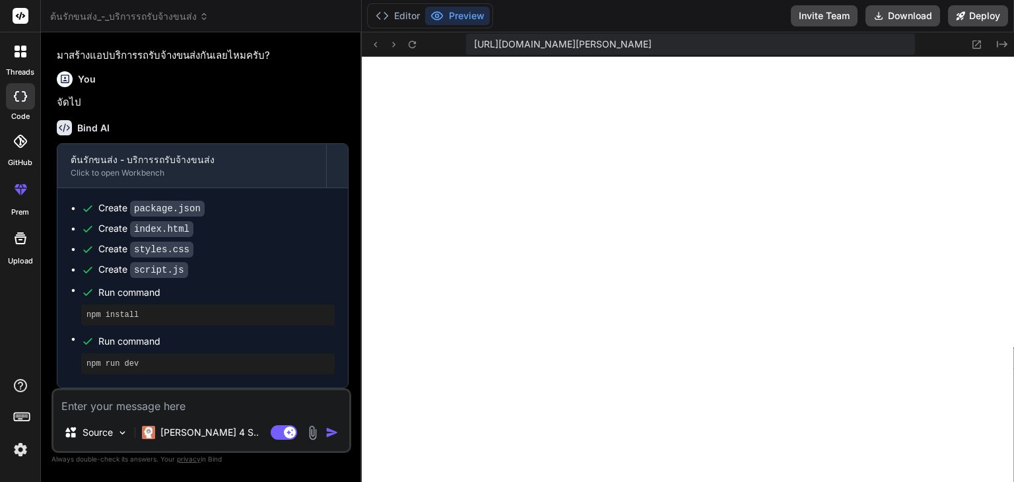
click at [176, 411] on textarea at bounding box center [201, 402] width 296 height 24
paste textarea "elementor"
click at [327, 432] on img "button" at bounding box center [331, 432] width 13 height 13
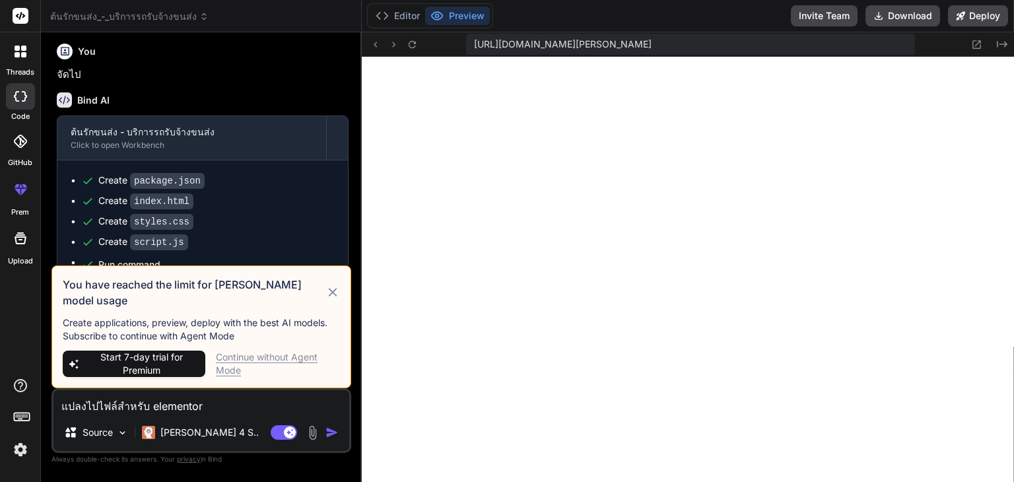
click at [328, 300] on icon at bounding box center [332, 292] width 15 height 16
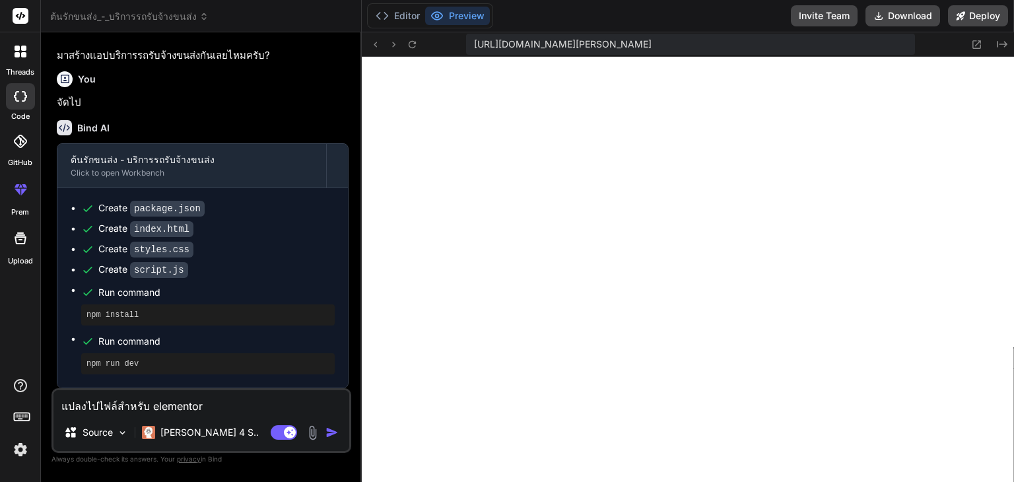
click at [234, 399] on textarea "แปลงไปไฟล์สำหรับ elementor" at bounding box center [201, 402] width 296 height 24
click at [405, 20] on button "Editor" at bounding box center [397, 16] width 55 height 18
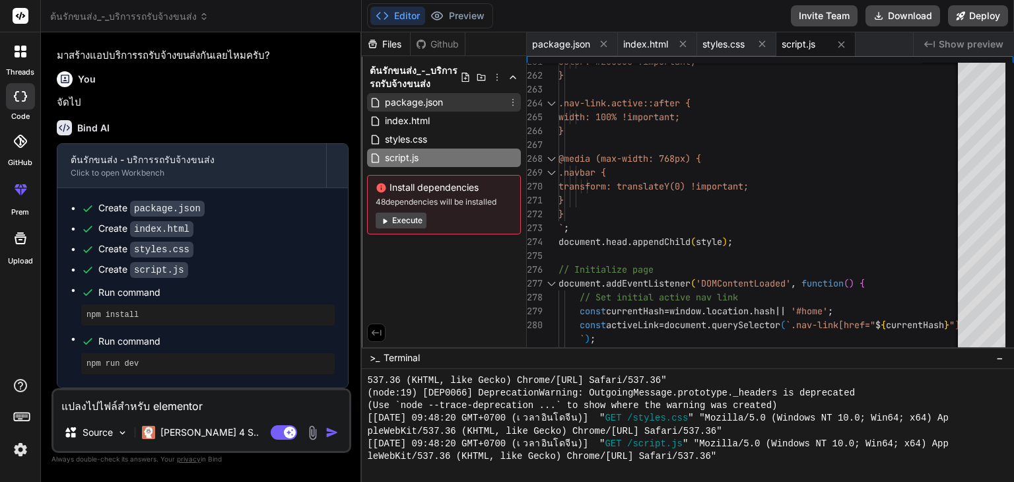
click at [425, 104] on span "package.json" at bounding box center [413, 102] width 61 height 16
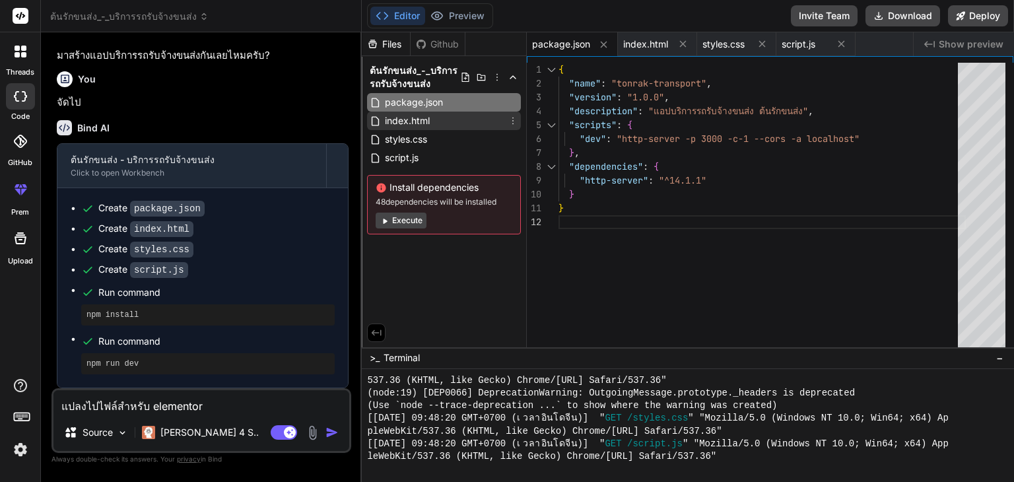
click at [420, 118] on span "index.html" at bounding box center [407, 121] width 48 height 16
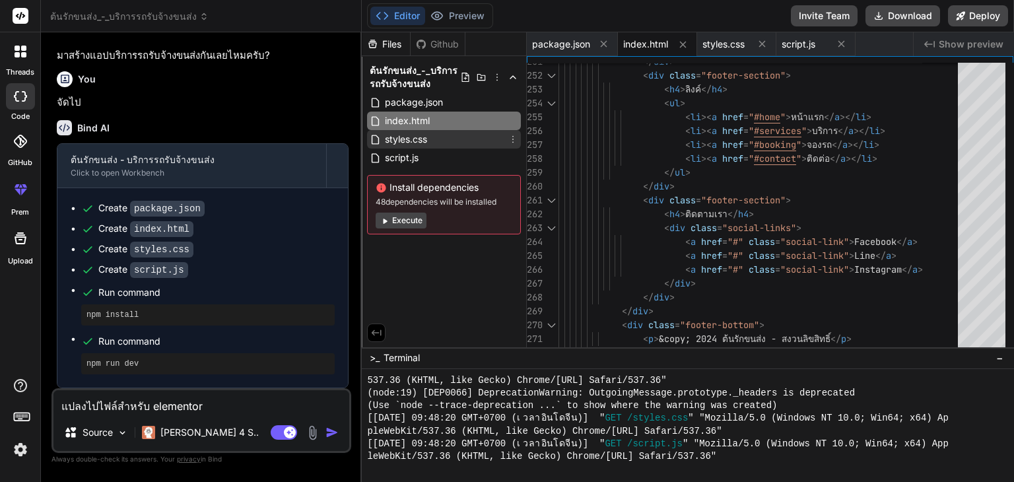
click at [412, 139] on span "styles.css" at bounding box center [405, 139] width 45 height 16
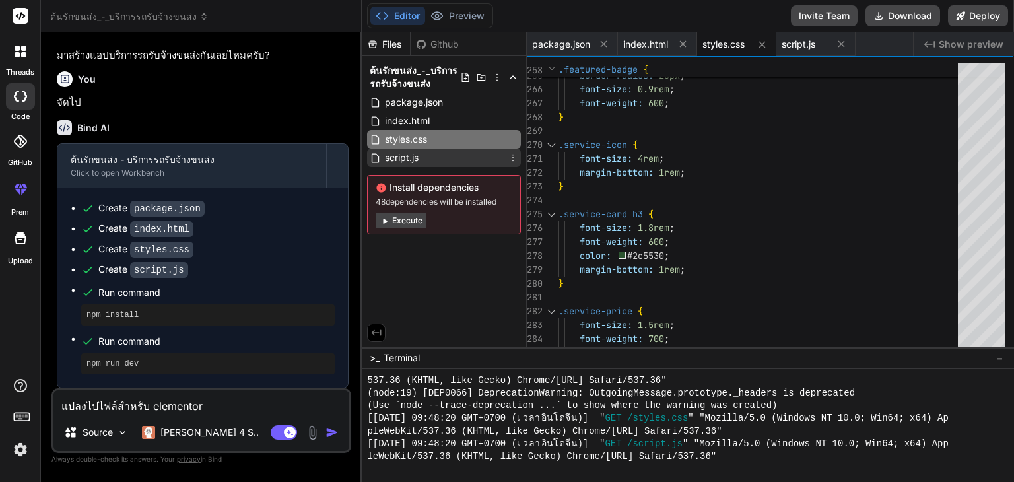
click at [406, 154] on span "script.js" at bounding box center [401, 158] width 36 height 16
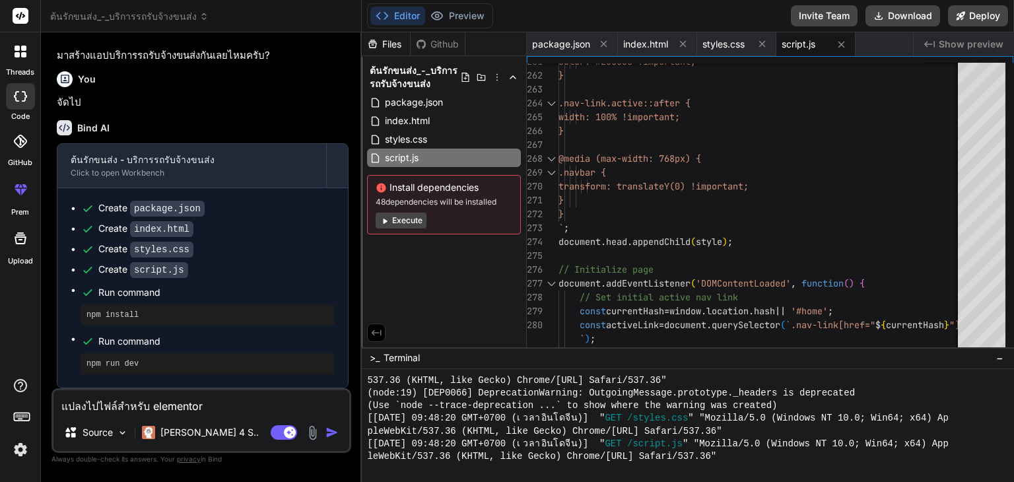
click at [257, 403] on textarea "แปลงไปไฟล์สำหรับ elementor" at bounding box center [201, 402] width 296 height 24
click at [332, 429] on img "button" at bounding box center [331, 432] width 13 height 13
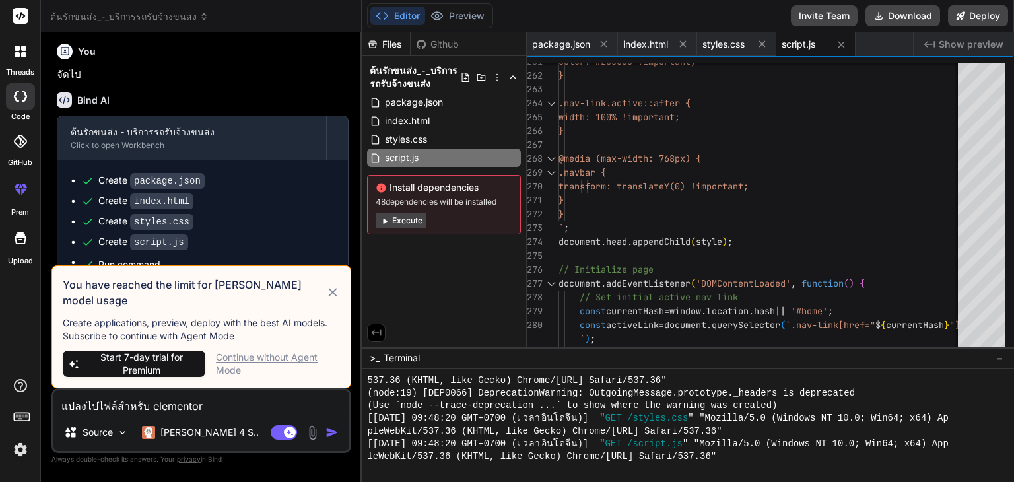
click at [334, 298] on icon at bounding box center [332, 292] width 15 height 16
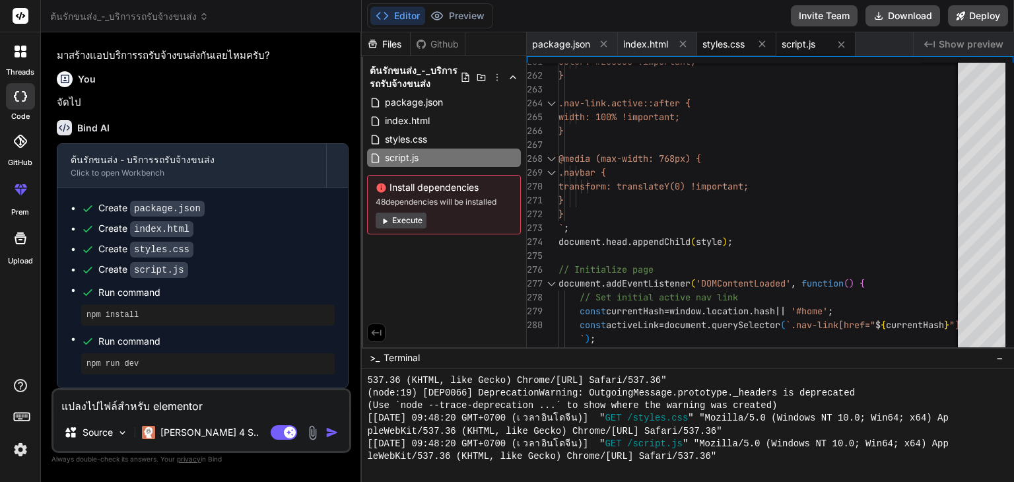
click at [728, 43] on span "styles.css" at bounding box center [723, 44] width 42 height 13
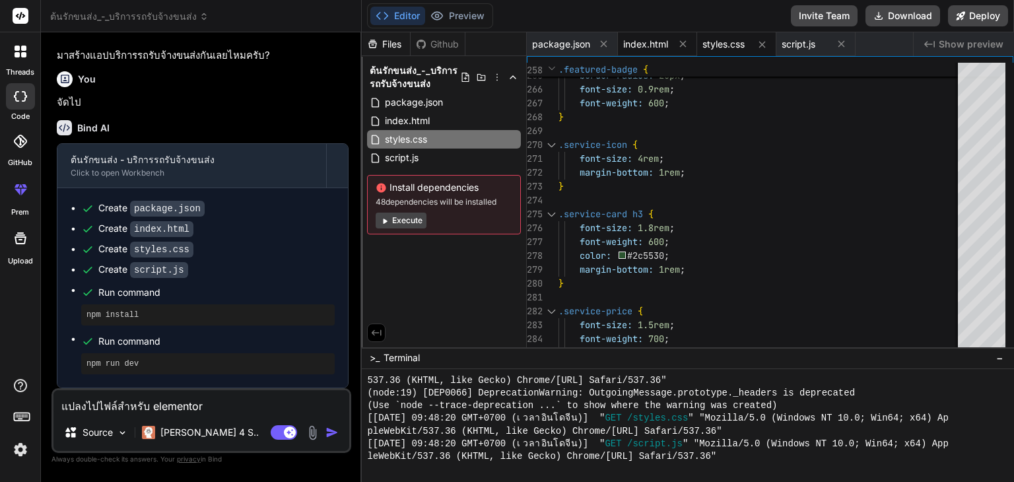
click at [670, 47] on div "index.html" at bounding box center [657, 44] width 79 height 24
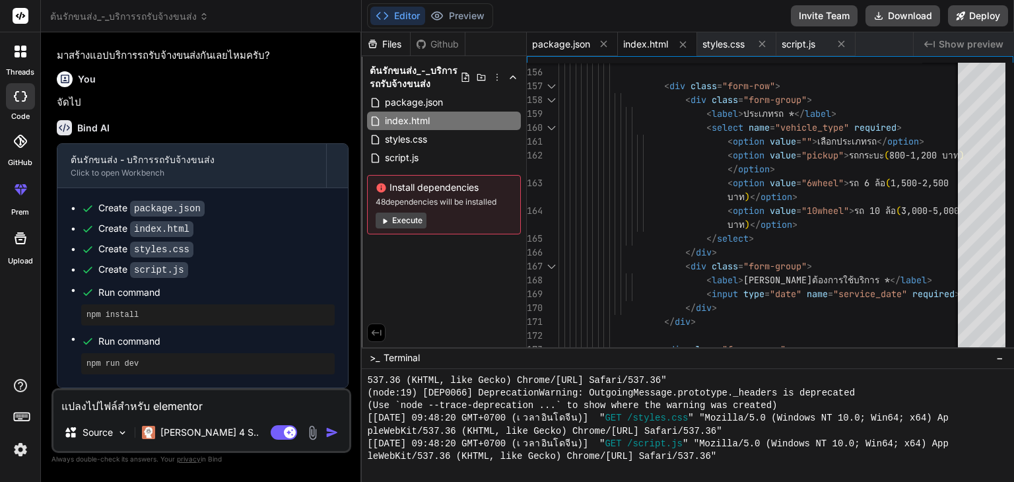
click at [570, 40] on span "package.json" at bounding box center [561, 44] width 58 height 13
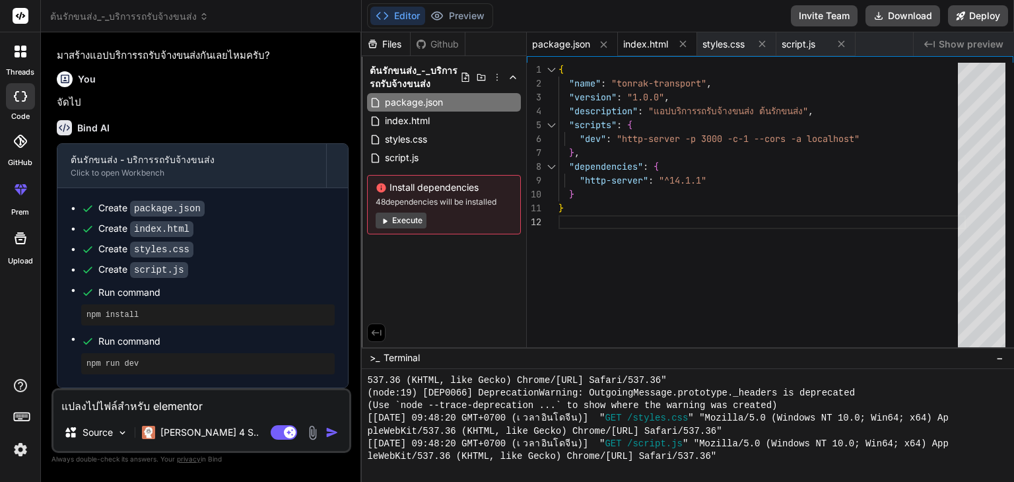
click at [641, 51] on div "index.html" at bounding box center [657, 44] width 79 height 24
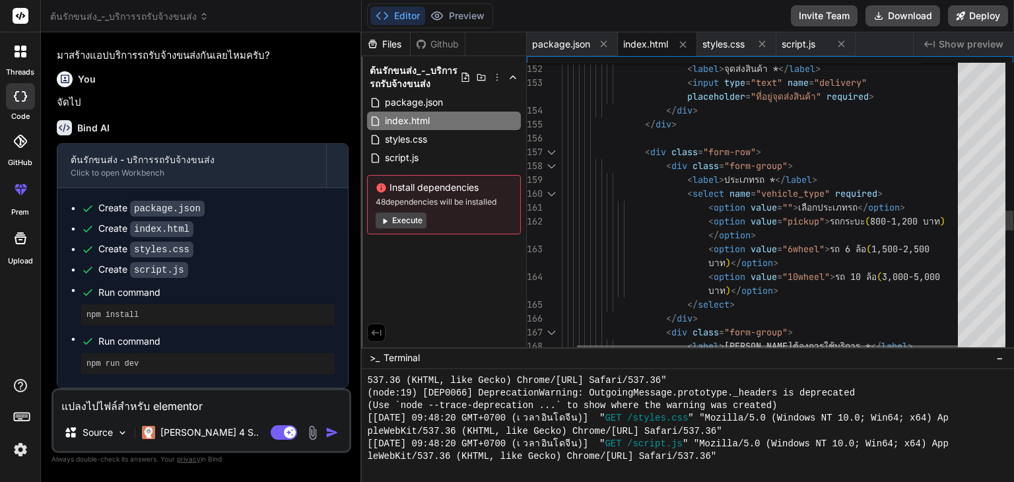
click at [814, 345] on div at bounding box center [767, 349] width 381 height 8
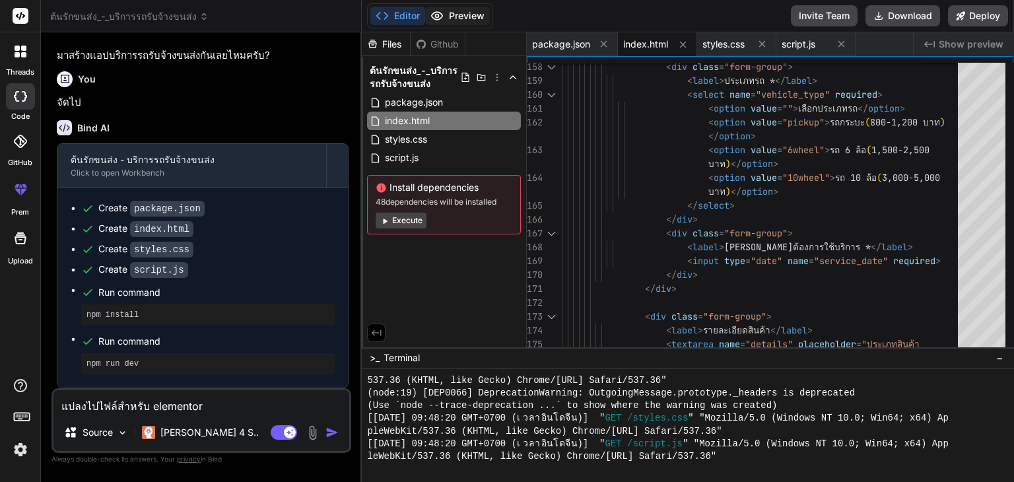
click at [463, 12] on button "Preview" at bounding box center [457, 16] width 65 height 18
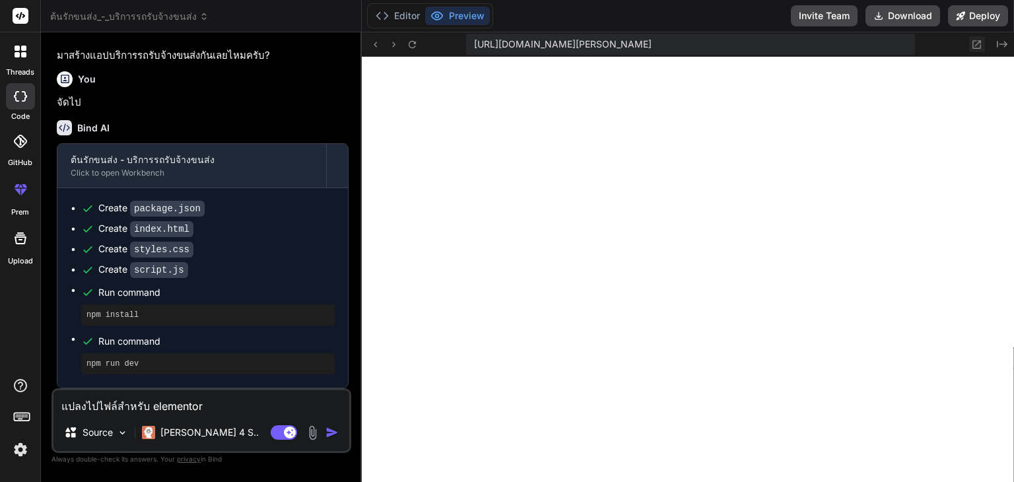
click at [975, 47] on icon at bounding box center [976, 44] width 11 height 11
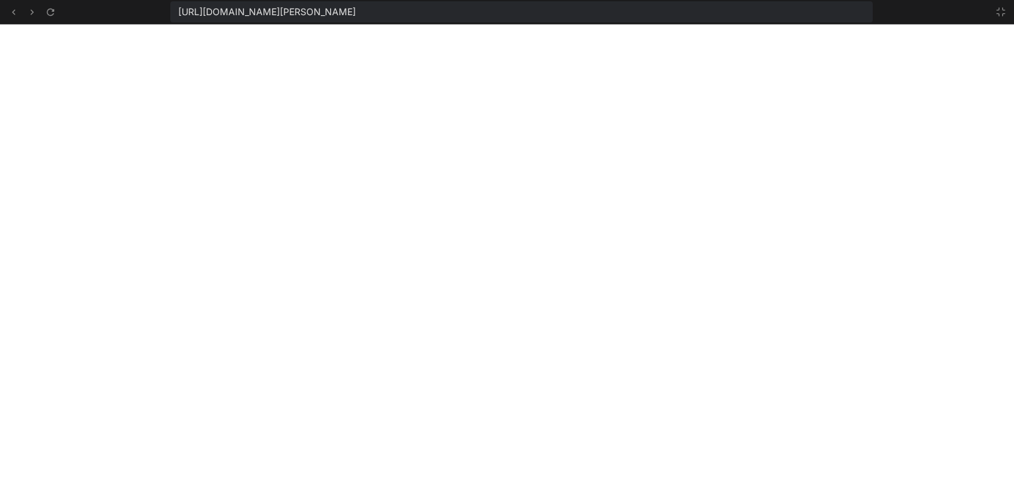
scroll to position [1481, 0]
click at [356, 11] on span "[URL][DOMAIN_NAME][PERSON_NAME]" at bounding box center [267, 11] width 178 height 13
click at [356, 9] on span "[URL][DOMAIN_NAME][PERSON_NAME]" at bounding box center [267, 11] width 178 height 13
drag, startPoint x: 663, startPoint y: 16, endPoint x: 159, endPoint y: 9, distance: 504.2
click at [159, 9] on div "[URL][DOMAIN_NAME][PERSON_NAME]" at bounding box center [507, 12] width 1014 height 24
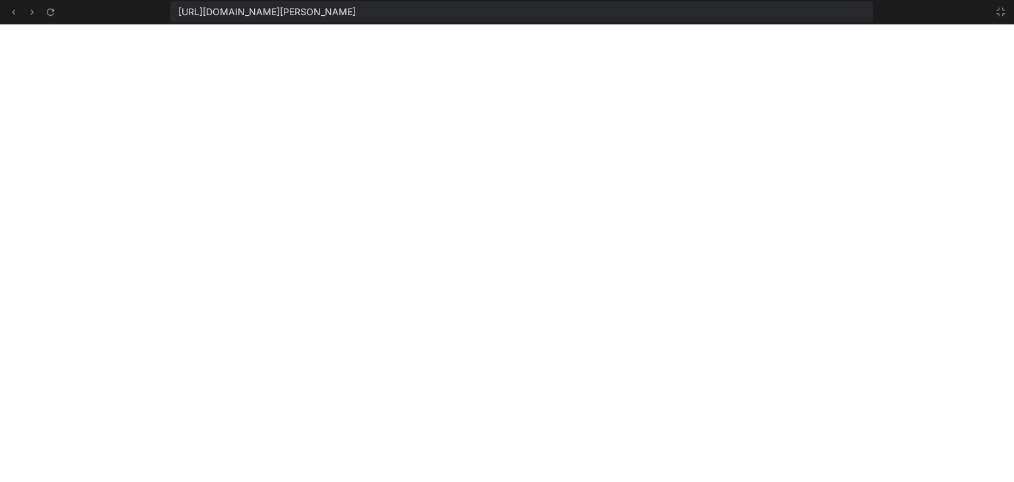
copy span "[URL][DOMAIN_NAME][PERSON_NAME]"
click at [1000, 13] on icon at bounding box center [1000, 12] width 11 height 11
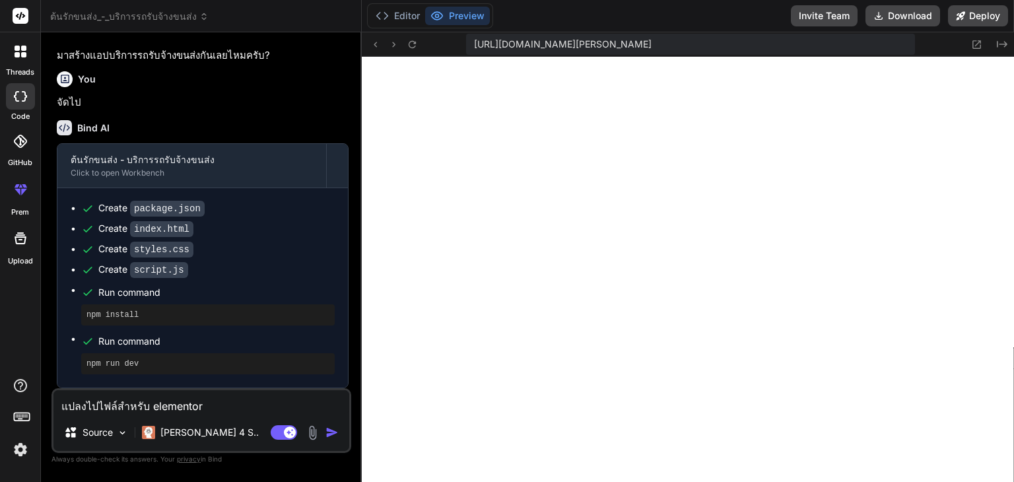
scroll to position [1557, 0]
click at [974, 40] on icon at bounding box center [976, 44] width 11 height 11
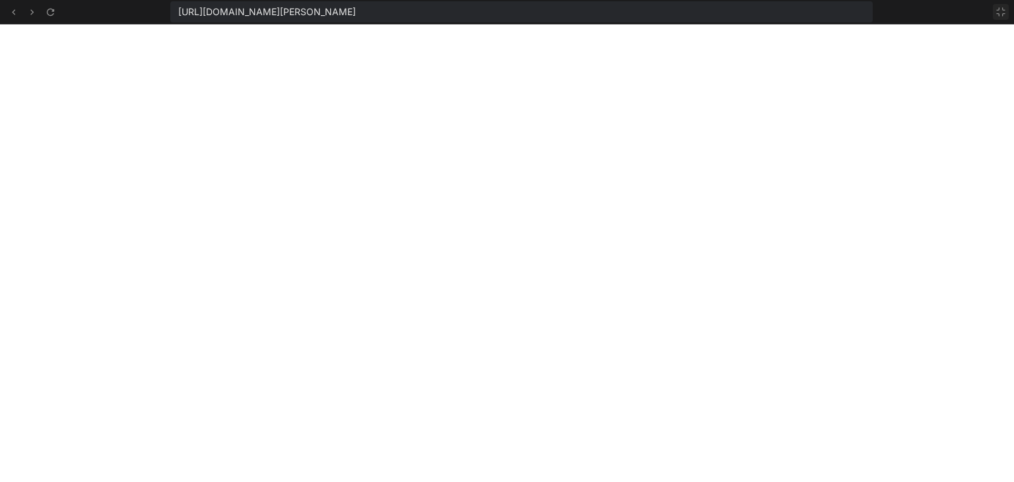
click at [998, 12] on icon at bounding box center [1000, 12] width 11 height 11
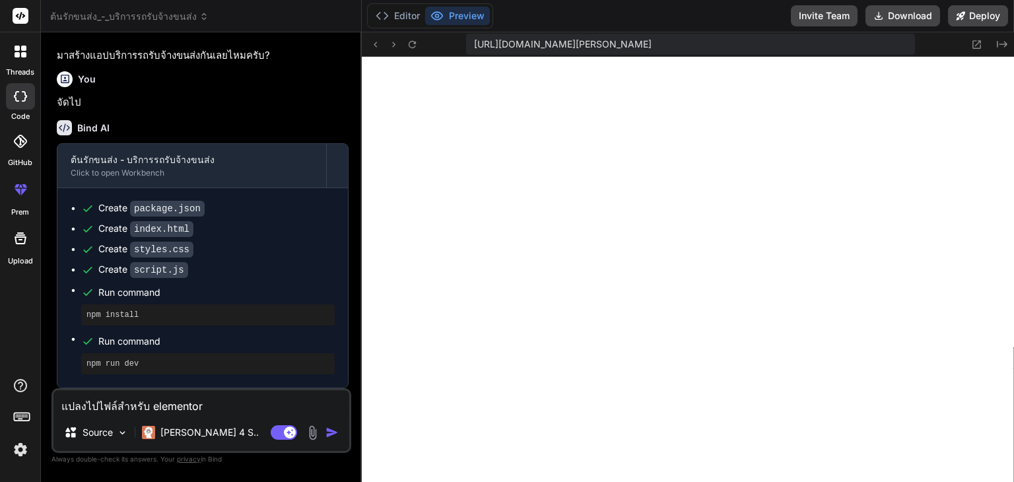
scroll to position [1710, 0]
click at [408, 23] on button "Editor" at bounding box center [397, 16] width 55 height 18
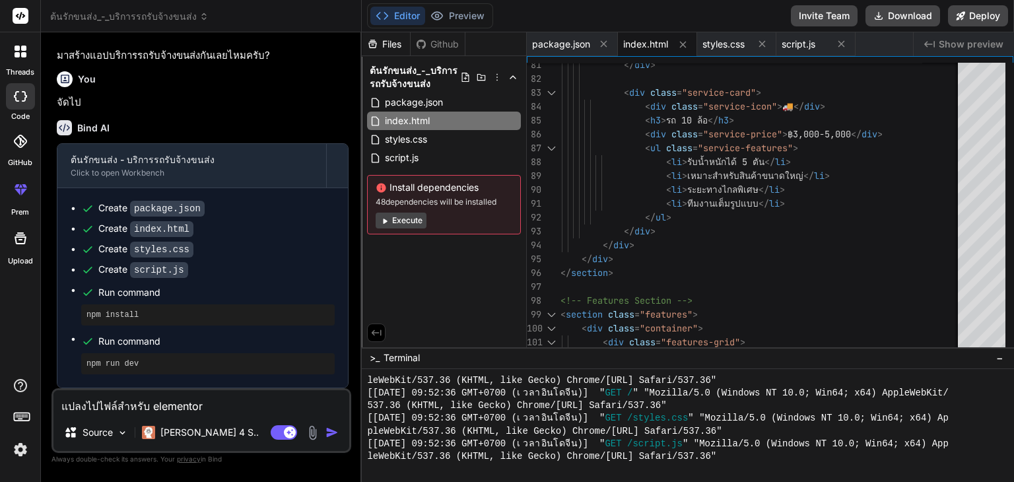
click at [269, 112] on div "Bind AI ต้นรักขนส่ง - บริการรถรับจ้างขนส่ง Click to open Workbench Create packa…" at bounding box center [203, 249] width 292 height 278
click at [195, 437] on p "[PERSON_NAME] 4 S.." at bounding box center [209, 432] width 98 height 13
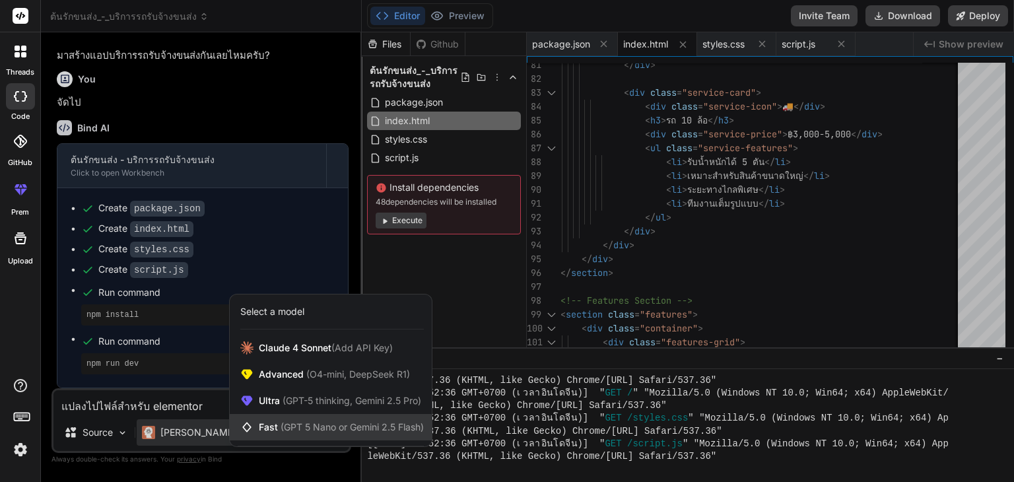
click at [324, 436] on div "Fast (GPT 5 Nano or Gemini 2.5 Flash)" at bounding box center [331, 427] width 202 height 26
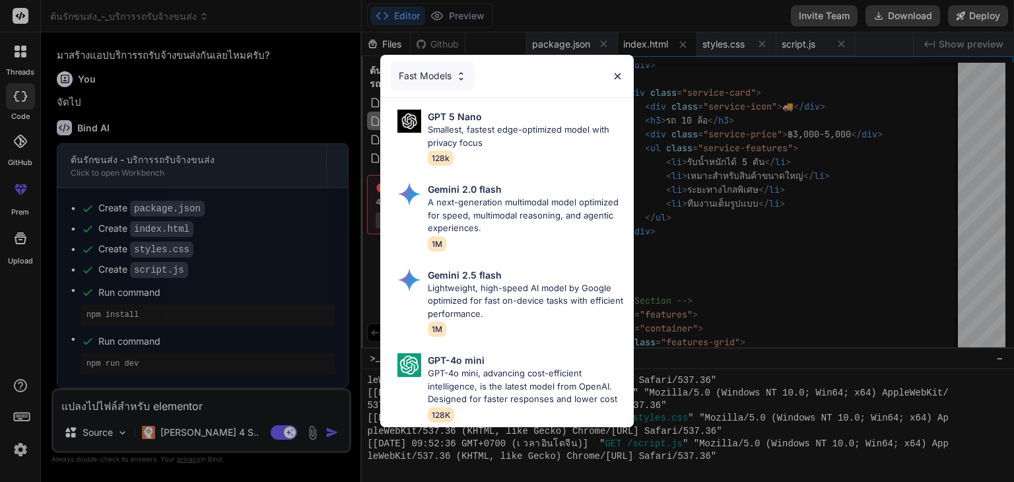
click at [752, 278] on div "Fast Models GPT 5 Nano Smallest, fastest edge-optimized model with privacy focu…" at bounding box center [507, 241] width 1014 height 482
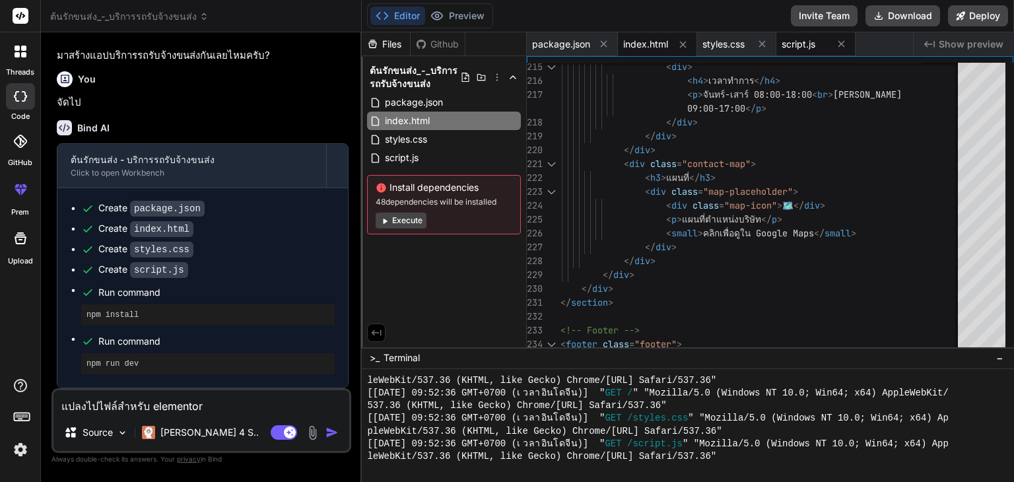
click at [805, 43] on span "script.js" at bounding box center [798, 44] width 34 height 13
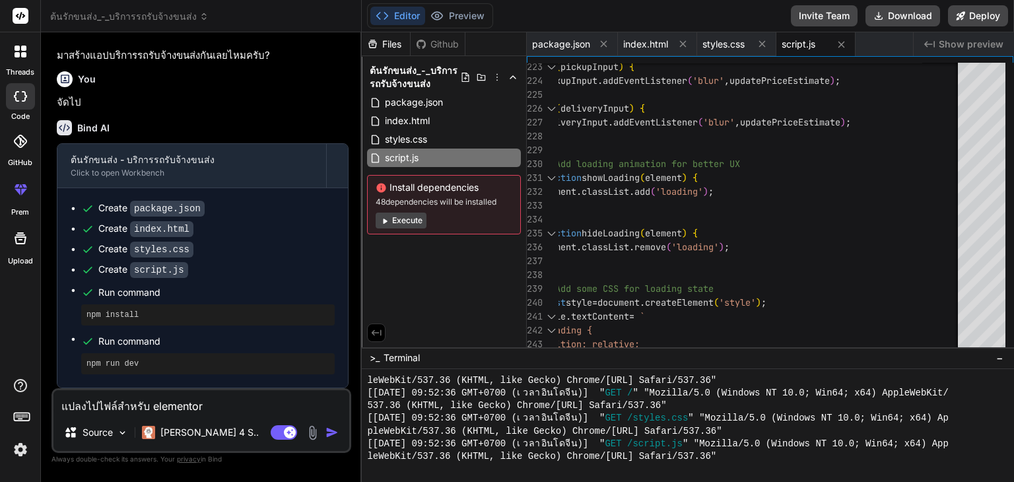
click at [18, 143] on icon at bounding box center [20, 141] width 13 height 13
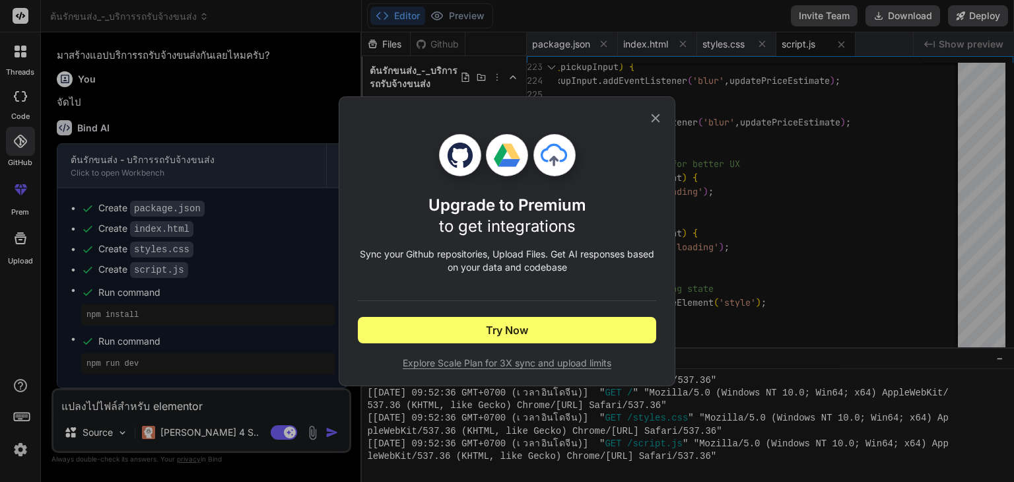
click at [657, 114] on icon at bounding box center [655, 118] width 15 height 15
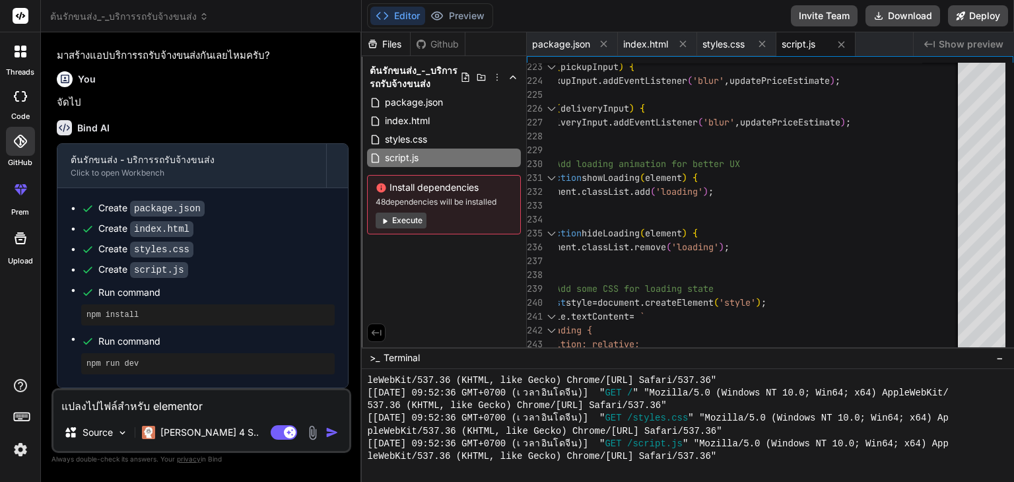
click at [22, 241] on icon at bounding box center [21, 238] width 16 height 16
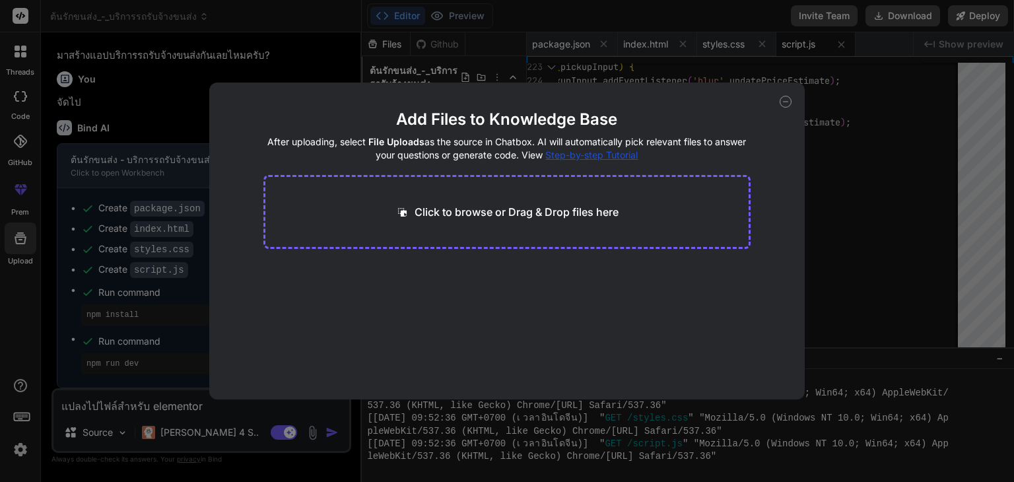
click at [787, 97] on icon at bounding box center [785, 102] width 12 height 12
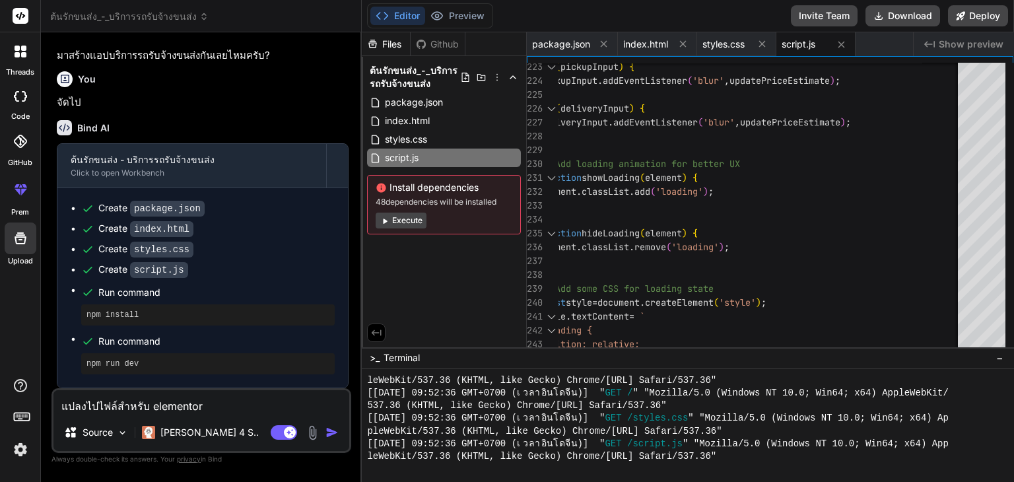
click at [7, 151] on div at bounding box center [20, 141] width 29 height 29
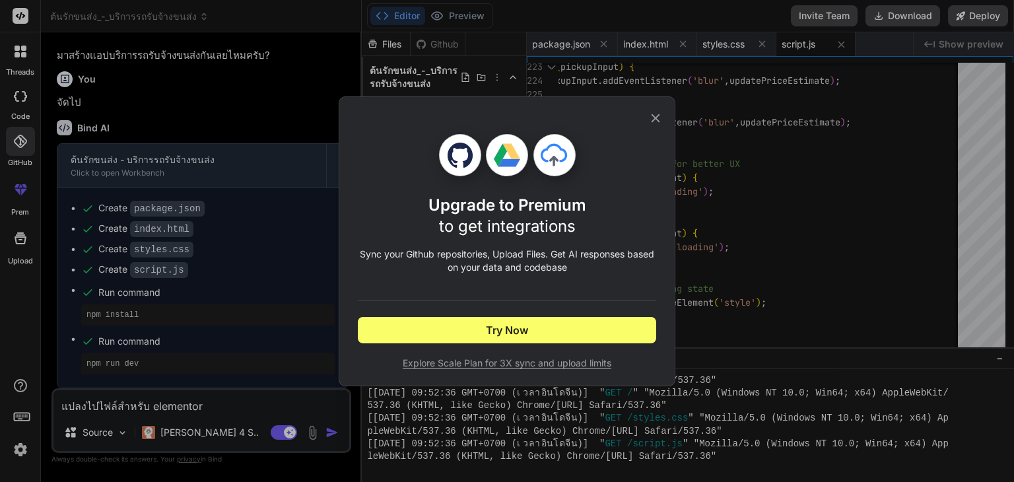
click at [651, 117] on icon at bounding box center [655, 118] width 15 height 15
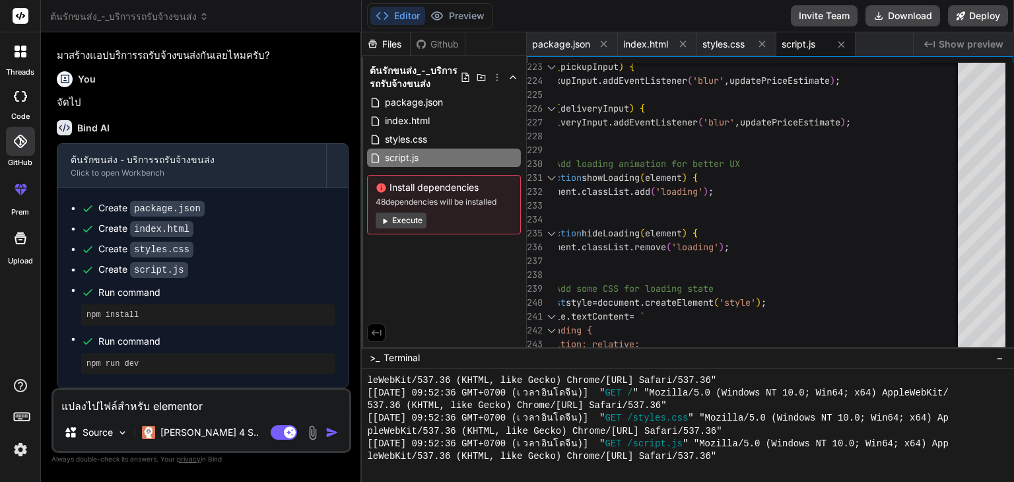
click at [20, 111] on label "code" at bounding box center [20, 116] width 18 height 11
click at [20, 104] on div at bounding box center [20, 96] width 29 height 26
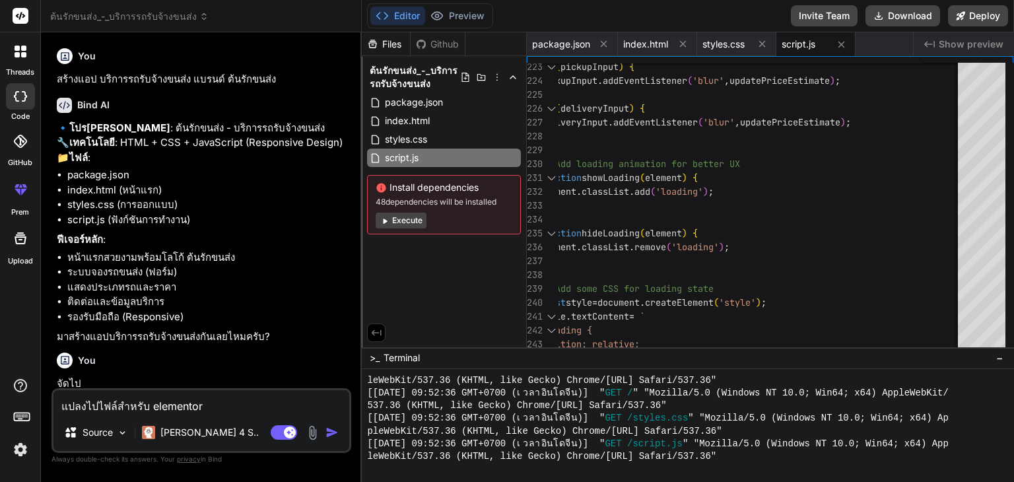
click at [20, 63] on div at bounding box center [21, 52] width 28 height 28
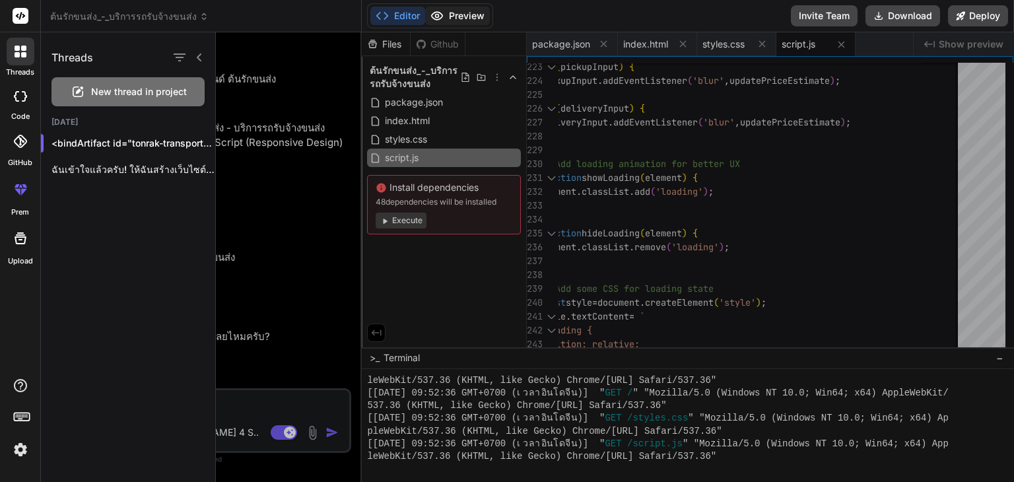
click at [477, 18] on button "Preview" at bounding box center [457, 16] width 65 height 18
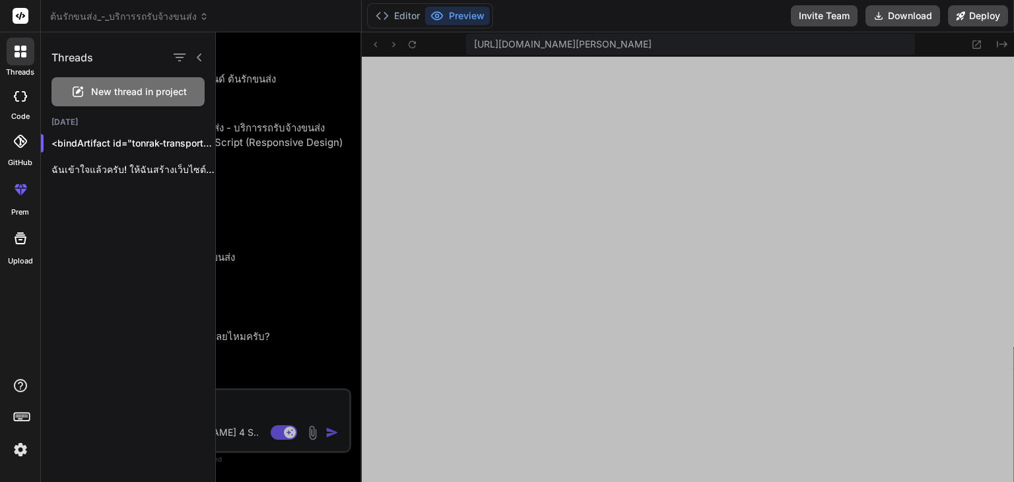
click at [672, 164] on div at bounding box center [615, 256] width 798 height 449
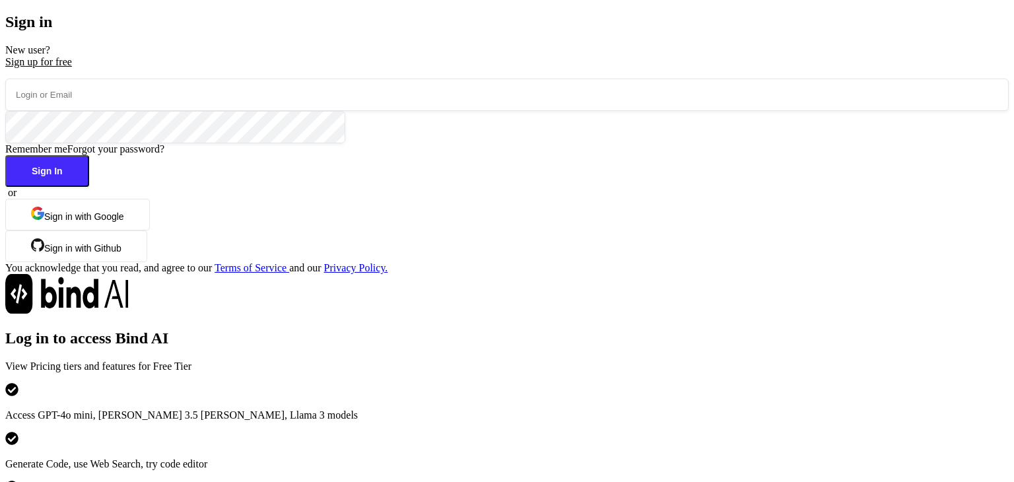
click at [150, 230] on button "Sign in with Google" at bounding box center [77, 215] width 145 height 32
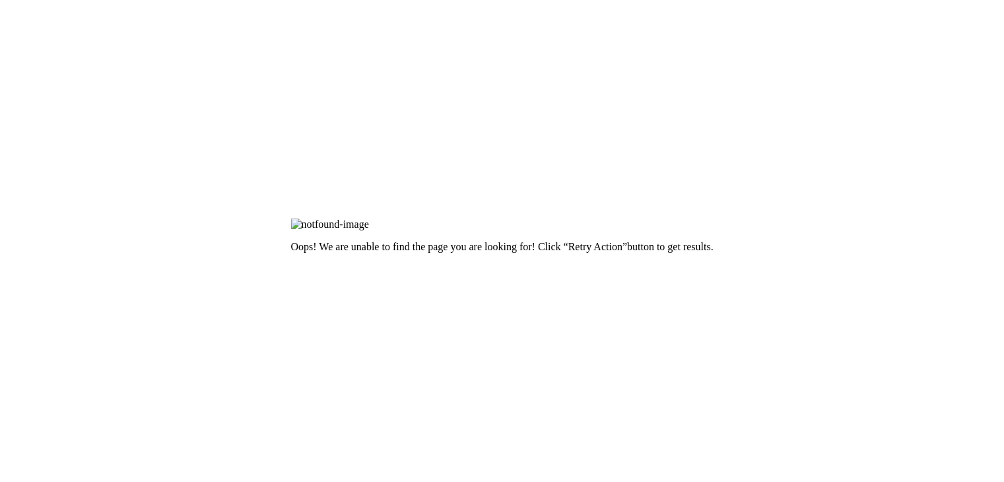
scroll to position [3, 0]
